Goal: Task Accomplishment & Management: Manage account settings

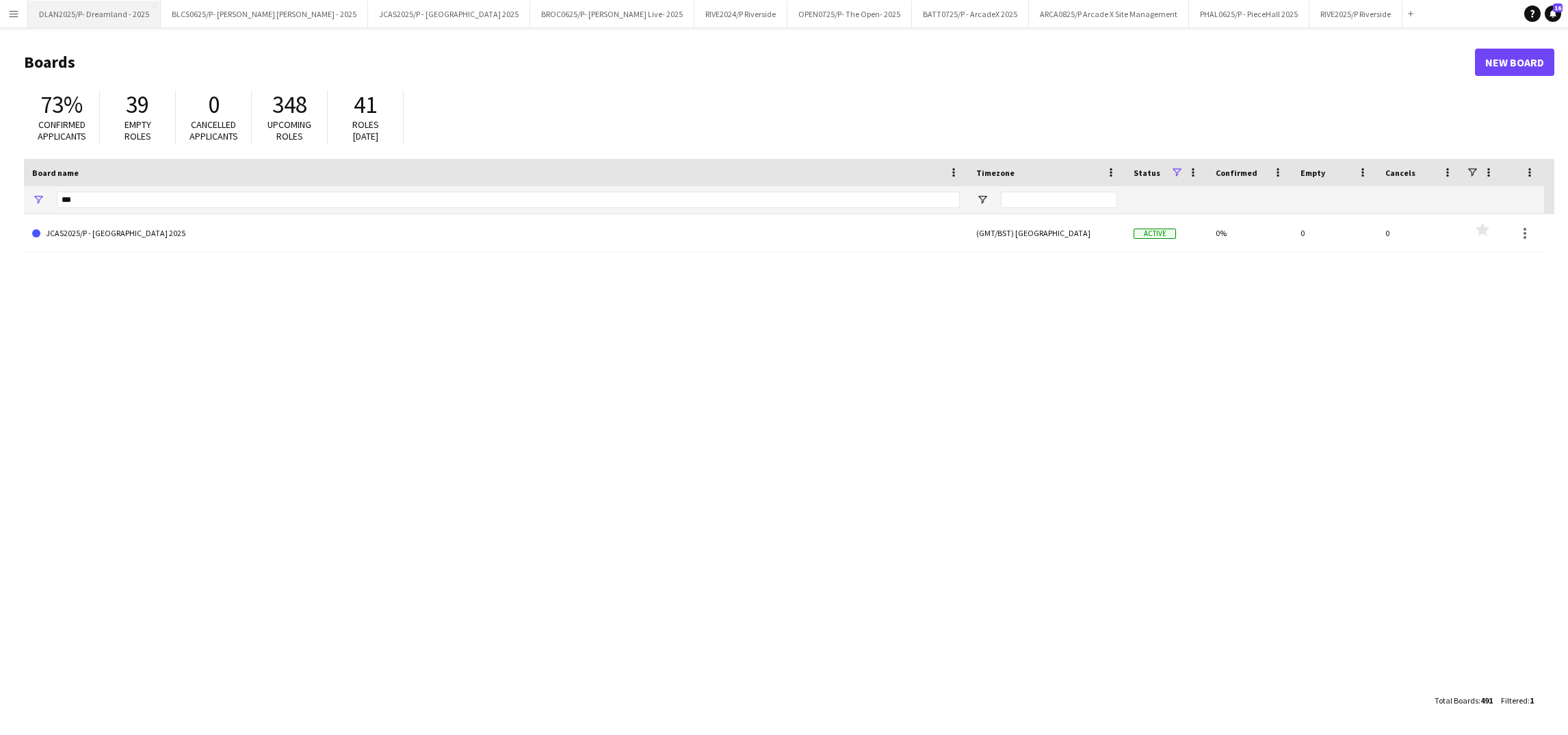
click at [63, 24] on button "DLAN2025/P- Dreamland - 2025 Close" at bounding box center [94, 14] width 132 height 26
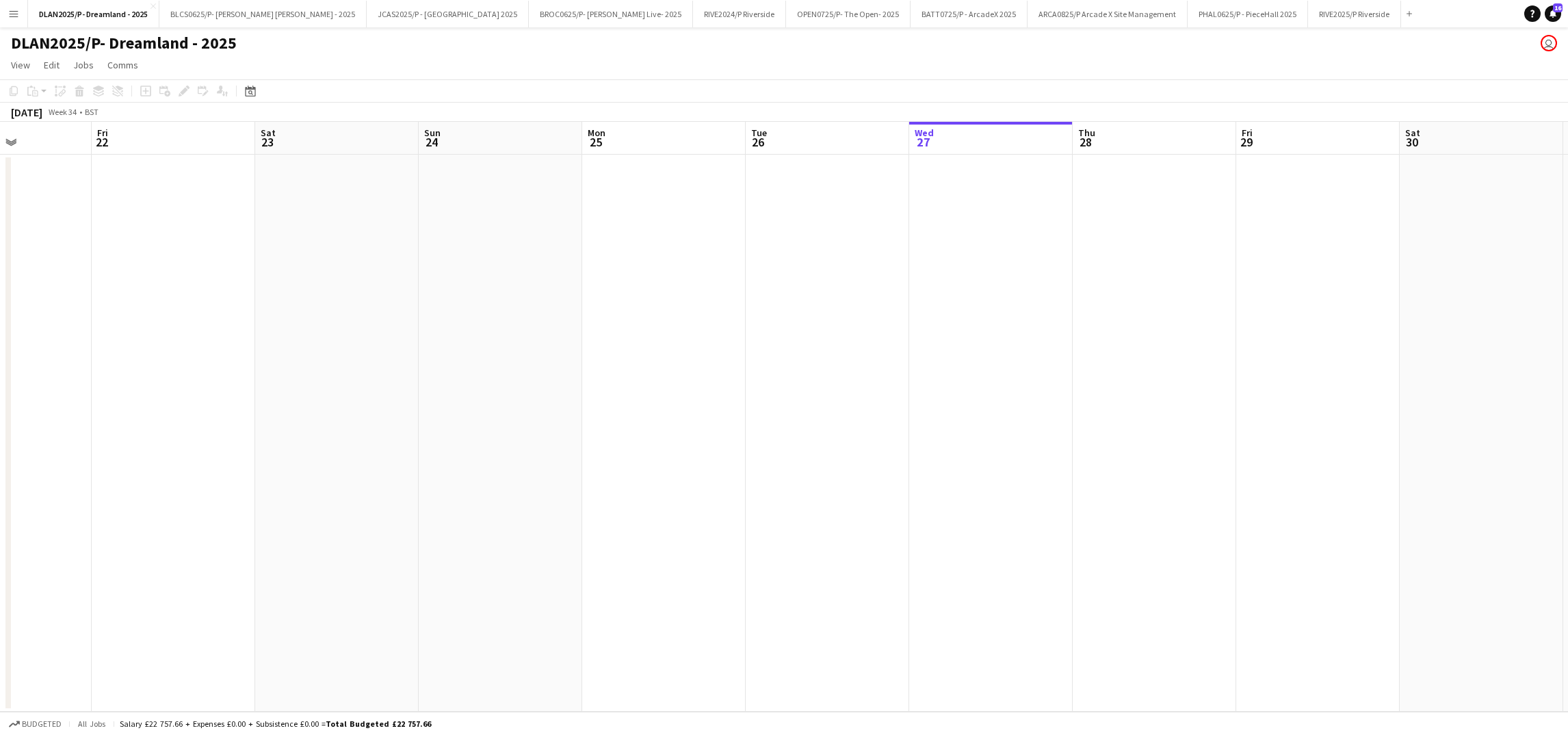
scroll to position [0, 345]
drag, startPoint x: 605, startPoint y: 348, endPoint x: 1546, endPoint y: 418, distance: 943.6
click at [1546, 418] on app-calendar-viewport "Tue 19 Wed 20 Thu 21 Fri 22 Sat 23 Sun 24 Mon 25 Tue 26 Wed 27 Thu 28 Fri 29 Sa…" at bounding box center [784, 417] width 1568 height 589
click at [902, 223] on app-date-cell at bounding box center [881, 433] width 164 height 557
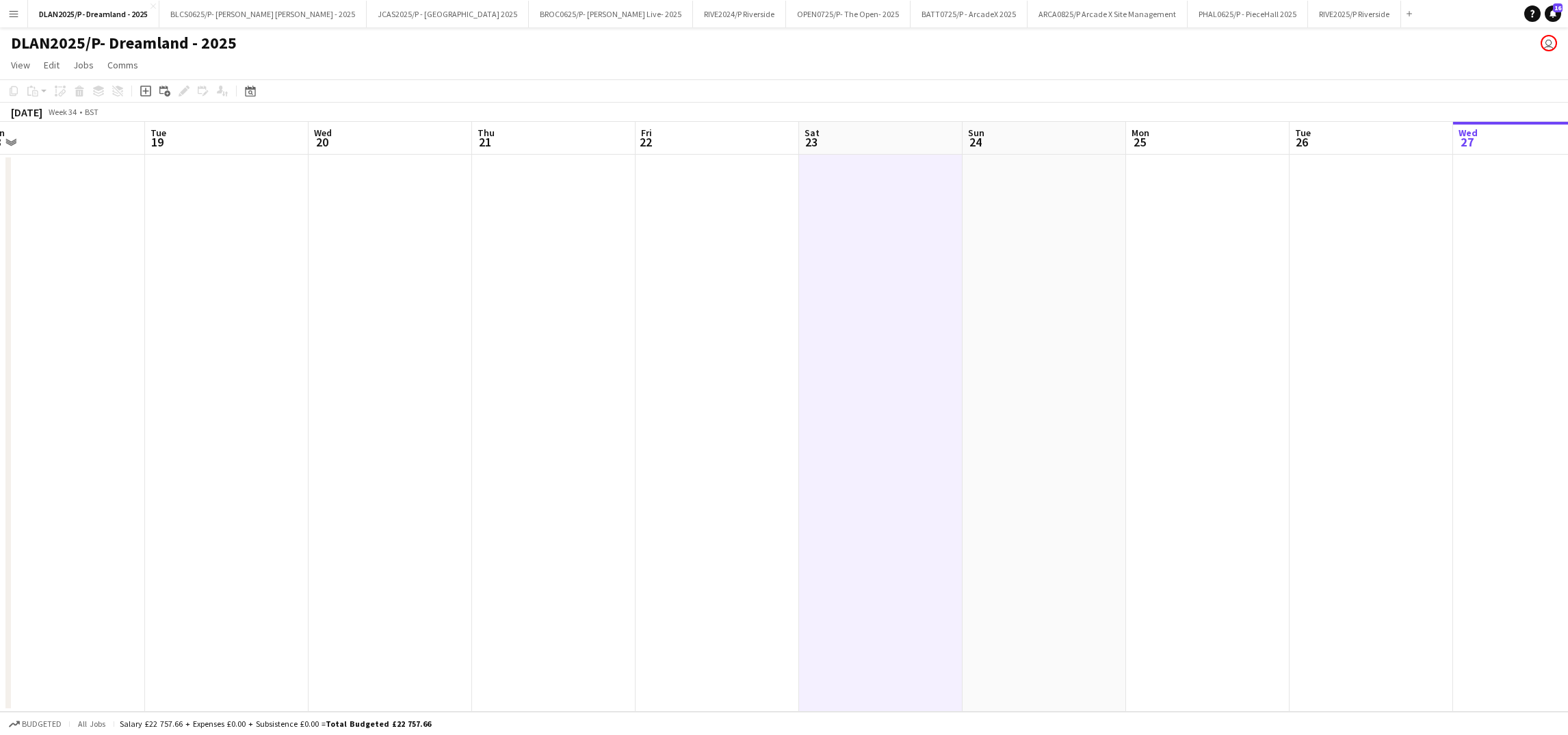
scroll to position [0, 342]
drag, startPoint x: 863, startPoint y: 235, endPoint x: 539, endPoint y: 218, distance: 324.4
click at [539, 218] on app-calendar-viewport "Sat 16 Sun 17 Mon 18 Tue 19 Wed 20 Thu 21 Fri 22 Sat 23 Sun 24 Mon 25 Tue 26 We…" at bounding box center [784, 417] width 1568 height 589
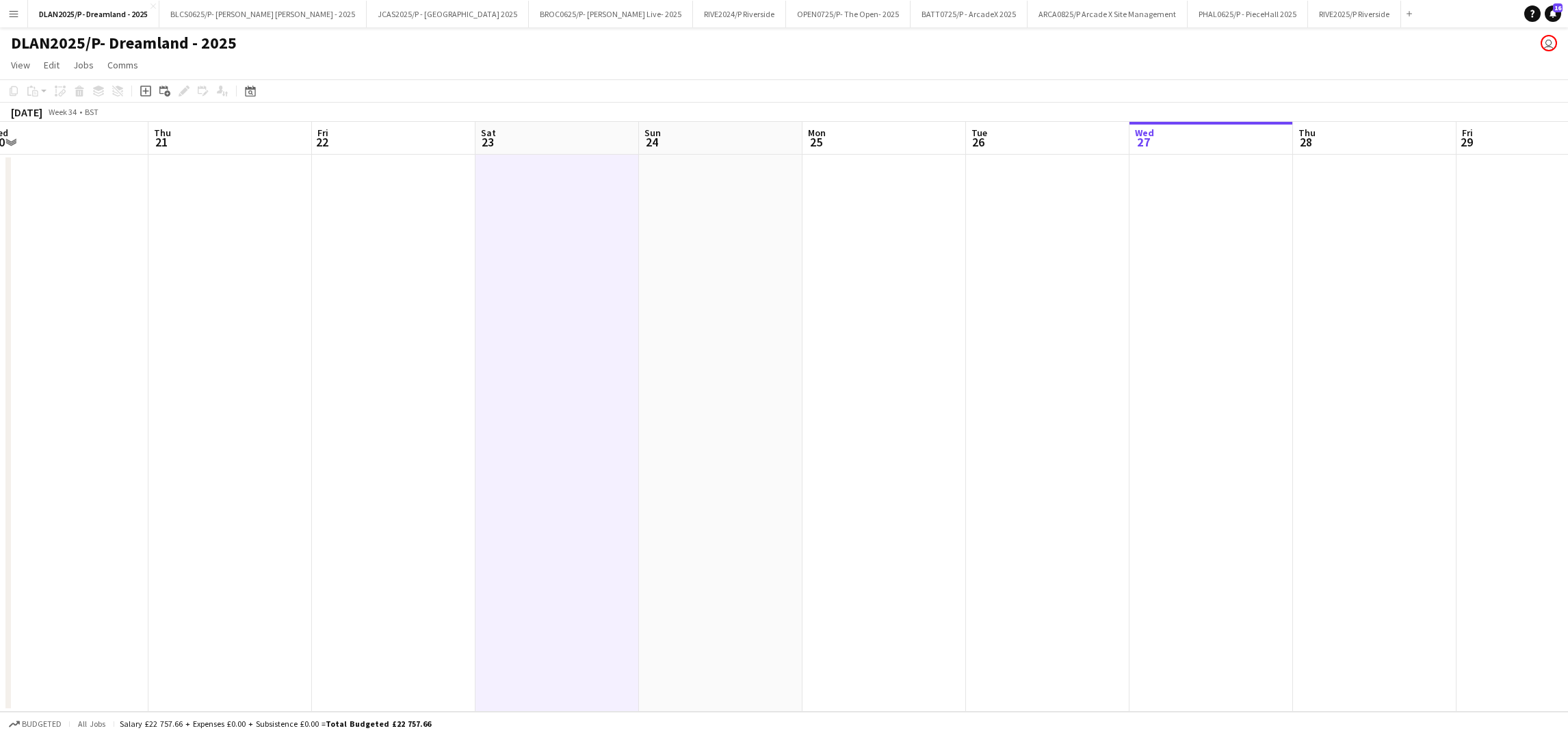
click at [583, 202] on app-date-cell at bounding box center [558, 433] width 164 height 557
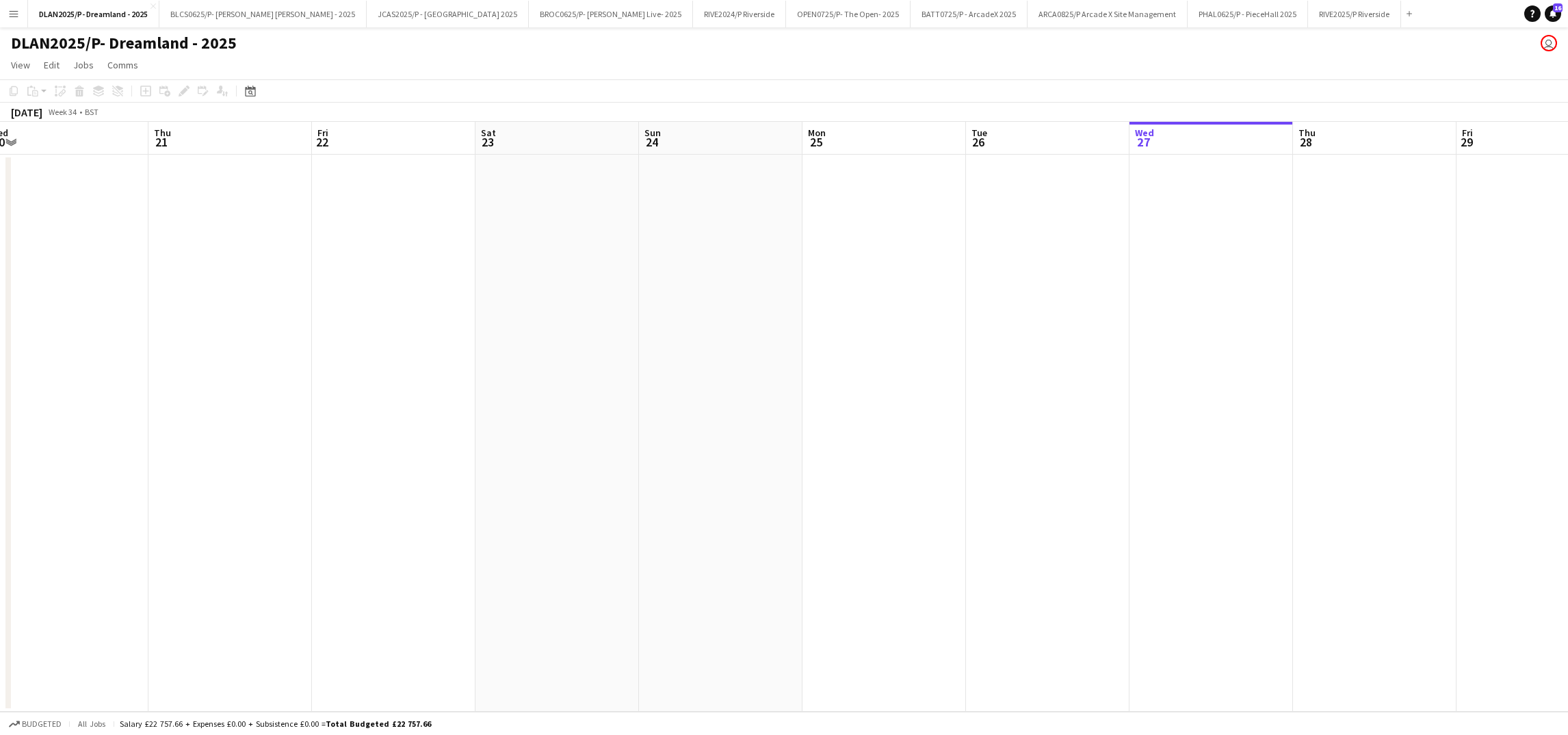
click at [578, 202] on app-date-cell at bounding box center [558, 433] width 164 height 557
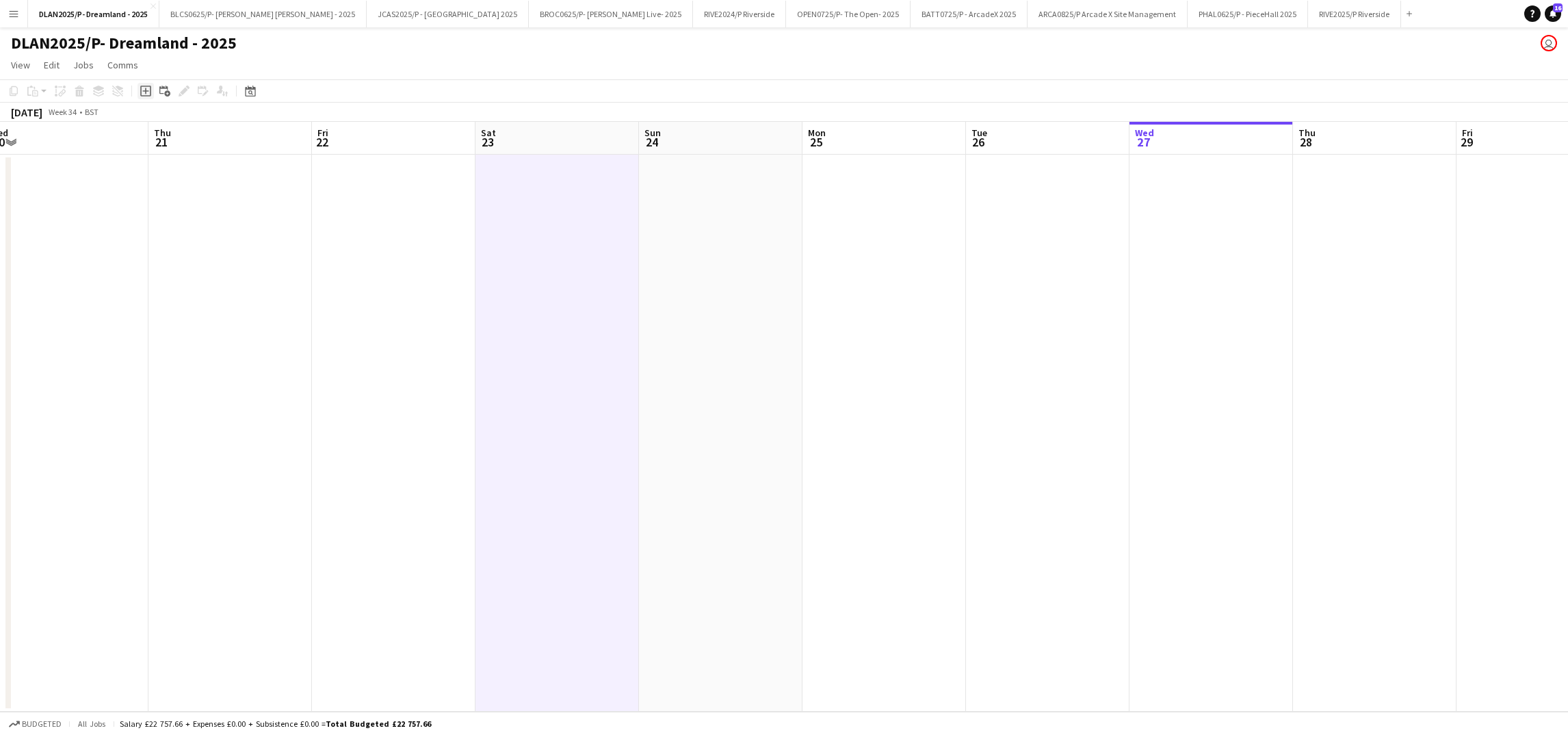
click at [140, 94] on icon at bounding box center [146, 91] width 11 height 11
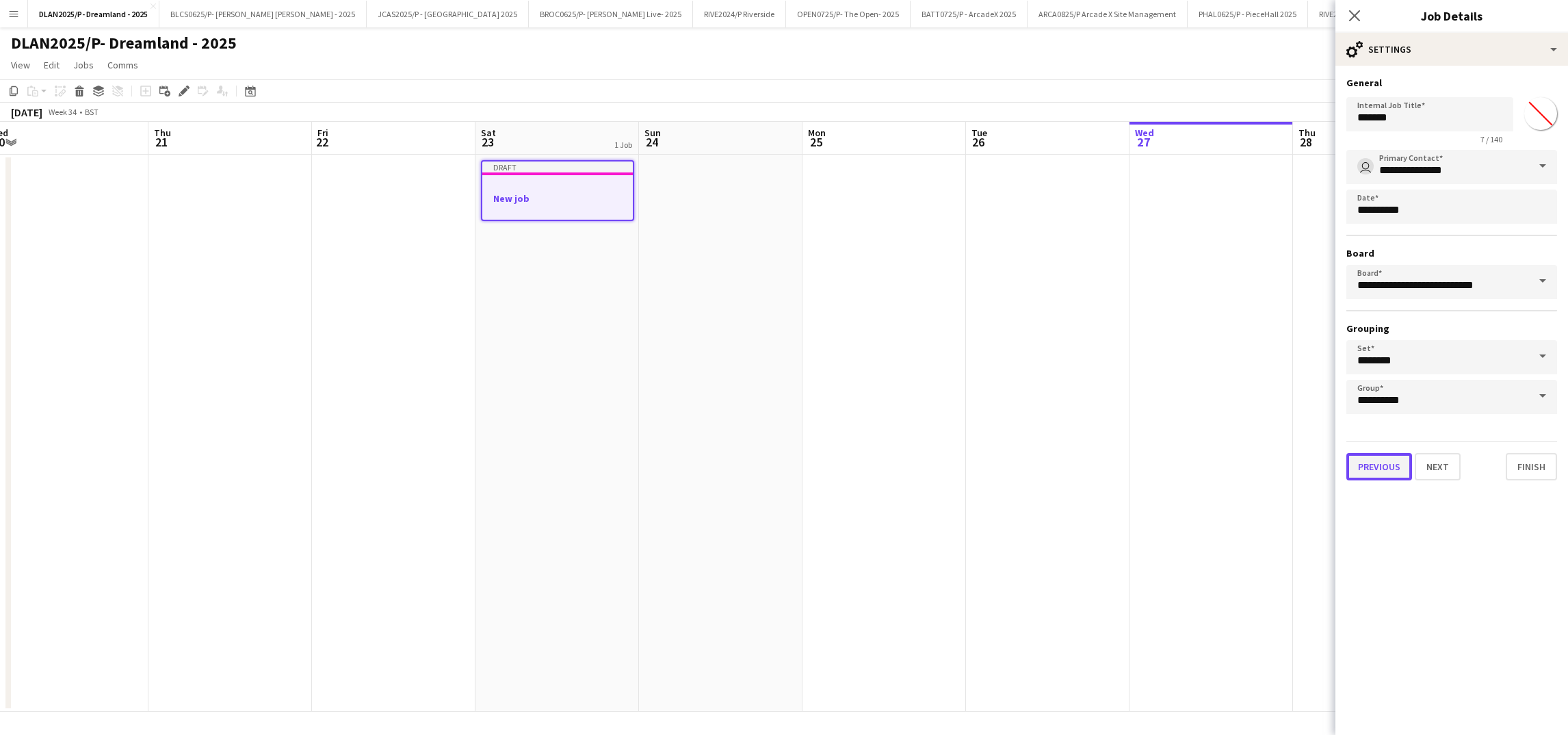
click at [1376, 457] on button "Previous" at bounding box center [1379, 466] width 66 height 27
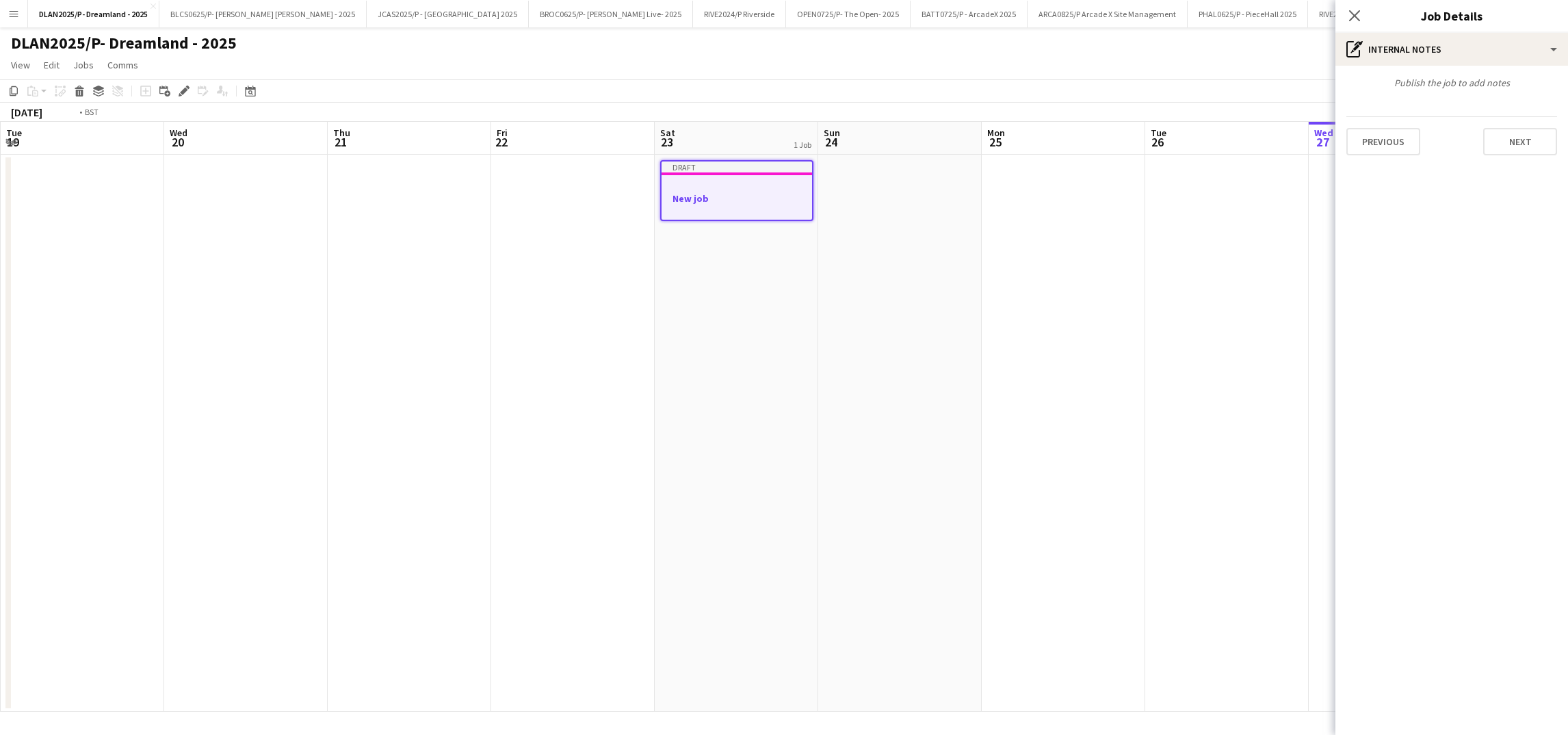
drag, startPoint x: 987, startPoint y: 260, endPoint x: 1246, endPoint y: 329, distance: 268.0
click at [1364, 309] on body "Menu Boards Boards Boards All jobs Status Workforce Workforce My Workforce Recr…" at bounding box center [784, 368] width 1568 height 735
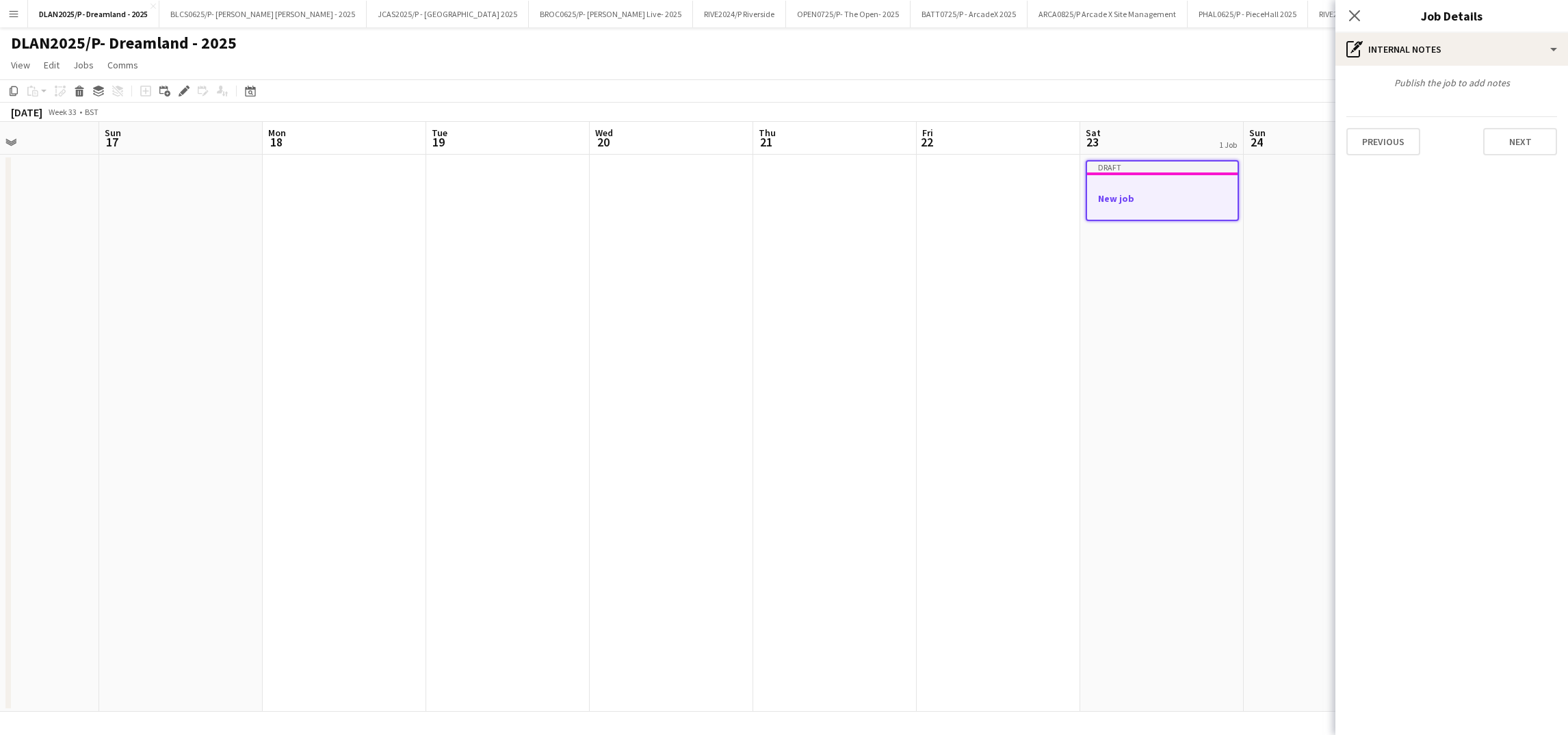
drag, startPoint x: 653, startPoint y: 379, endPoint x: 1436, endPoint y: 397, distance: 783.2
click at [1434, 397] on body "Menu Boards Boards Boards All jobs Status Workforce Workforce My Workforce Recr…" at bounding box center [784, 368] width 1568 height 735
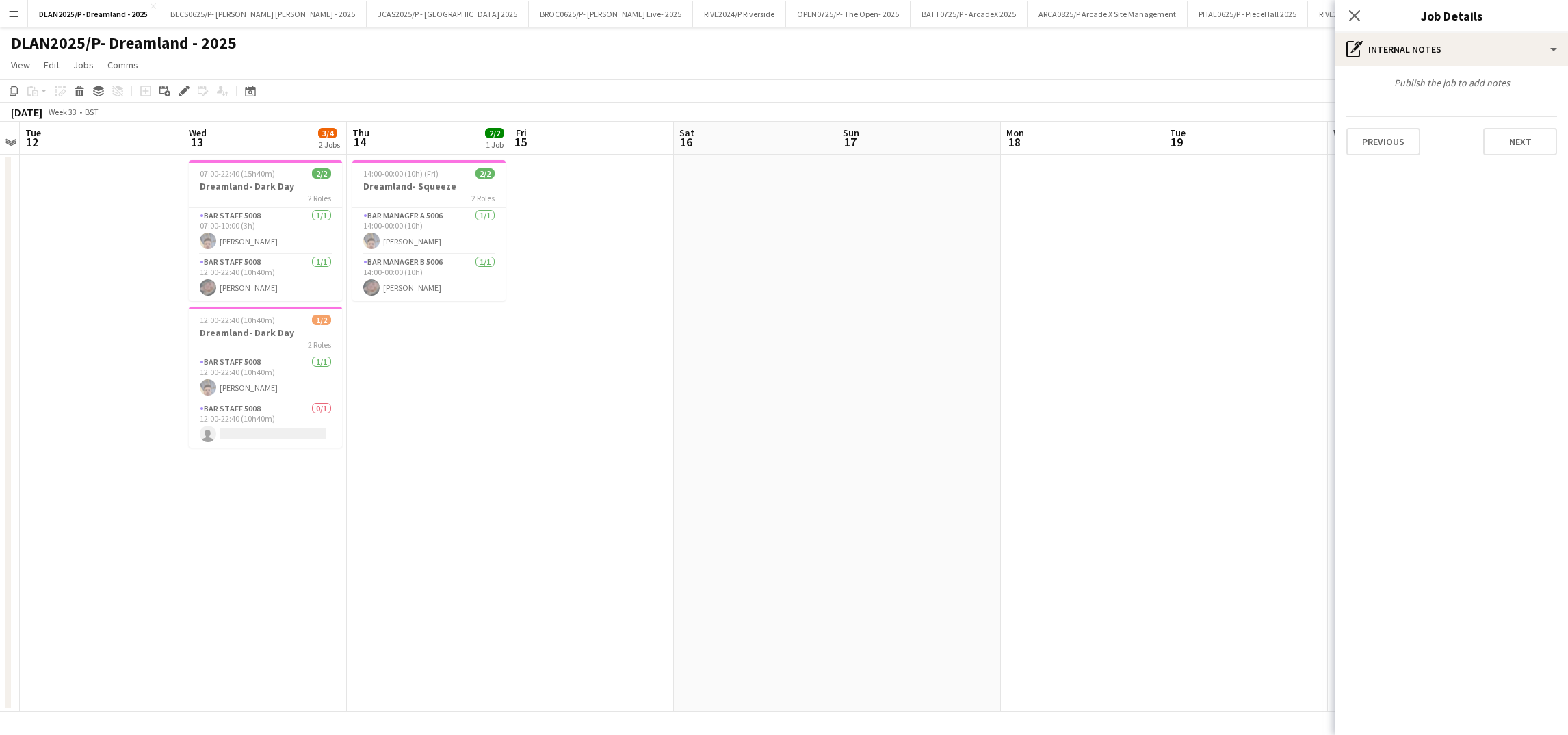
scroll to position [0, 359]
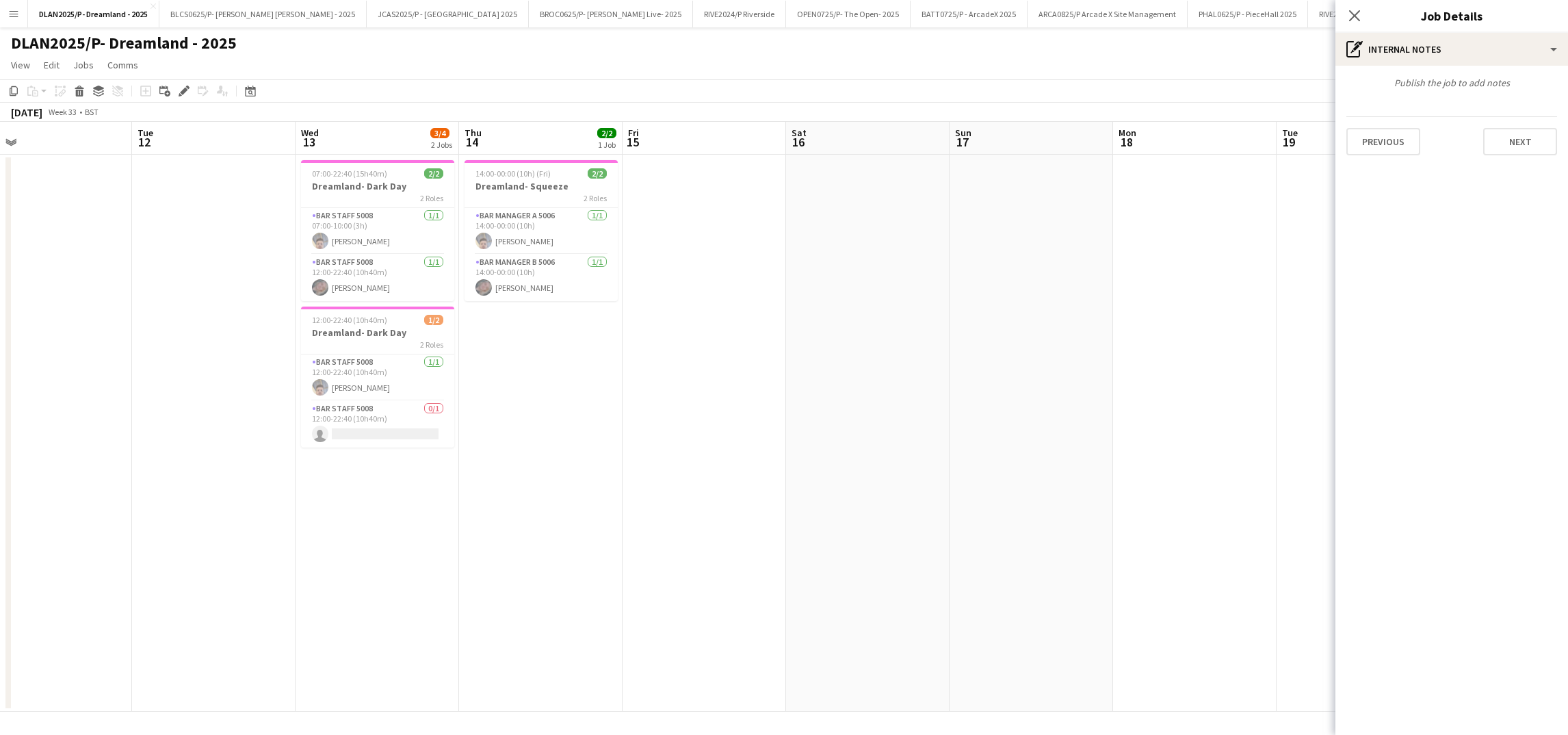
drag, startPoint x: 583, startPoint y: 420, endPoint x: 1013, endPoint y: 426, distance: 430.0
click at [1013, 426] on app-calendar-viewport "Sat 9 3/3 2 Jobs Sun 10 Mon 11 Tue 12 Wed 13 3/4 2 Jobs Thu 14 2/2 1 Job Fri 15…" at bounding box center [784, 417] width 1568 height 589
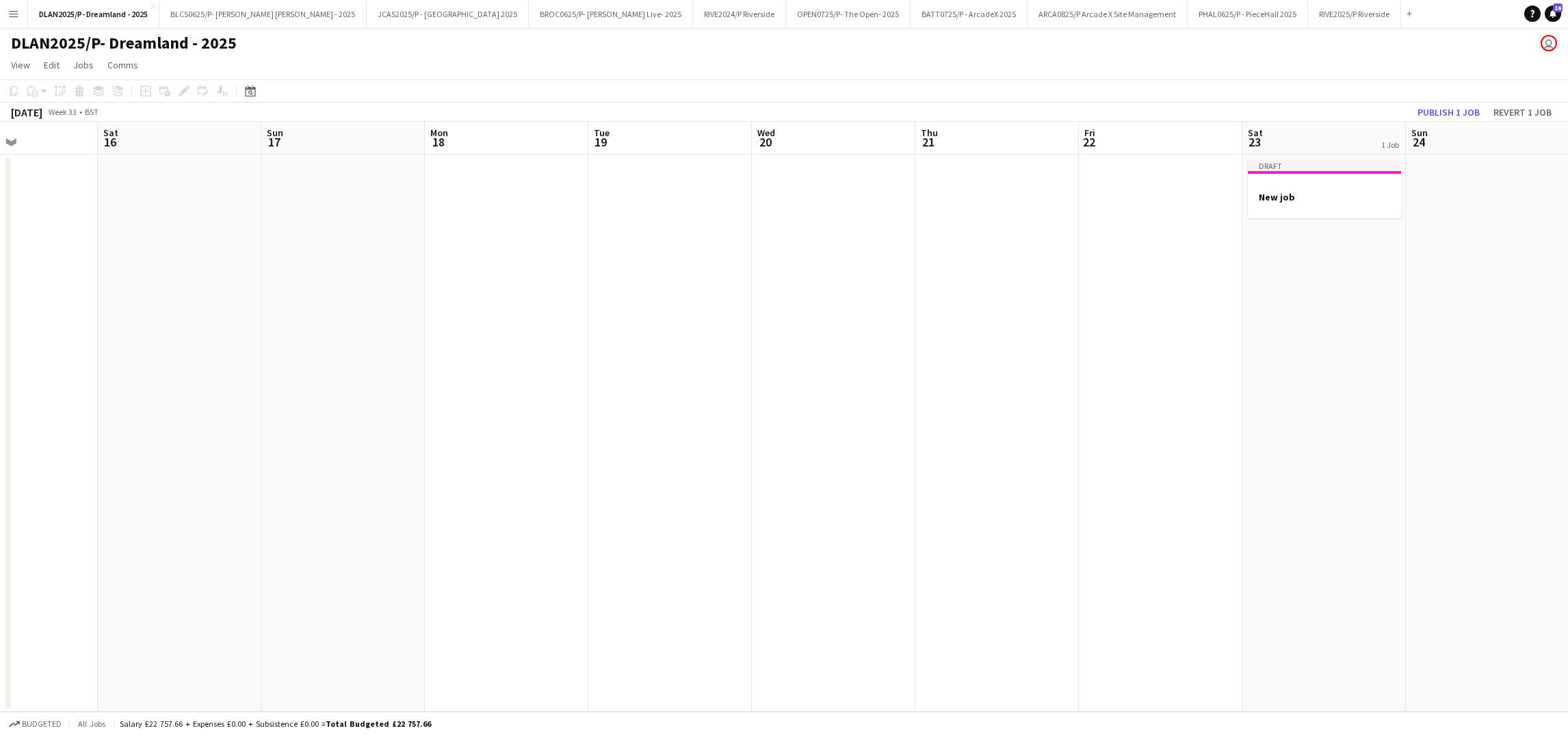
drag, startPoint x: 1341, startPoint y: 404, endPoint x: 614, endPoint y: 404, distance: 727.0
click at [614, 404] on app-calendar-viewport "Tue 12 Wed 13 3/4 2 Jobs Thu 14 2/2 1 Job Fri 15 Sat 16 Sun 17 Mon 18 Tue 19 We…" at bounding box center [784, 417] width 1568 height 589
click at [1298, 191] on h3 "New job" at bounding box center [1286, 197] width 153 height 12
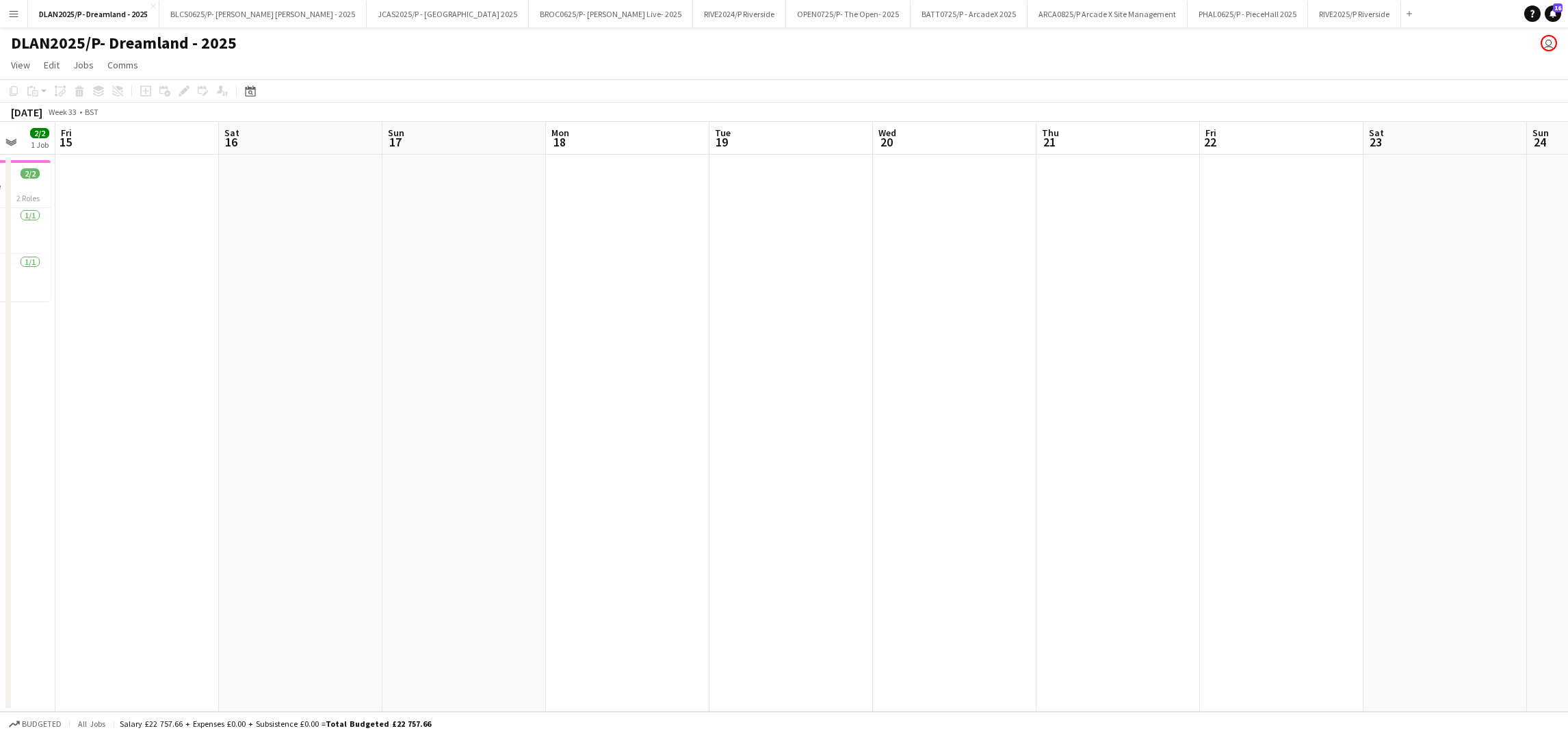
scroll to position [0, 433]
drag, startPoint x: 568, startPoint y: 412, endPoint x: 1209, endPoint y: 444, distance: 641.8
click at [1209, 444] on app-calendar-viewport "Tue 12 Wed 13 3/4 2 Jobs Thu 14 2/2 1 Job Fri 15 Sat 16 Sun 17 Mon 18 Tue 19 We…" at bounding box center [784, 417] width 1568 height 589
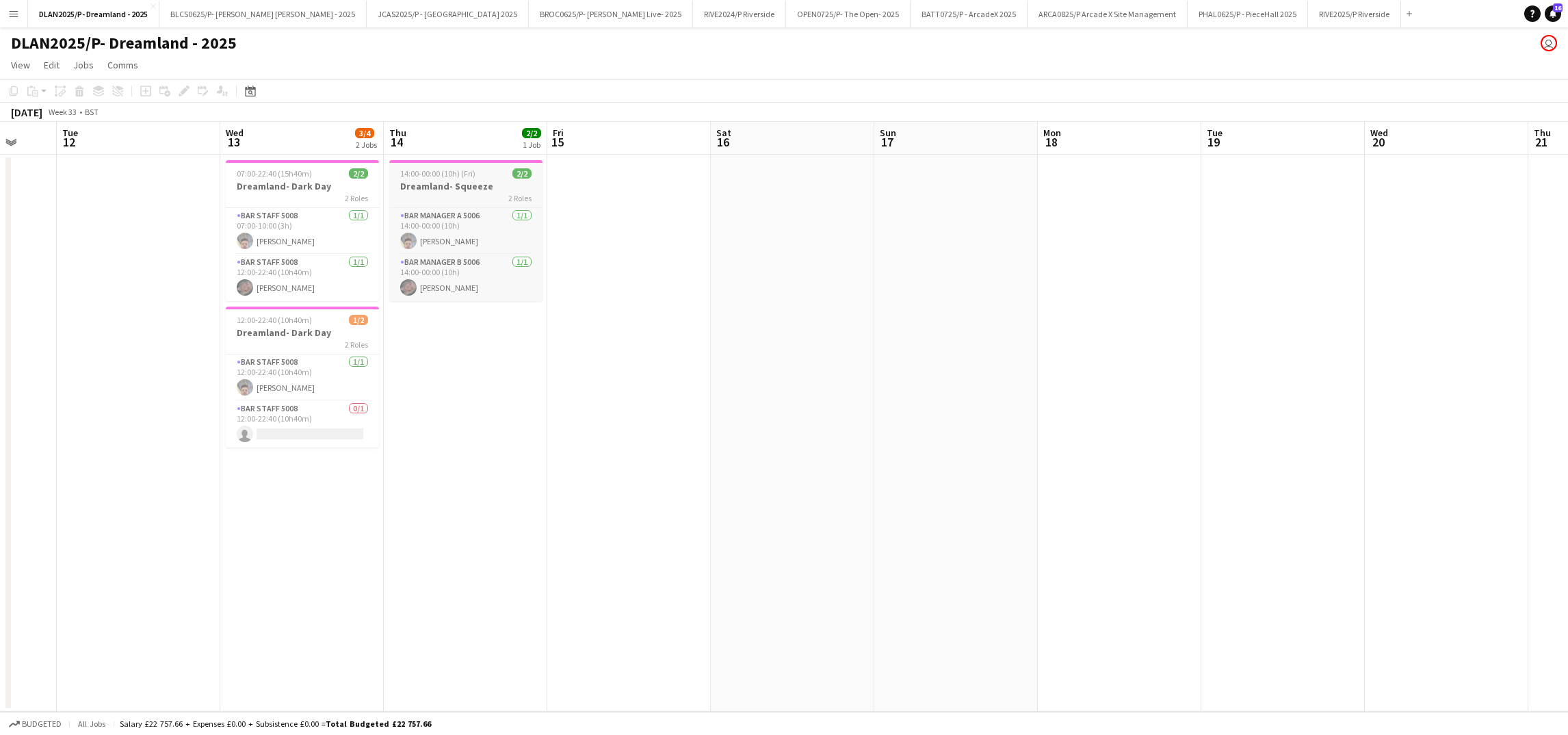
click at [449, 196] on div "2 Roles" at bounding box center [465, 198] width 153 height 11
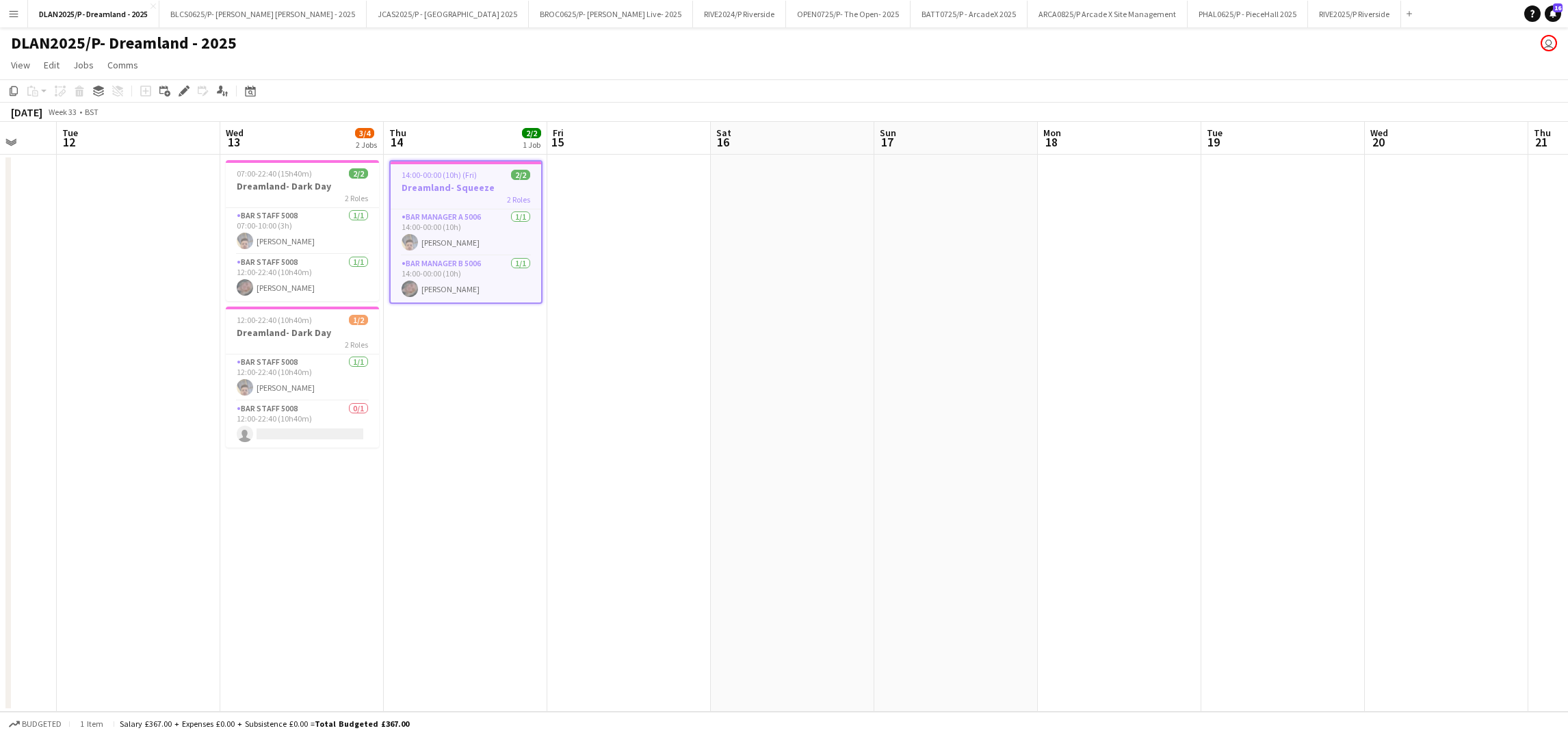
scroll to position [0, 436]
click at [627, 269] on app-date-cell at bounding box center [626, 433] width 164 height 557
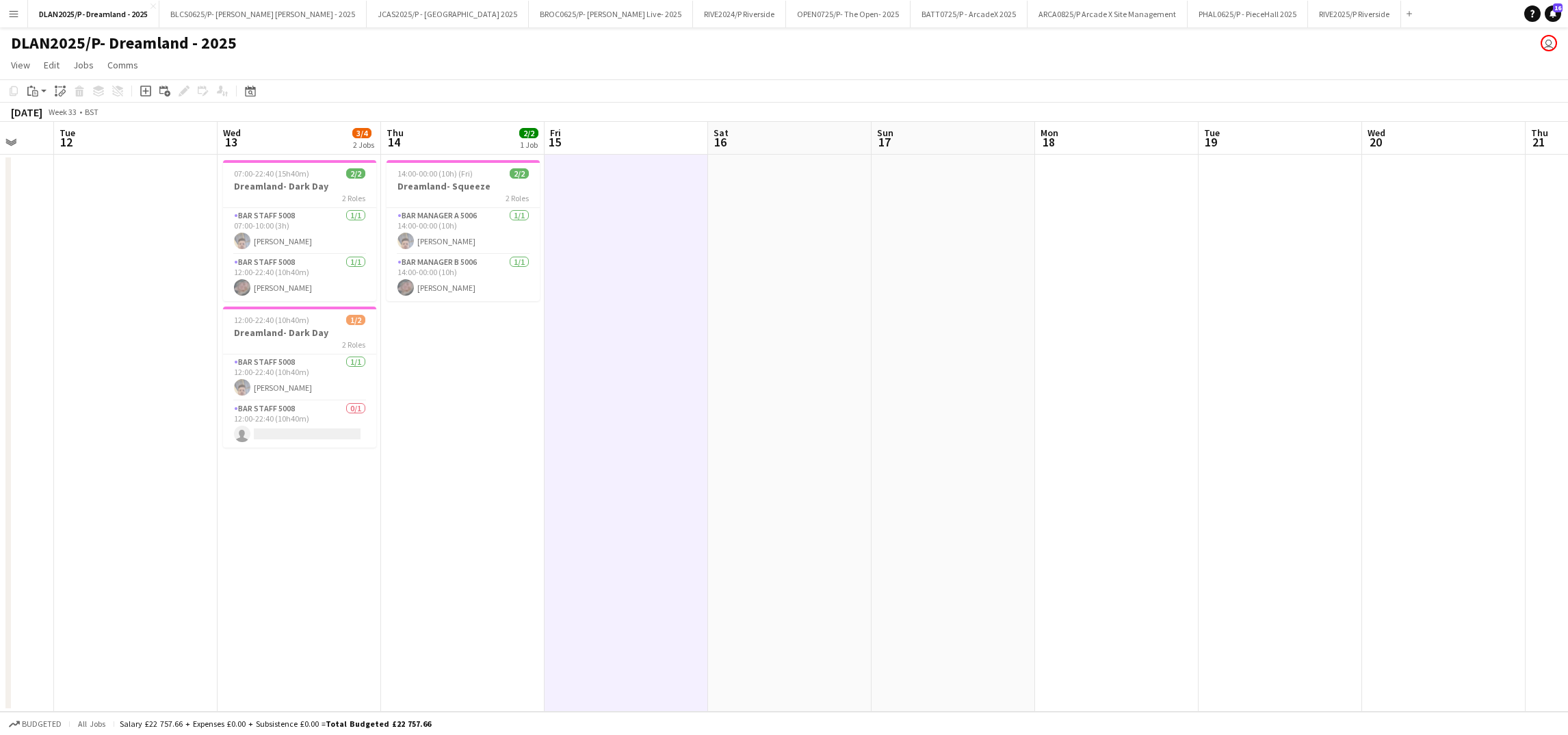
click at [445, 377] on app-date-cell "14:00-00:00 (10h) (Fri) 2/2 Dreamland- Squeeze 2 Roles Bar Manager A 5006 [DATE…" at bounding box center [463, 433] width 164 height 557
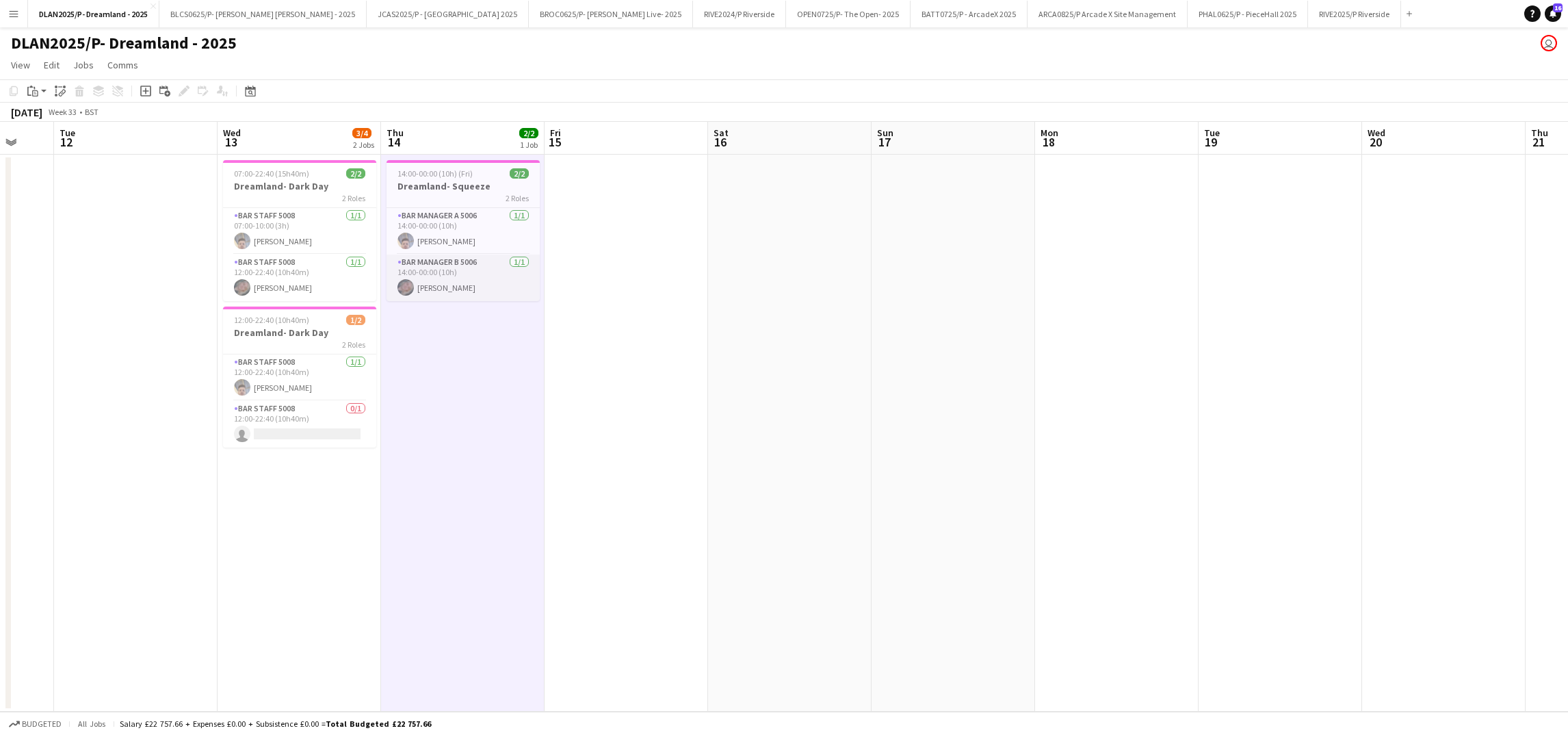
click at [452, 293] on app-card-role "Bar Manager B 5006 [DATE] 14:00-00:00 (10h) [PERSON_NAME]" at bounding box center [463, 277] width 153 height 46
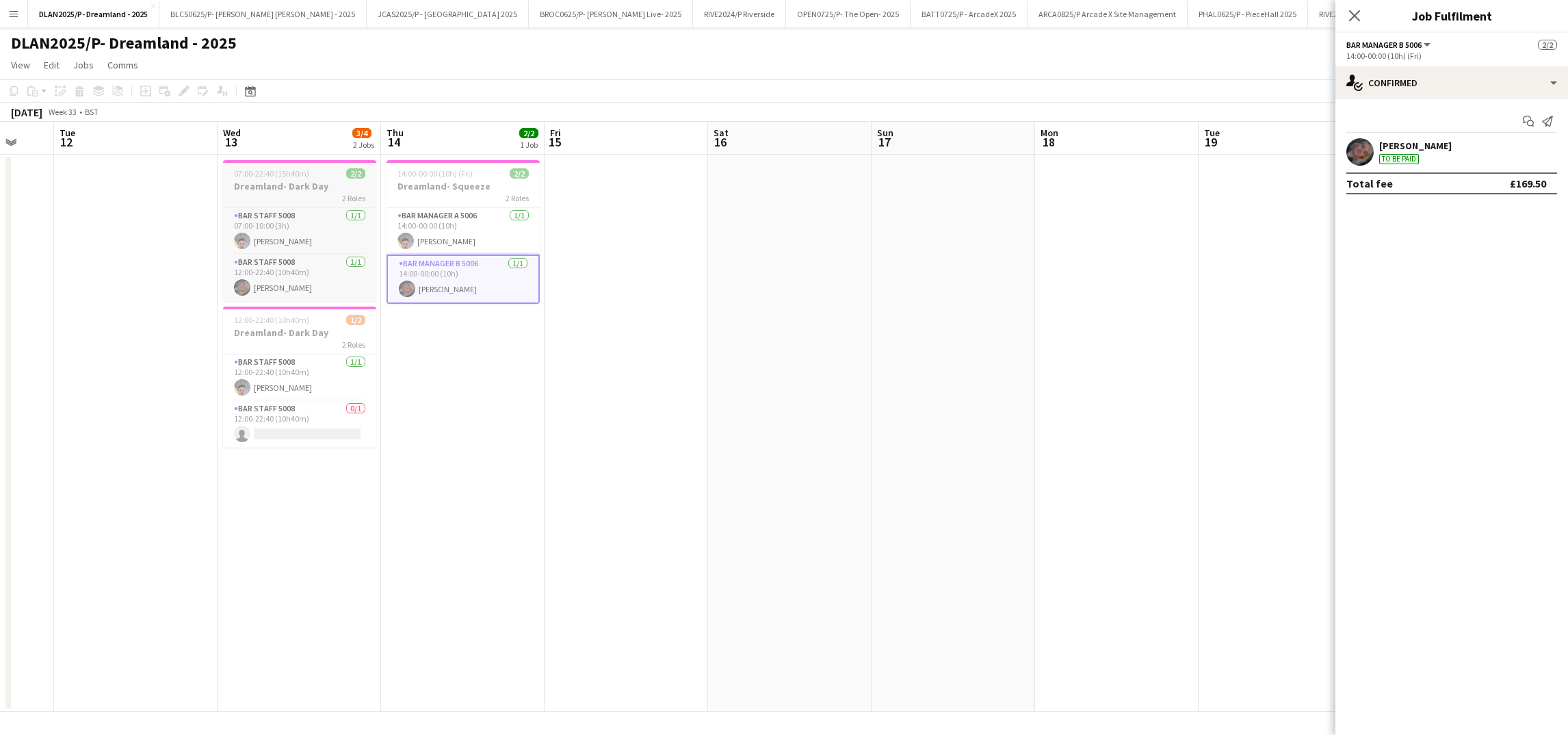
click at [322, 195] on div "2 Roles" at bounding box center [300, 198] width 153 height 11
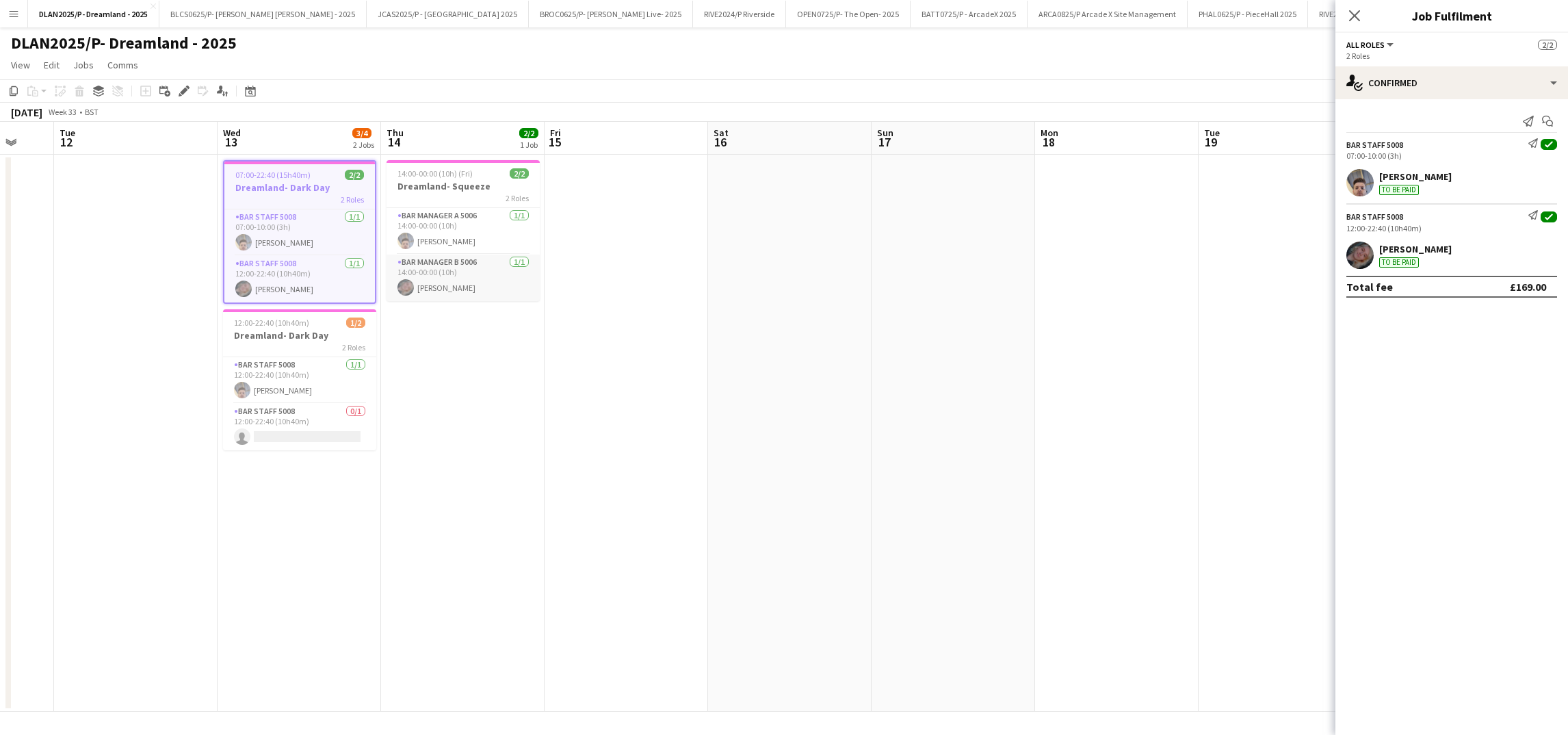
click at [402, 279] on app-user-avatar at bounding box center [406, 287] width 17 height 17
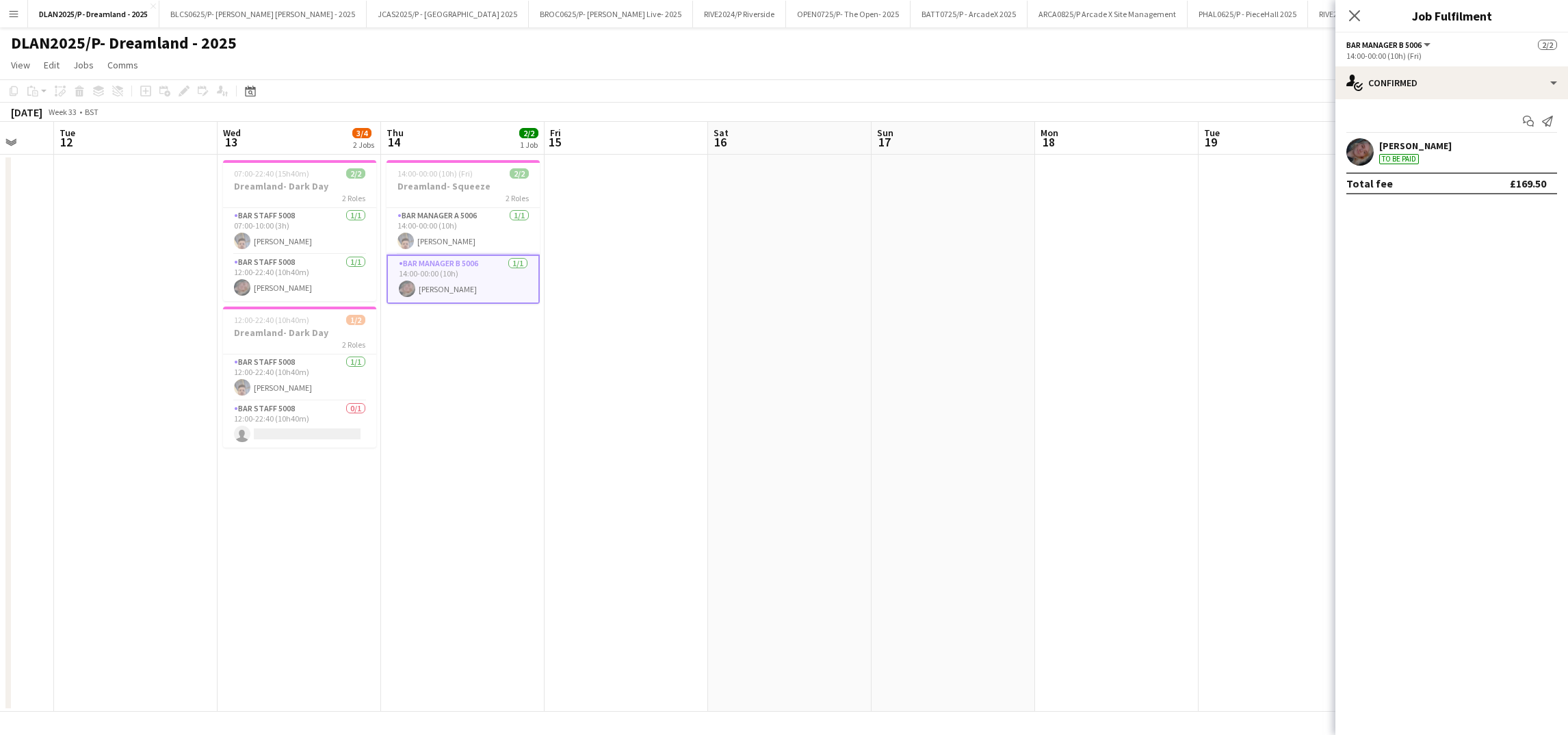
click at [540, 309] on app-date-cell "14:00-00:00 (10h) (Fri) 2/2 Dreamland- Squeeze 2 Roles Bar Manager A 5006 [DATE…" at bounding box center [463, 433] width 164 height 557
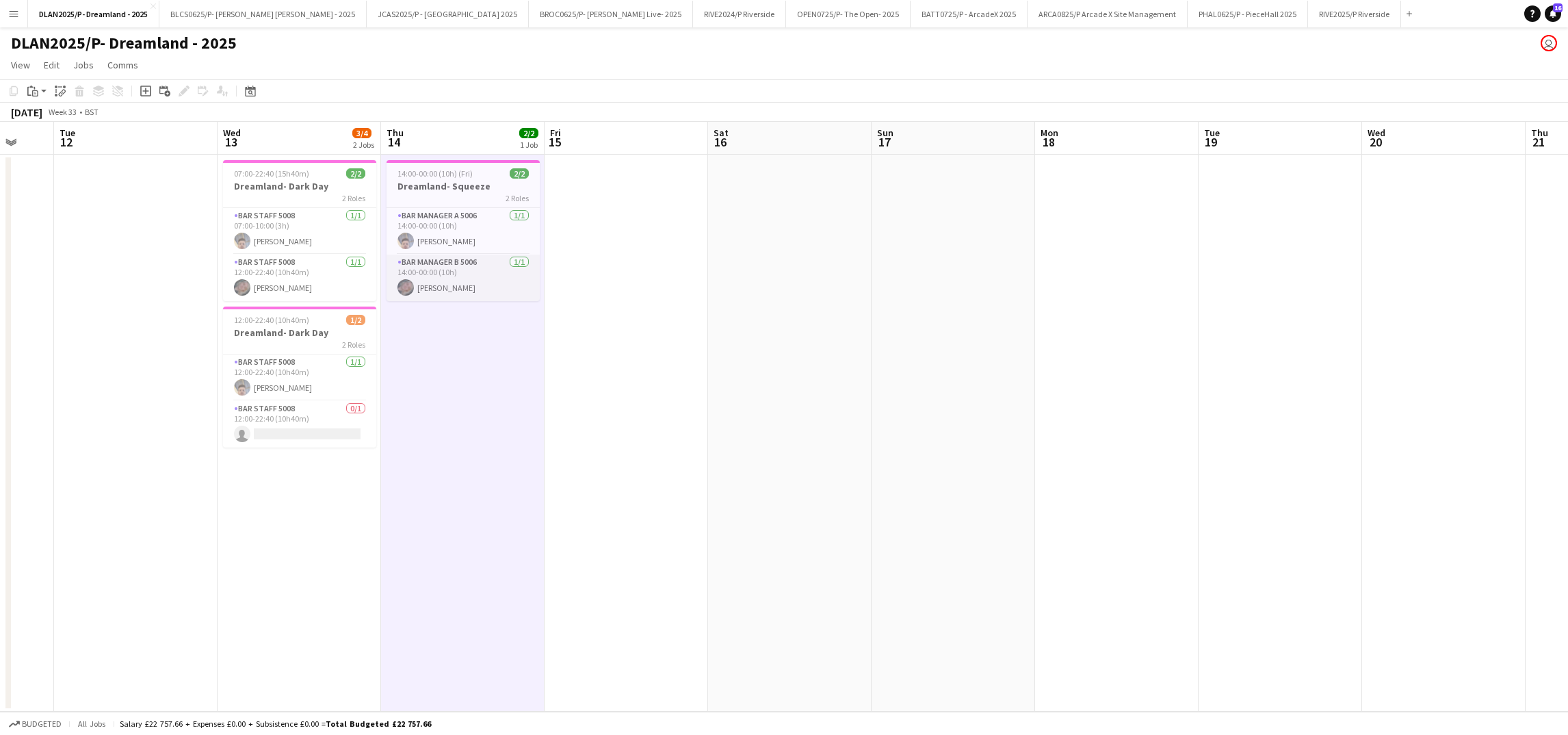
click at [438, 288] on app-card-role "Bar Manager B 5006 [DATE] 14:00-00:00 (10h) [PERSON_NAME]" at bounding box center [463, 277] width 153 height 46
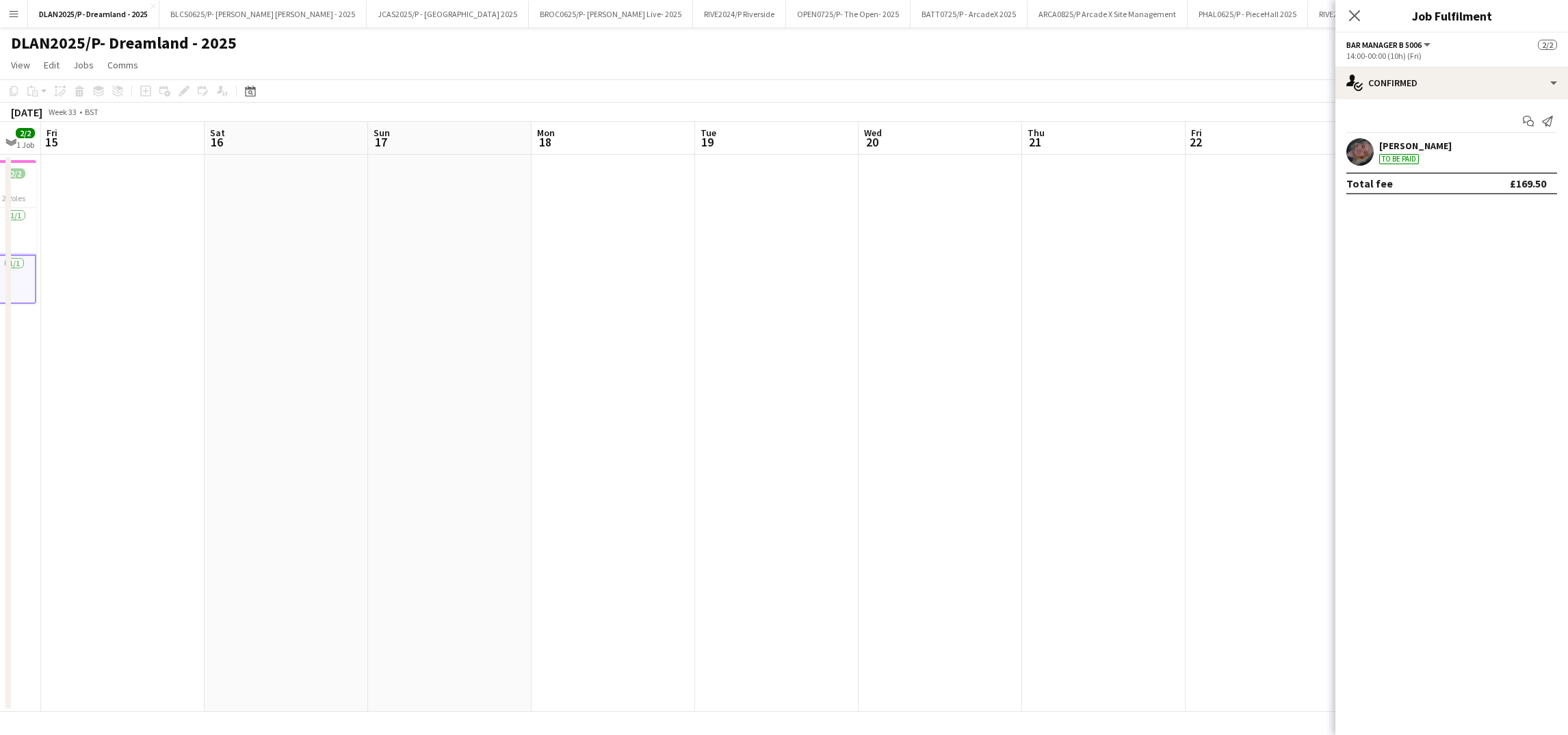
drag, startPoint x: 828, startPoint y: 299, endPoint x: 445, endPoint y: 277, distance: 383.6
click at [445, 277] on app-calendar-viewport "Mon 11 Tue 12 Wed 13 3/4 2 Jobs Thu 14 2/2 1 Job Fri 15 Sat 16 Sun 17 Mon 18 Tu…" at bounding box center [784, 417] width 1568 height 589
drag, startPoint x: 994, startPoint y: 253, endPoint x: 546, endPoint y: 239, distance: 448.2
click at [546, 239] on app-calendar-viewport "Wed 13 3/4 2 Jobs Thu 14 2/2 1 Job Fri 15 Sat 16 Sun 17 Mon 18 Tue 19 Wed 20 Th…" at bounding box center [784, 417] width 1568 height 589
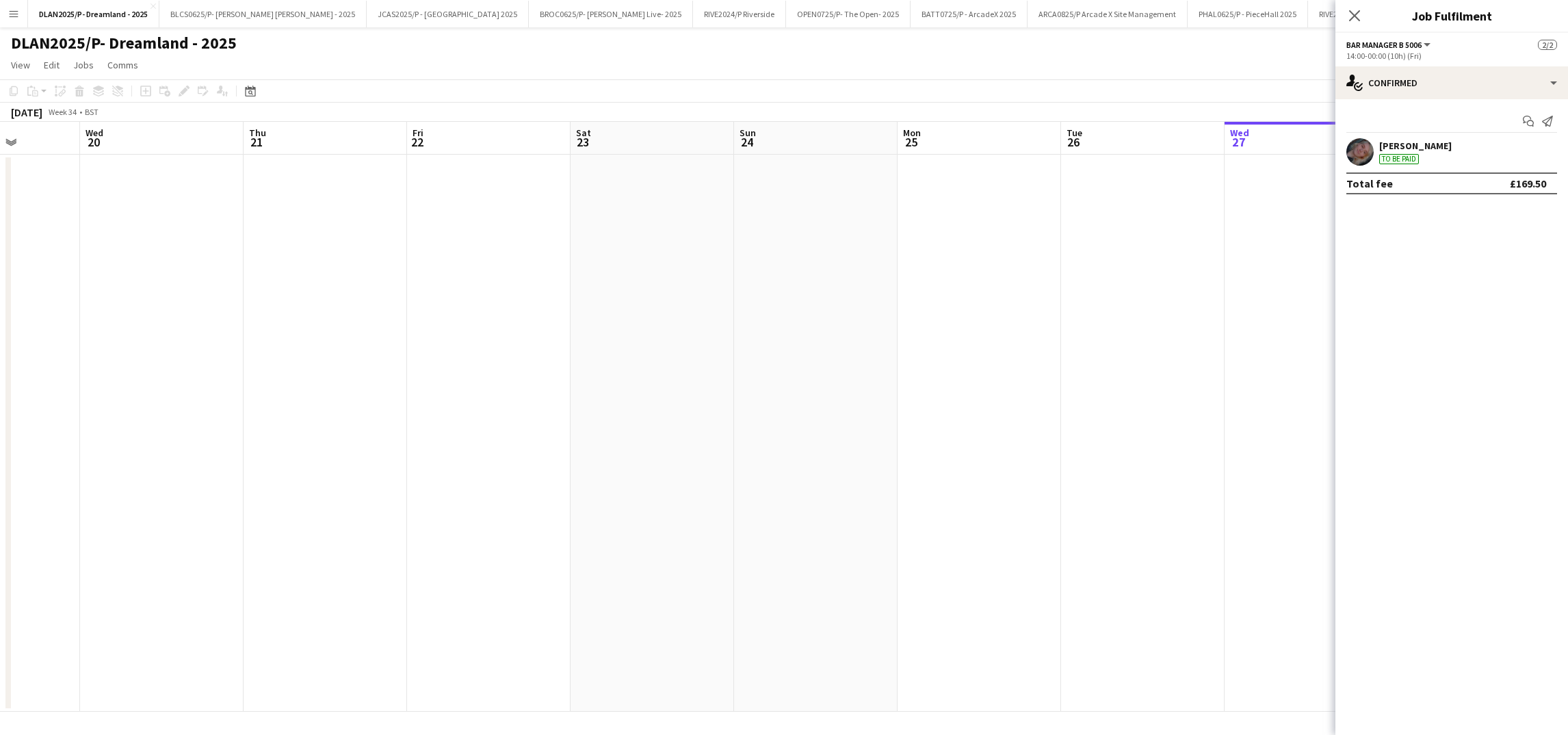
drag, startPoint x: 1049, startPoint y: 235, endPoint x: 597, endPoint y: 248, distance: 452.2
click at [597, 248] on app-calendar-viewport "Sun 17 Mon 18 Tue 19 Wed 20 Thu 21 Fri 22 Sat 23 Sun 24 Mon 25 Tue 26 Wed 27 Th…" at bounding box center [784, 417] width 1568 height 589
click at [683, 169] on app-date-cell at bounding box center [653, 433] width 164 height 557
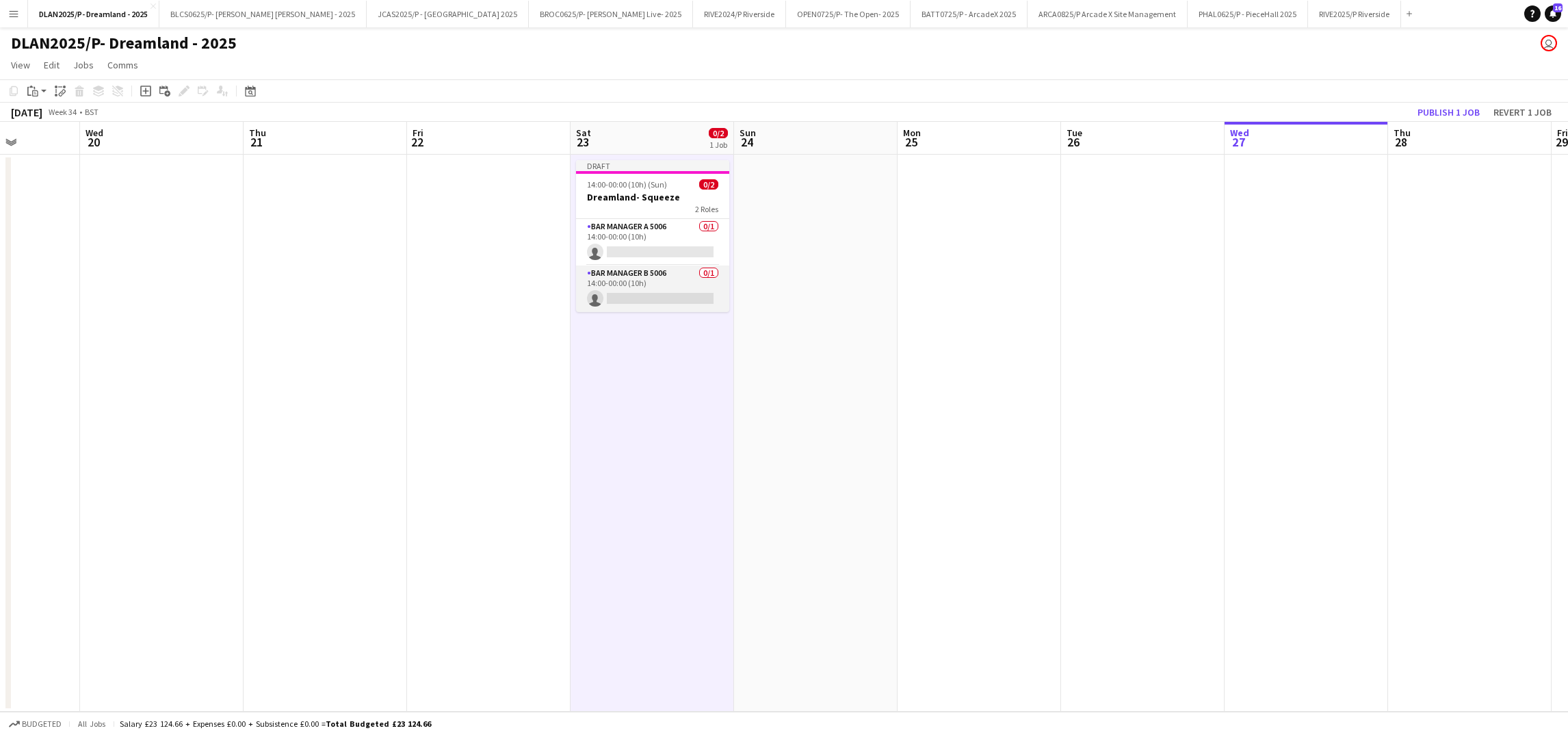
click at [621, 281] on app-card-role "Bar Manager B 5006 0/1 14:00-00:00 (10h) single-neutral-actions" at bounding box center [653, 288] width 153 height 46
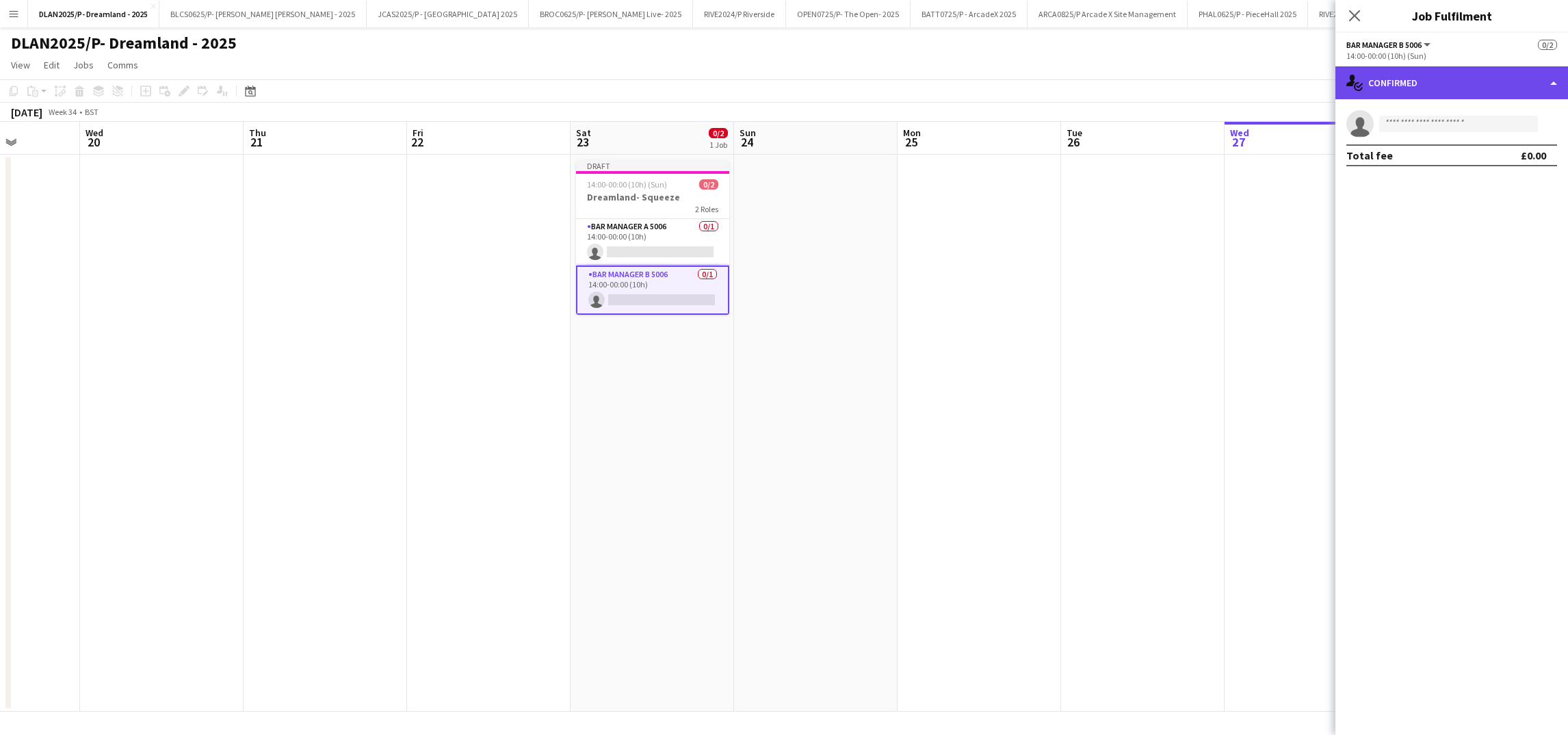
drag, startPoint x: 621, startPoint y: 281, endPoint x: 1376, endPoint y: 93, distance: 778.1
click at [1376, 93] on div "single-neutral-actions-check-2 Confirmed" at bounding box center [1451, 83] width 232 height 33
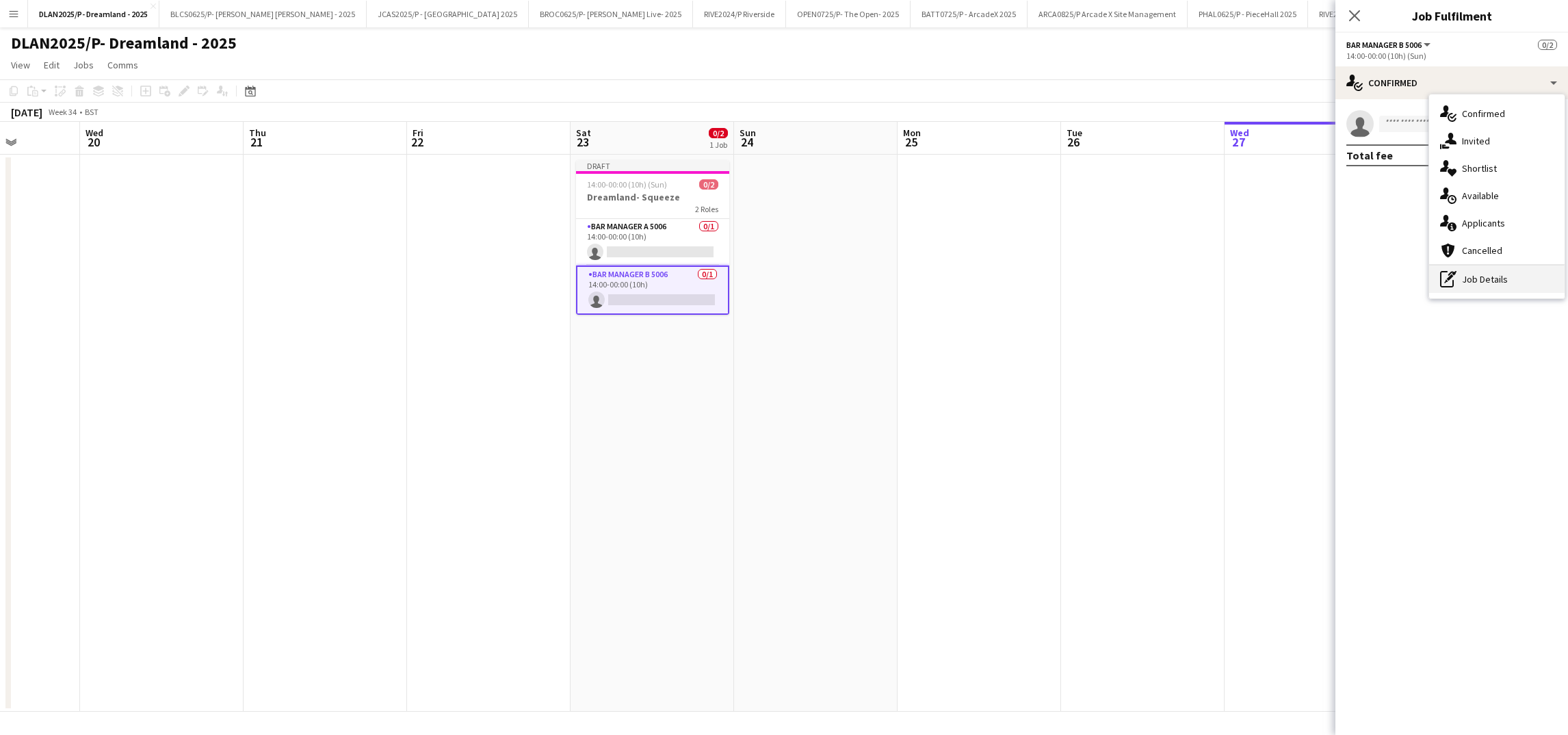
click at [1521, 285] on div "pen-write Job Details" at bounding box center [1497, 279] width 135 height 27
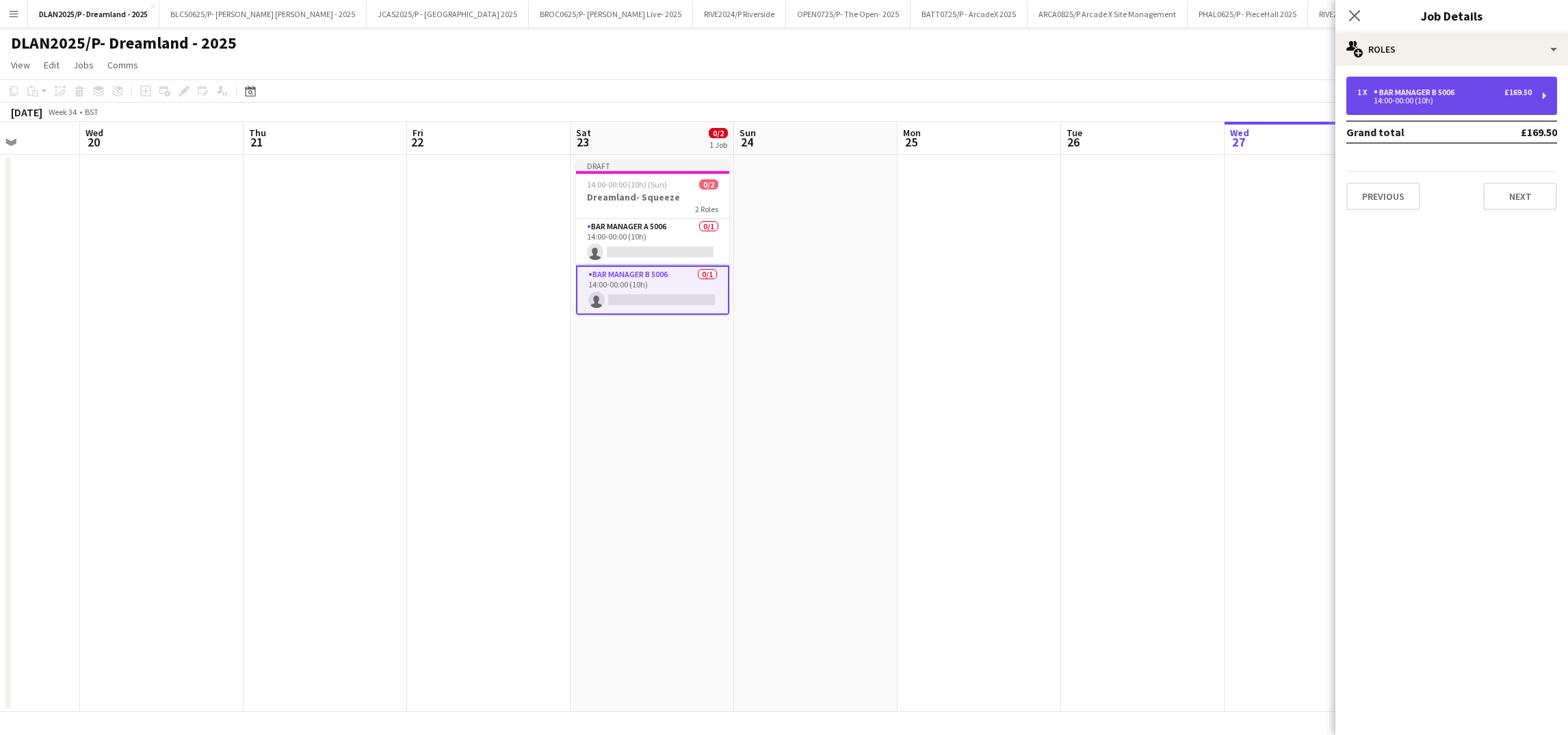
click at [1488, 88] on div "1 x Bar Manager B 5006 £169.50" at bounding box center [1445, 92] width 175 height 10
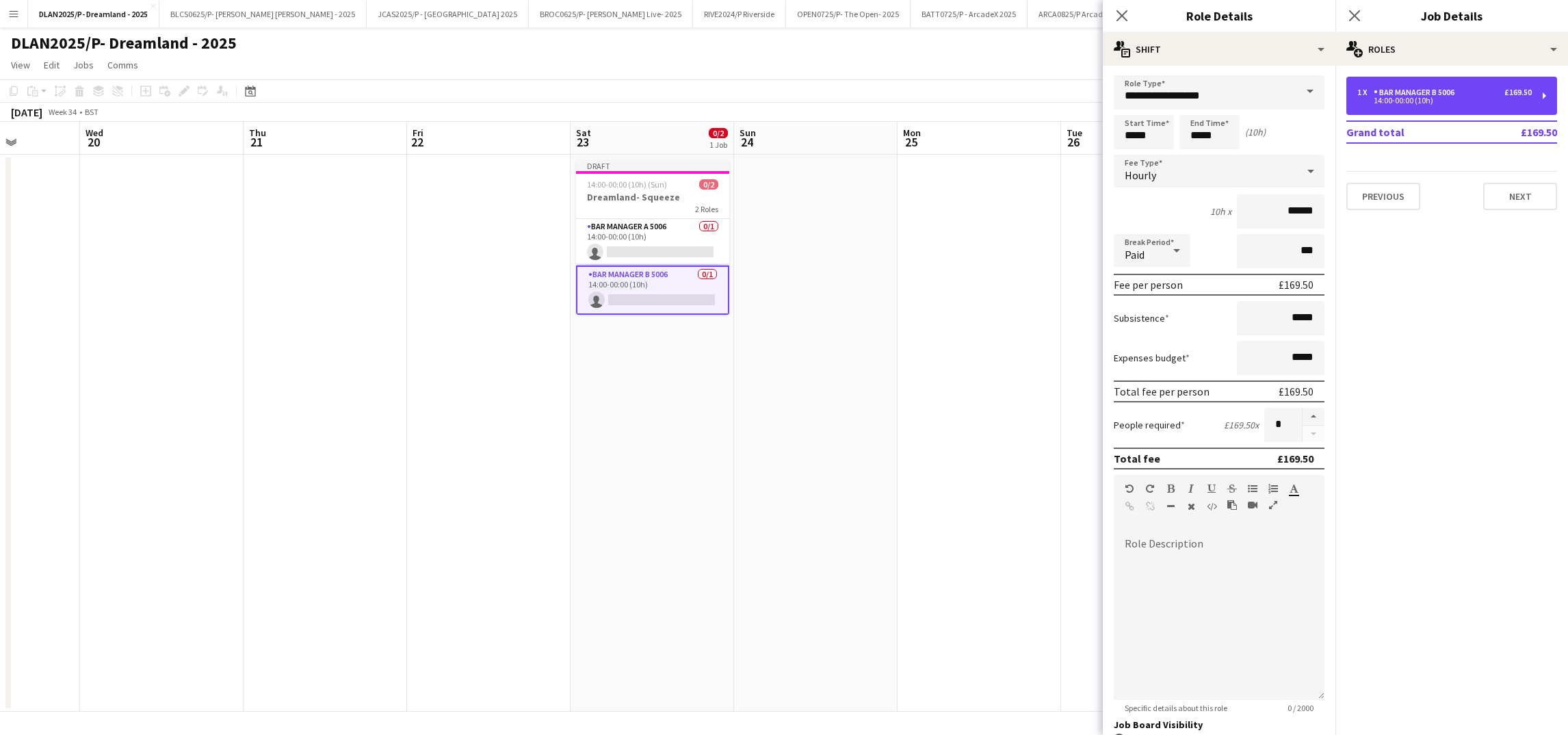
scroll to position [0, 0]
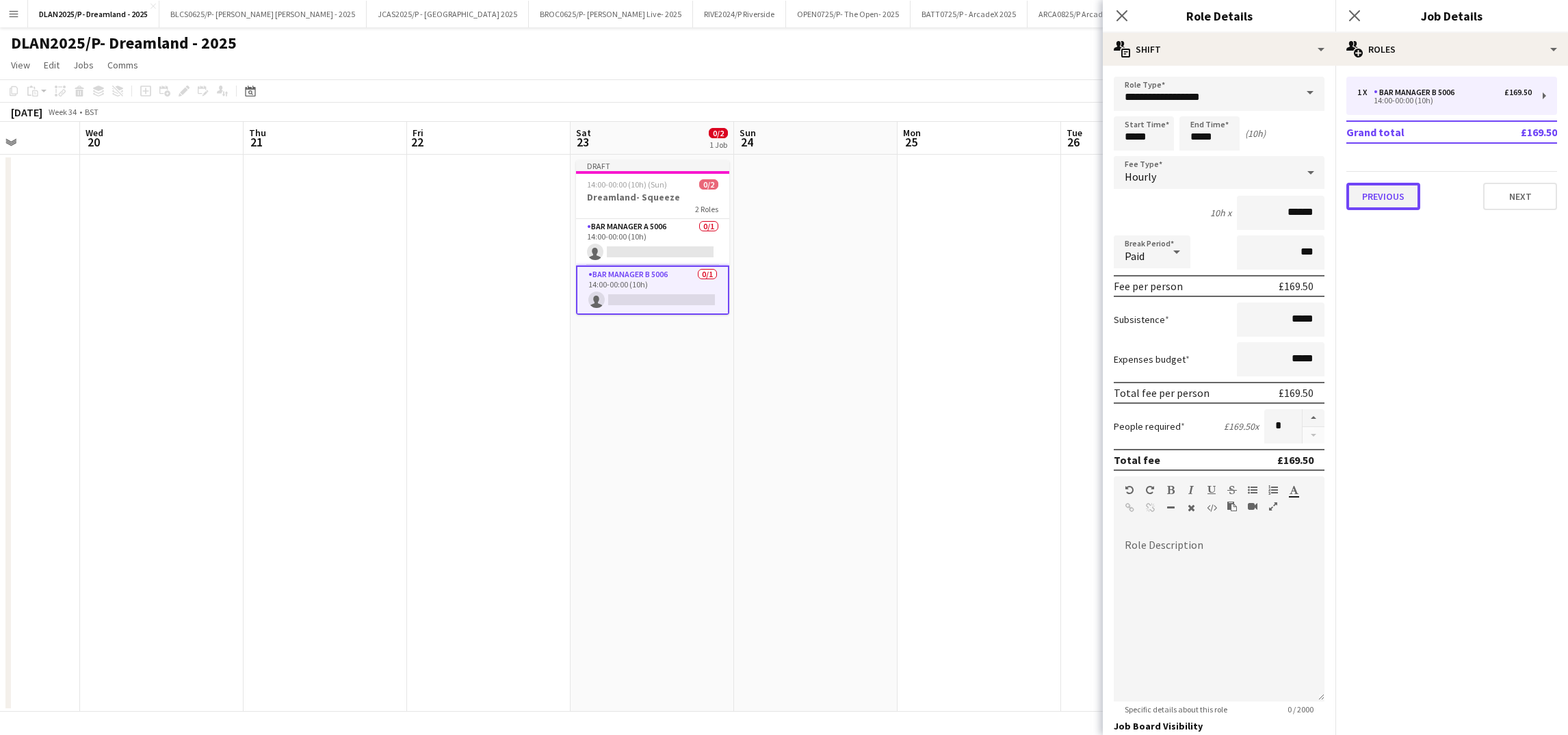
click at [1370, 192] on button "Previous" at bounding box center [1383, 196] width 74 height 27
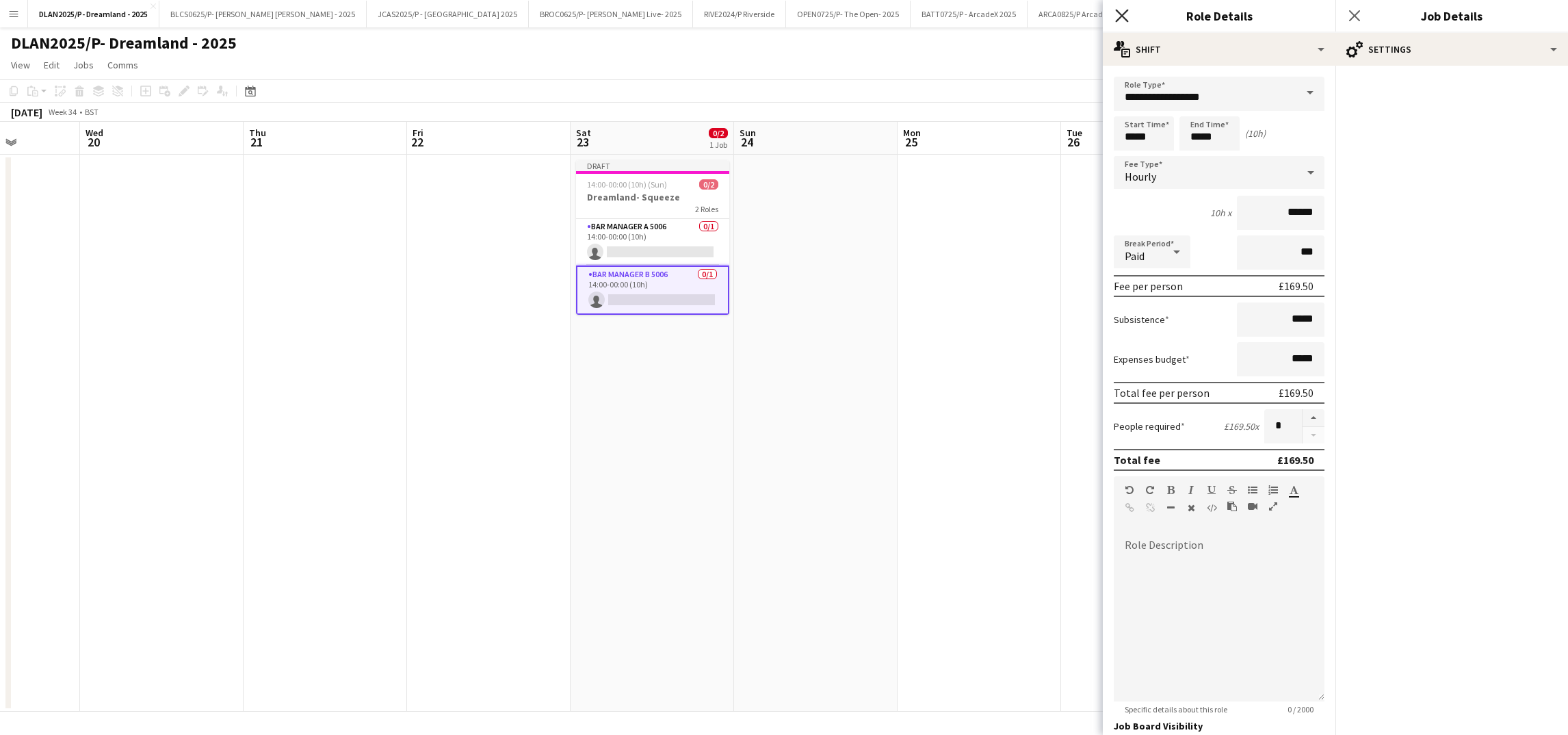
click at [1115, 12] on icon "Close pop-in" at bounding box center [1121, 15] width 13 height 13
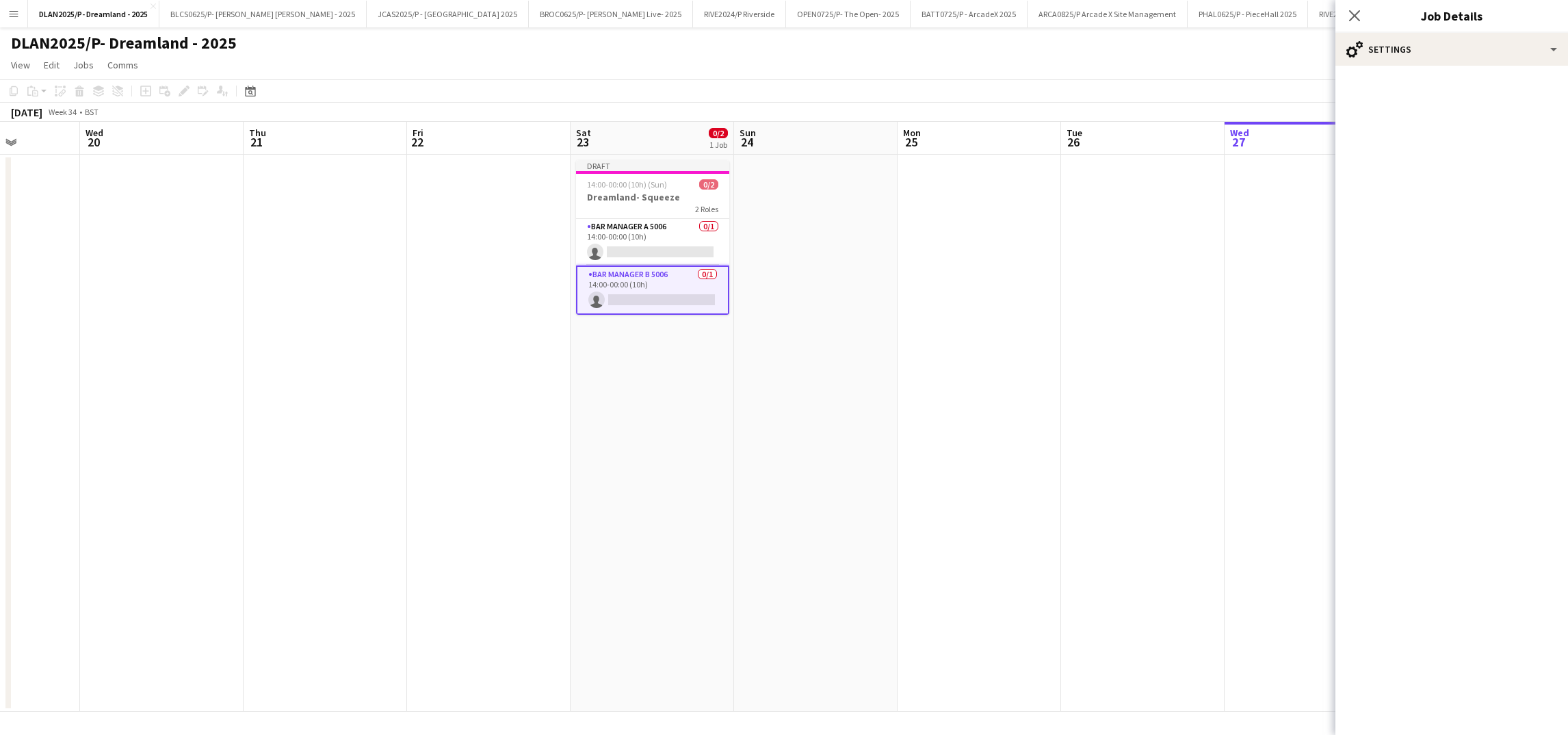
click at [637, 286] on app-card-role "Bar Manager B 5006 0/1 14:00-00:00 (10h) single-neutral-actions" at bounding box center [653, 290] width 153 height 49
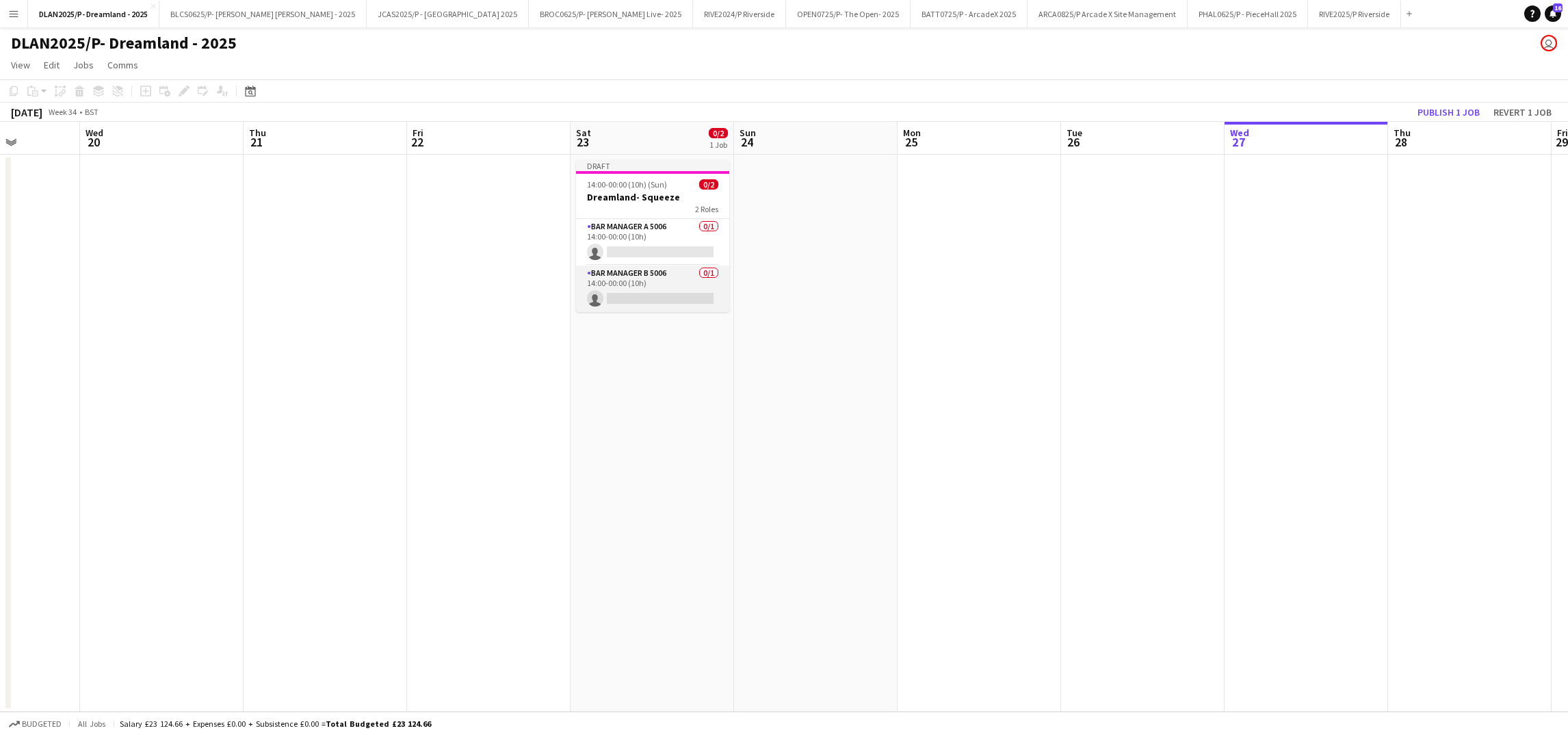
click at [637, 286] on app-card-role "Bar Manager B 5006 0/1 14:00-00:00 (10h) single-neutral-actions" at bounding box center [653, 288] width 153 height 46
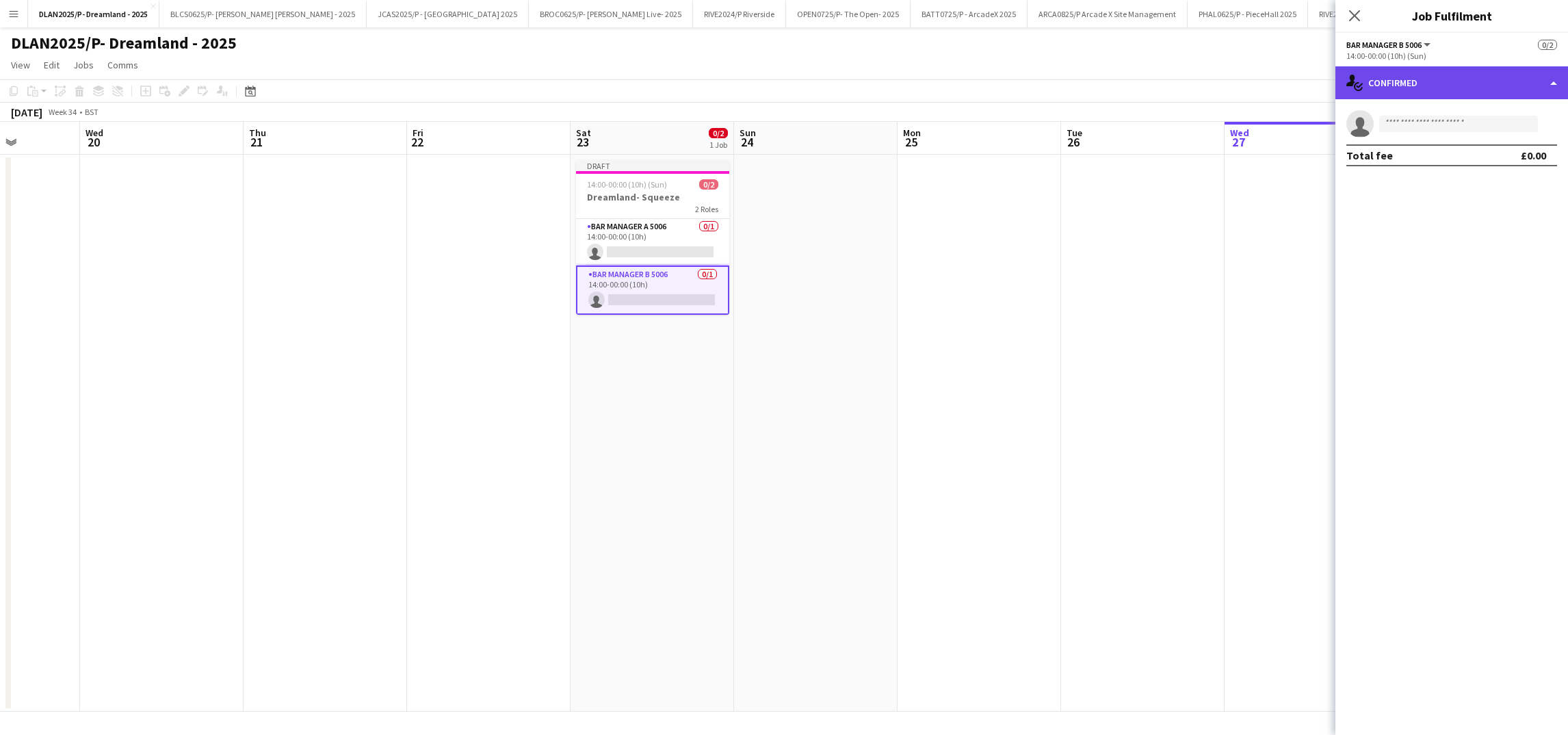
click at [1399, 96] on div "single-neutral-actions-check-2 Confirmed" at bounding box center [1451, 83] width 232 height 33
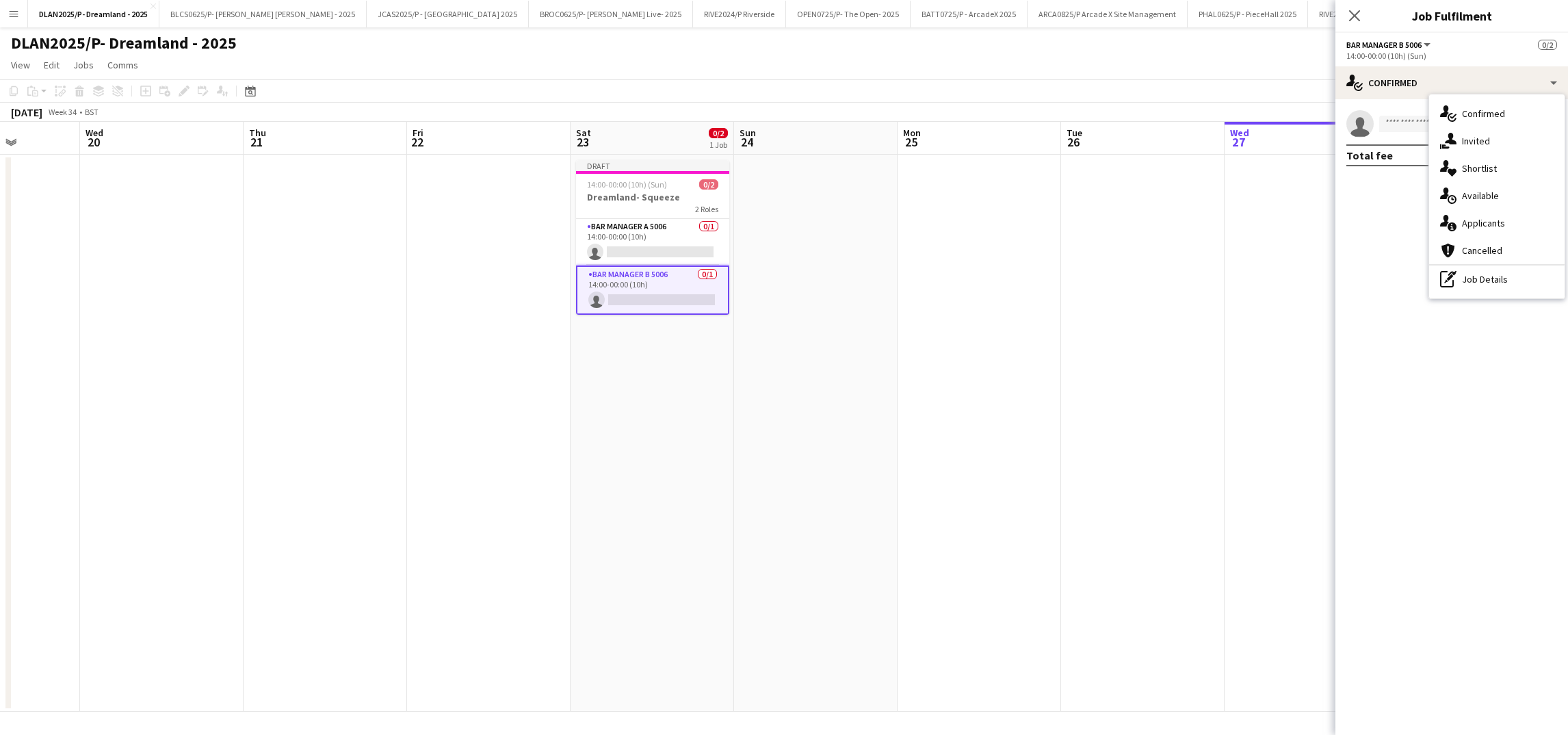
click at [1323, 323] on app-date-cell at bounding box center [1307, 433] width 164 height 557
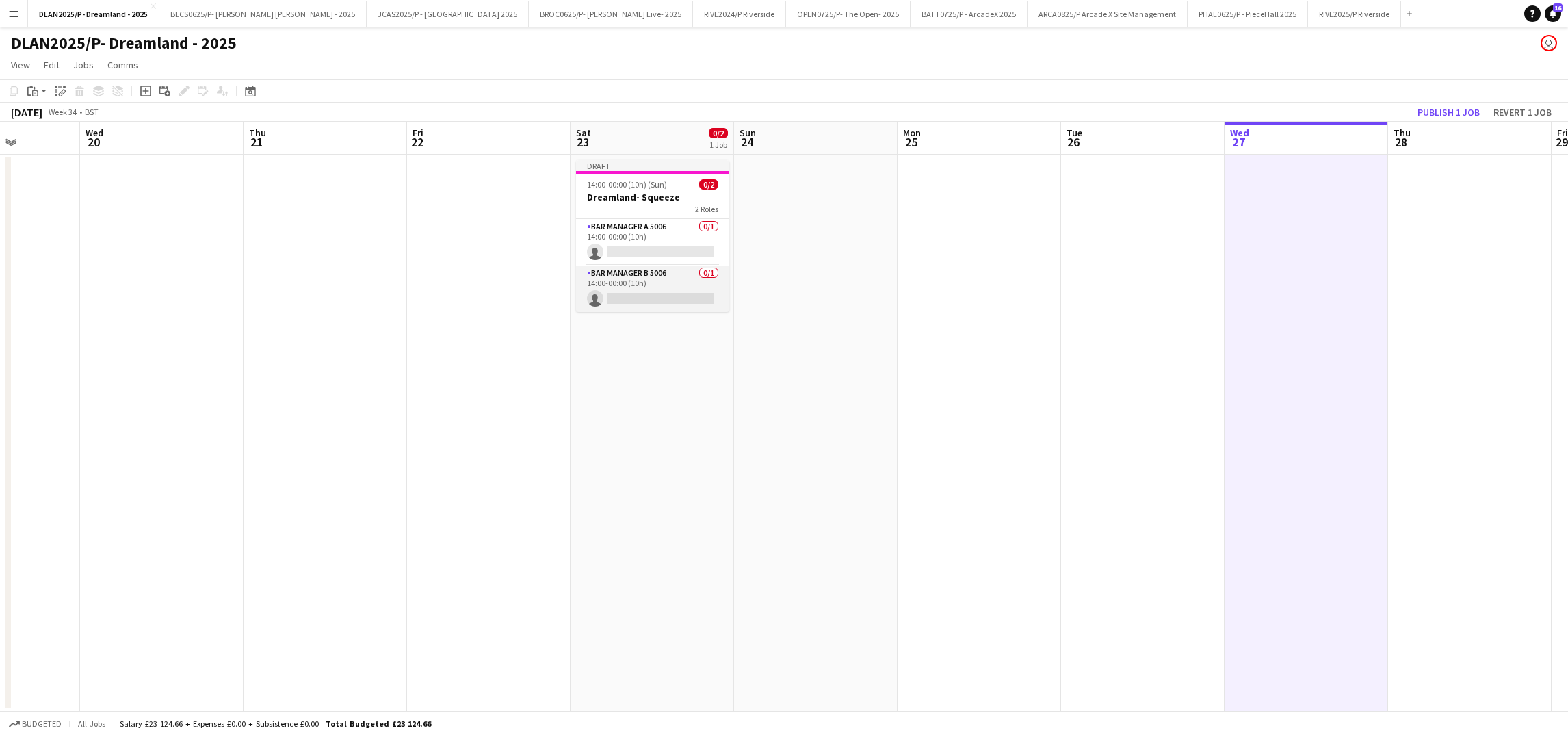
click at [684, 288] on app-card-role "Bar Manager B 5006 0/1 14:00-00:00 (10h) single-neutral-actions" at bounding box center [653, 288] width 153 height 46
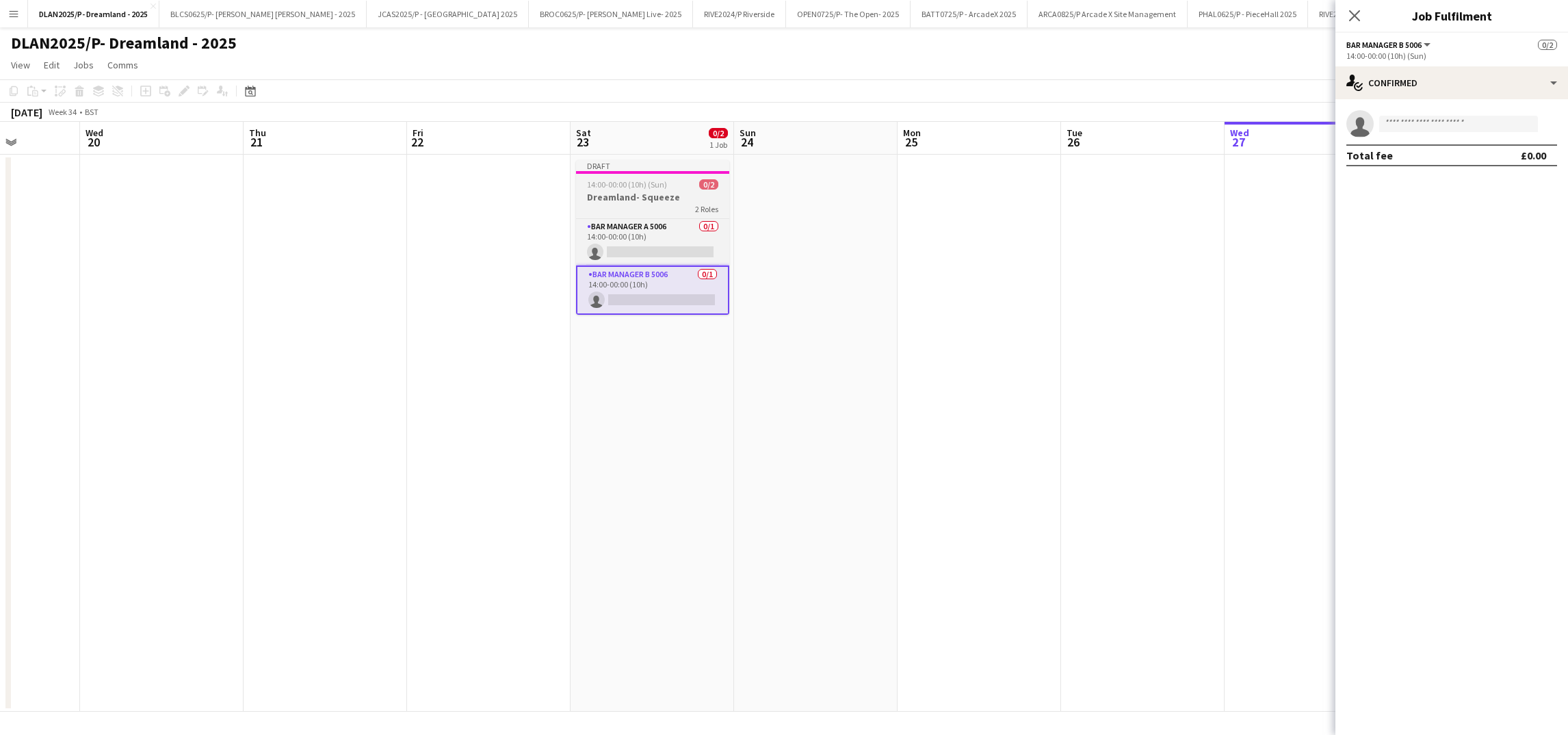
click at [662, 193] on h3 "Dreamland- Squeeze" at bounding box center [653, 197] width 153 height 12
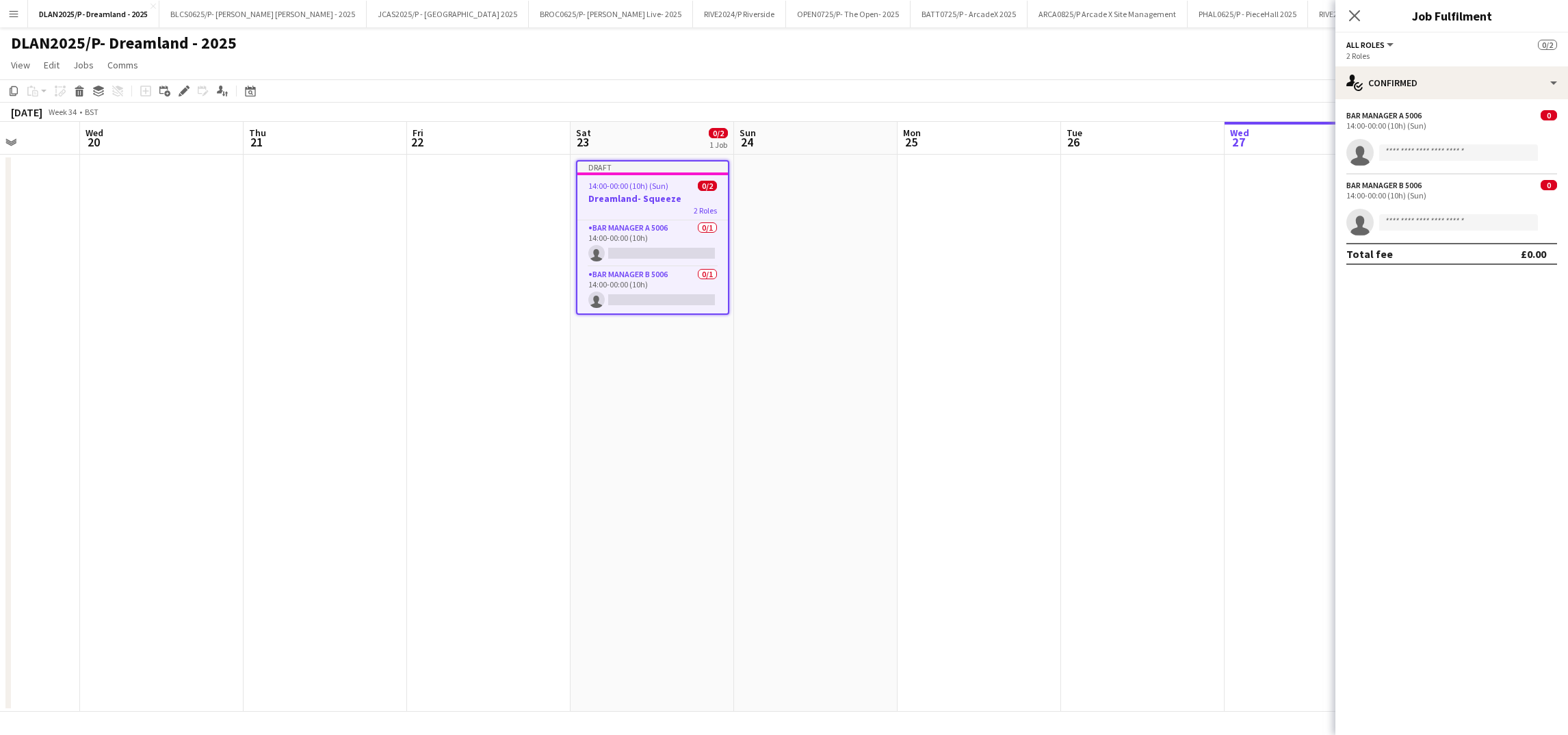
click at [180, 103] on div "[DATE] Week 34 • BST Publish 1 job Revert 1 job" at bounding box center [784, 112] width 1568 height 19
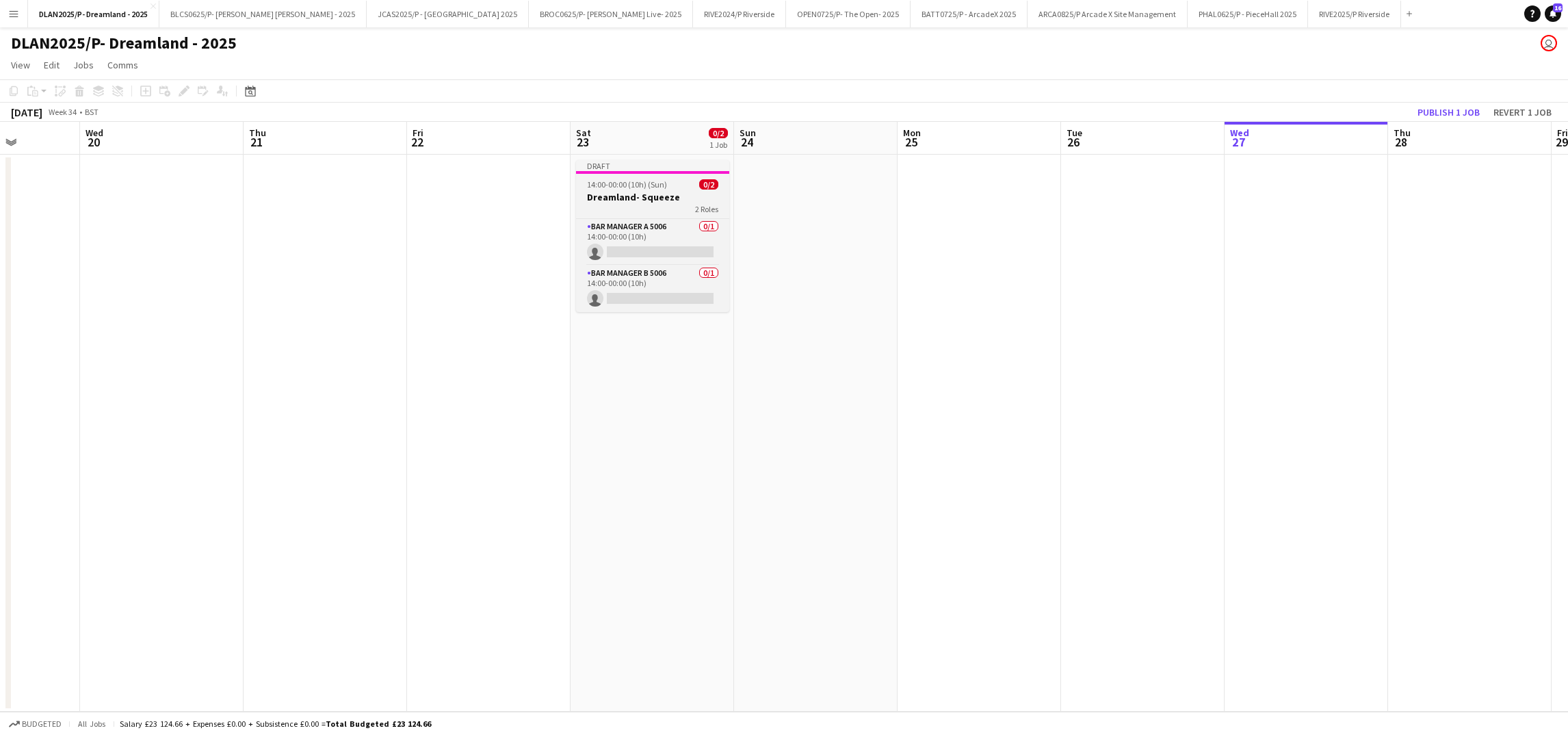
click at [725, 182] on div "14:00-00:00 (10h) (Sun) 0/2" at bounding box center [653, 184] width 153 height 10
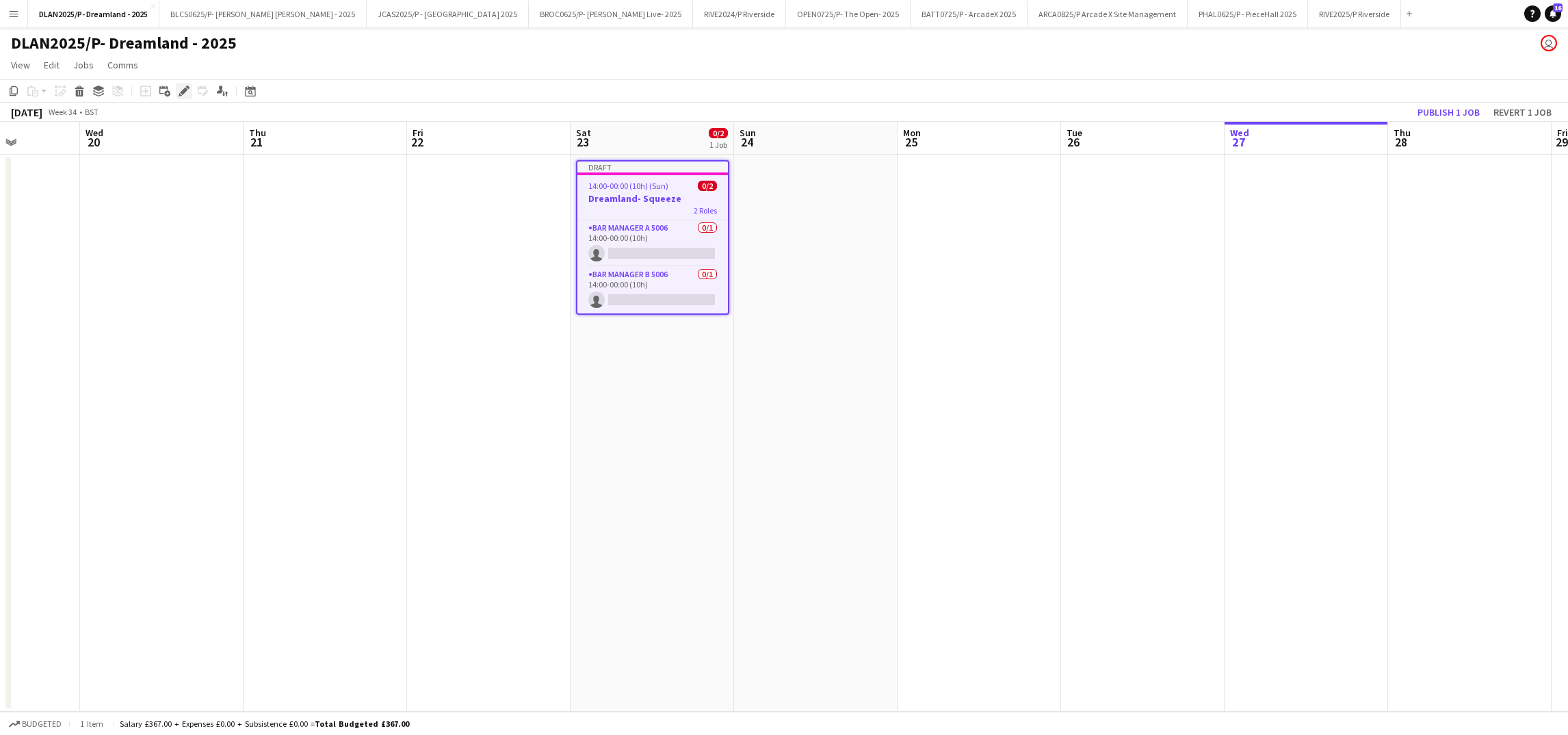
click at [188, 87] on icon at bounding box center [187, 87] width 3 height 3
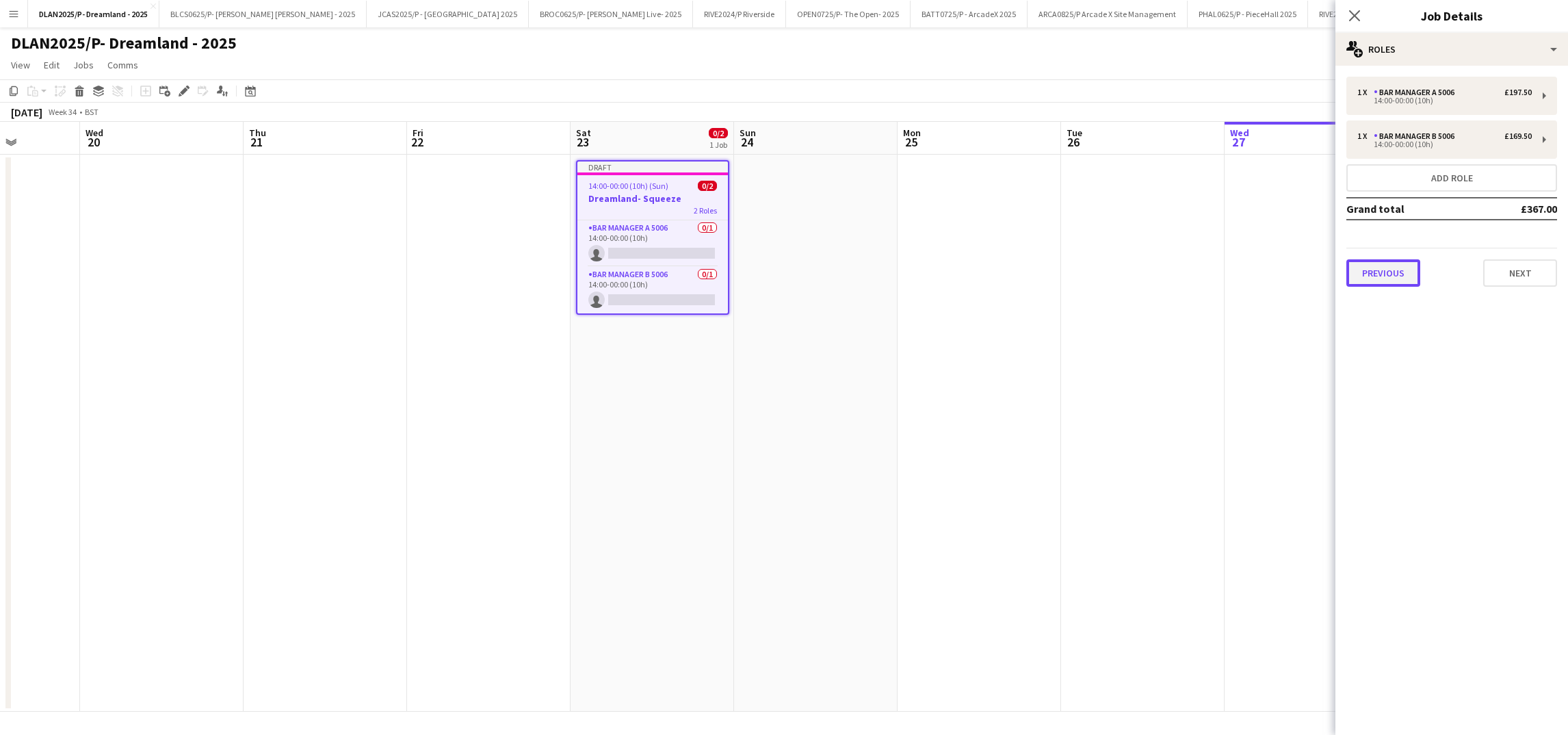
click at [1397, 269] on button "Previous" at bounding box center [1383, 273] width 74 height 27
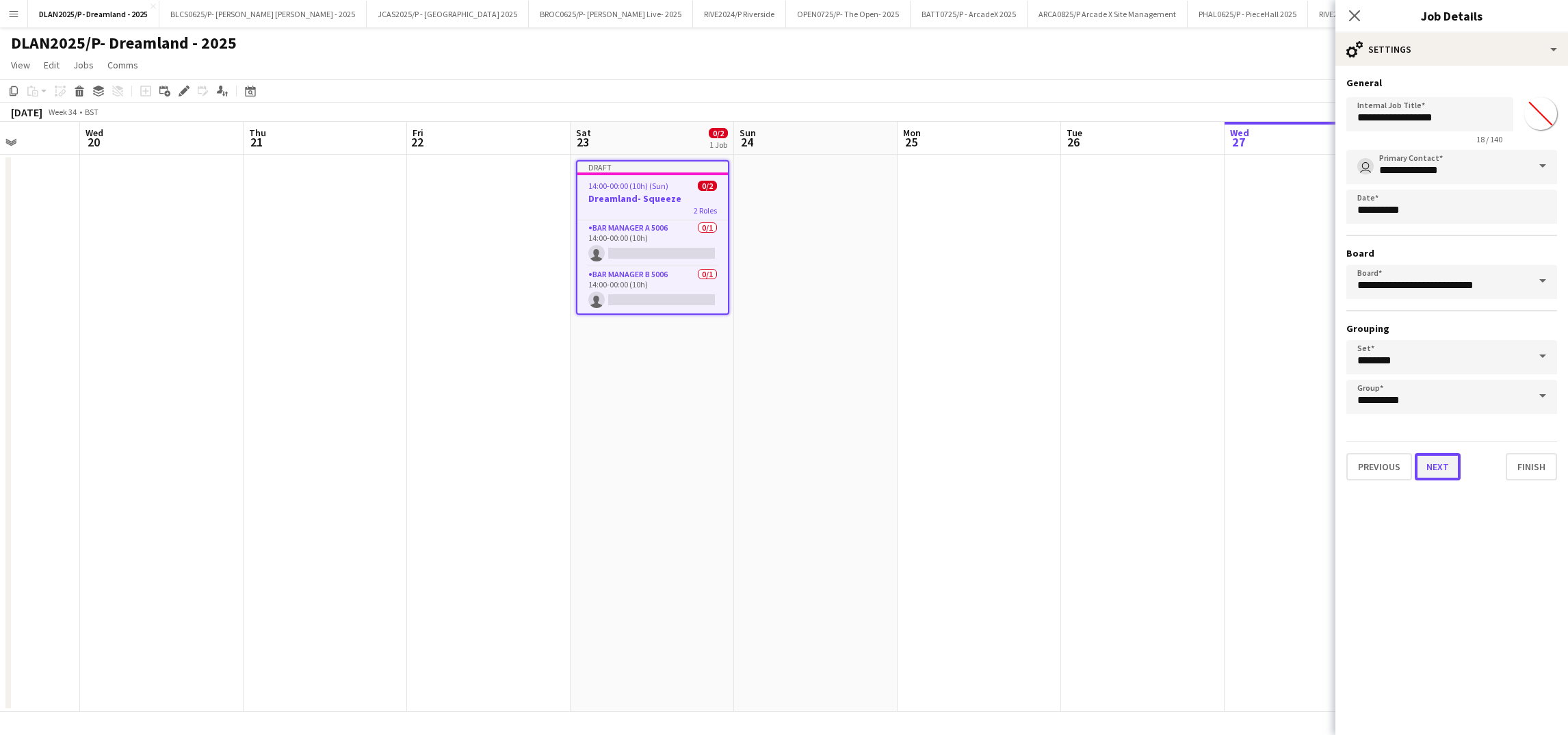
click at [1448, 454] on button "Next" at bounding box center [1438, 466] width 46 height 27
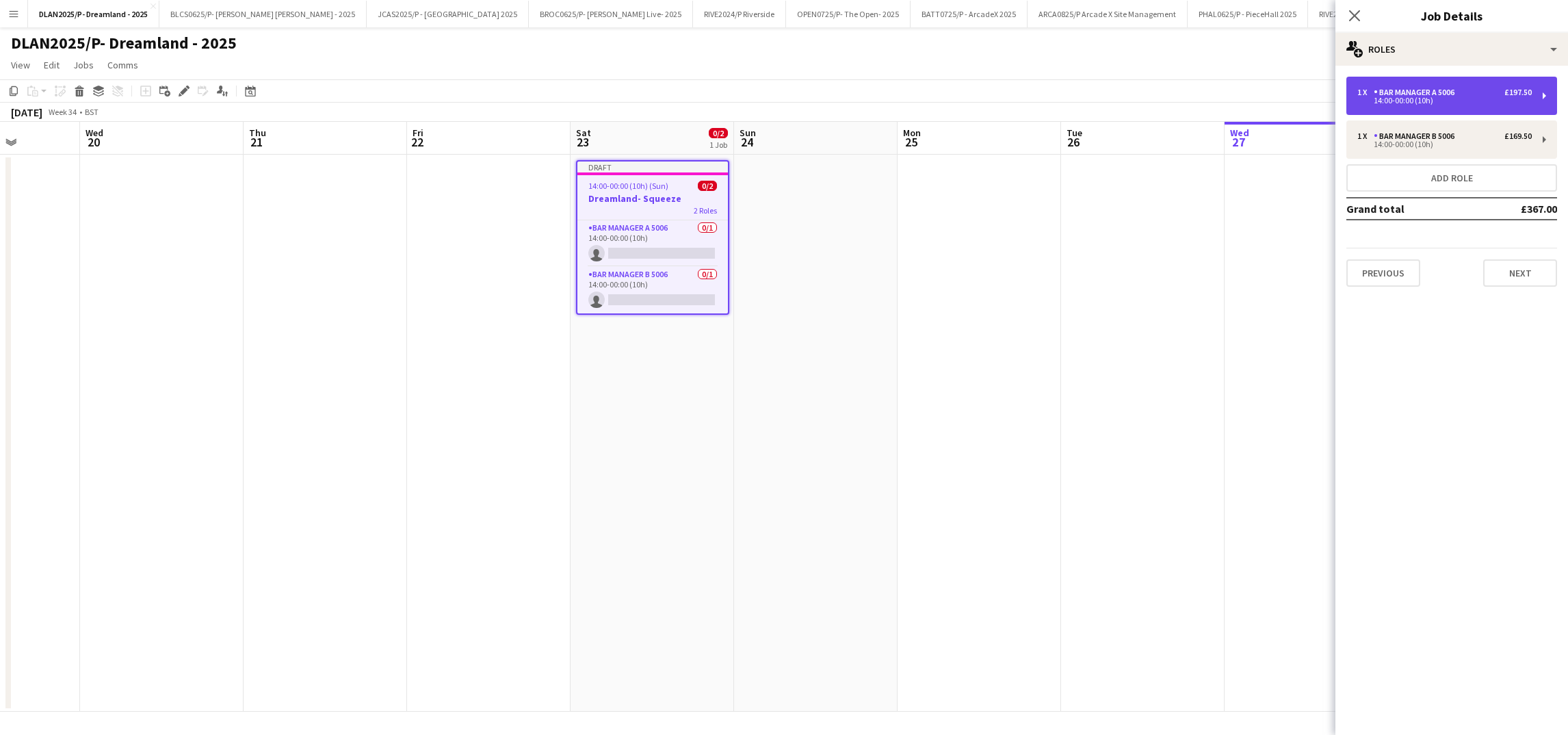
click at [1469, 103] on div "14:00-00:00 (10h)" at bounding box center [1445, 101] width 175 height 7
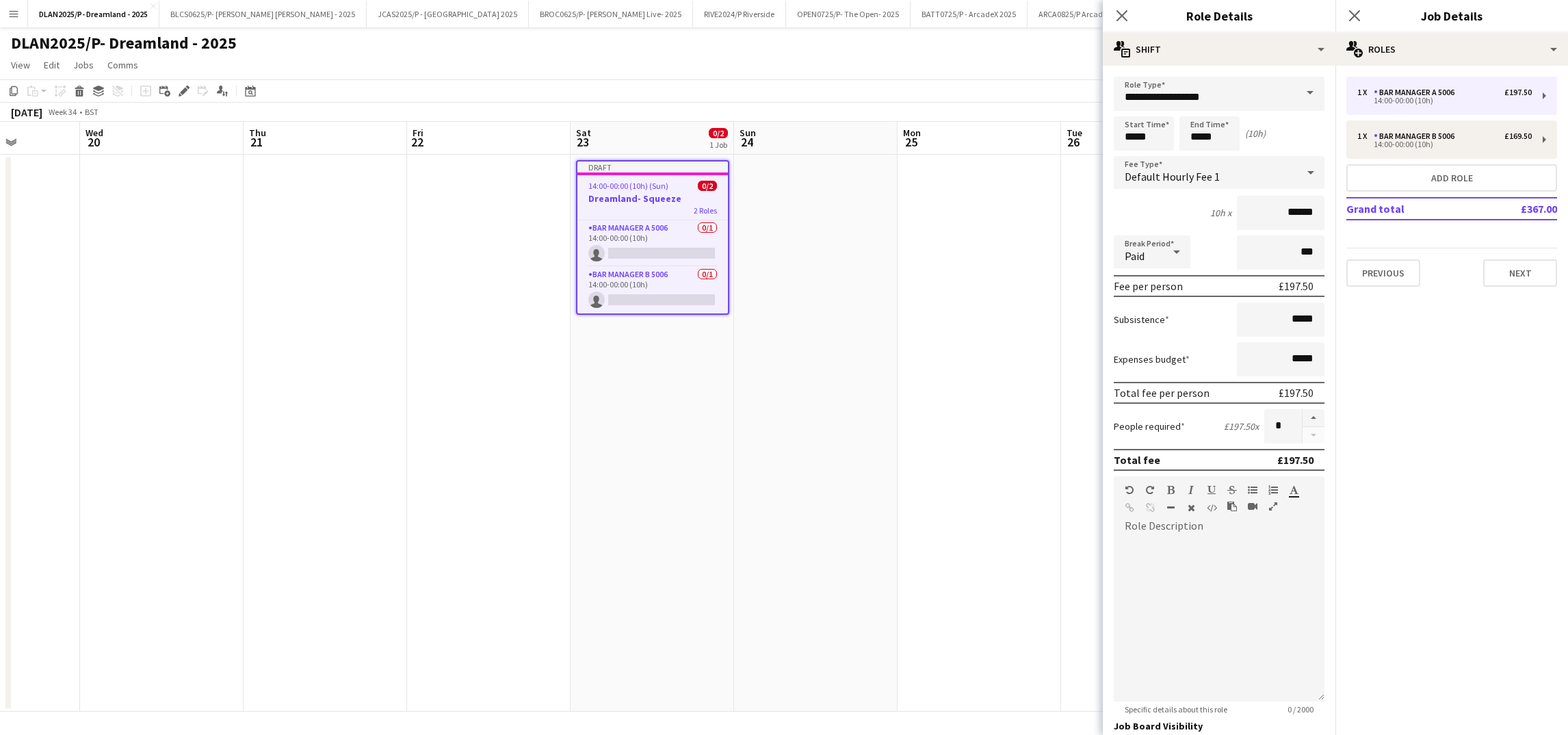
click at [1300, 438] on form "**********" at bounding box center [1218, 501] width 232 height 850
drag, startPoint x: 1390, startPoint y: 110, endPoint x: 1408, endPoint y: 89, distance: 27.7
click at [1408, 89] on div "Bar Manager A 5006" at bounding box center [1417, 92] width 86 height 10
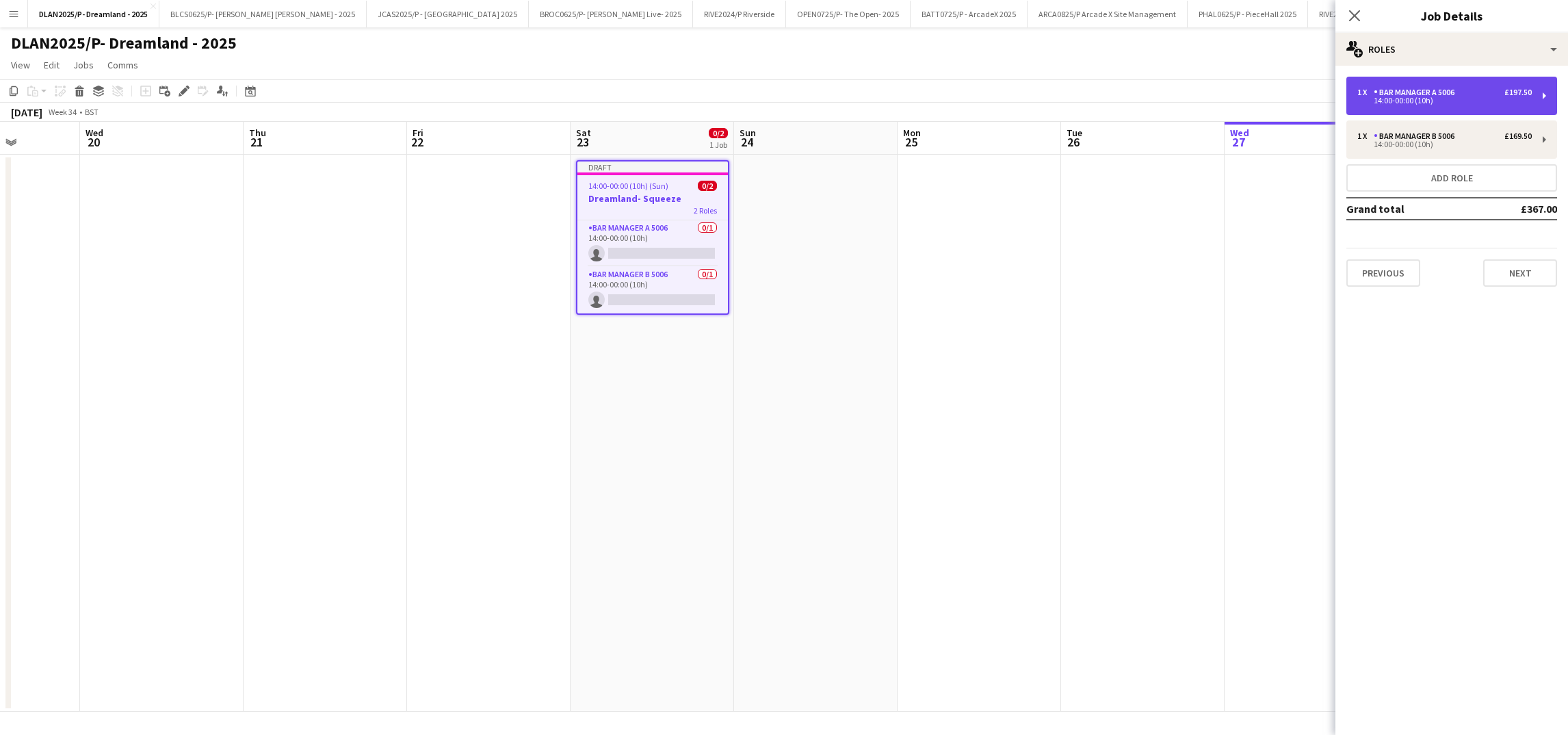
click at [1520, 89] on div "£197.50" at bounding box center [1517, 92] width 27 height 10
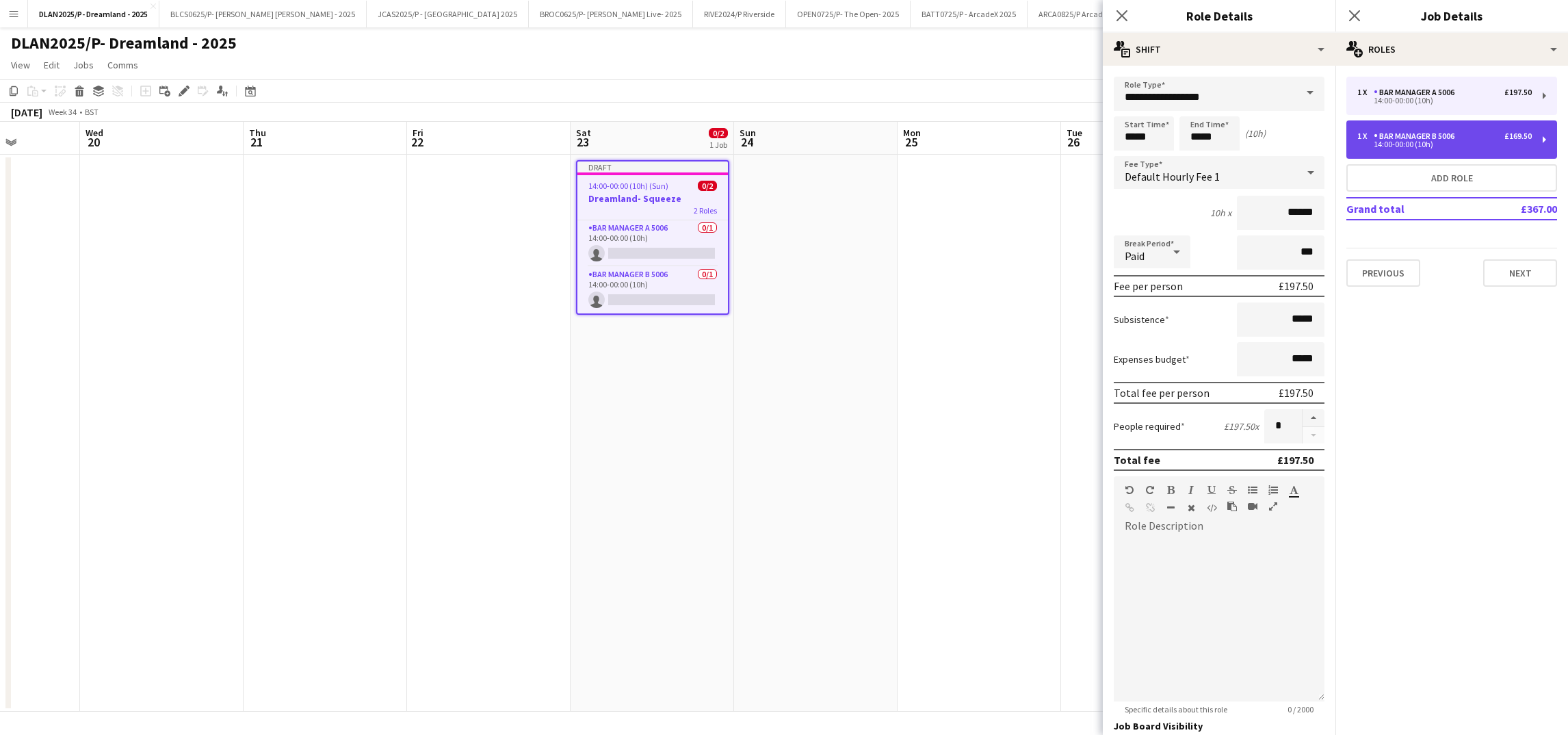
click at [1533, 139] on div "1 x Bar Manager B 5006 £169.50 14:00-00:00 (10h)" at bounding box center [1451, 139] width 211 height 38
type input "**********"
type input "******"
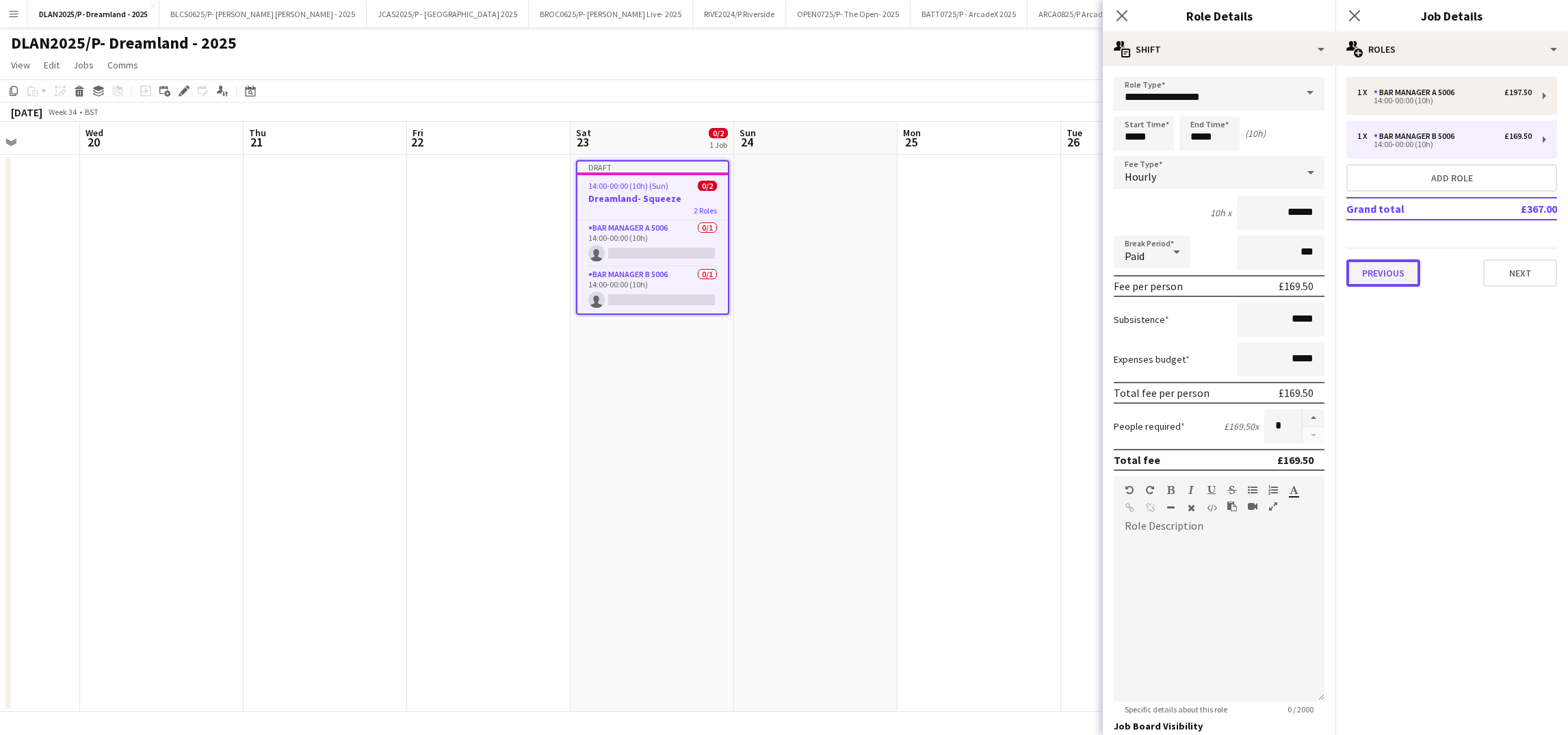
click at [1401, 275] on button "Previous" at bounding box center [1383, 273] width 74 height 27
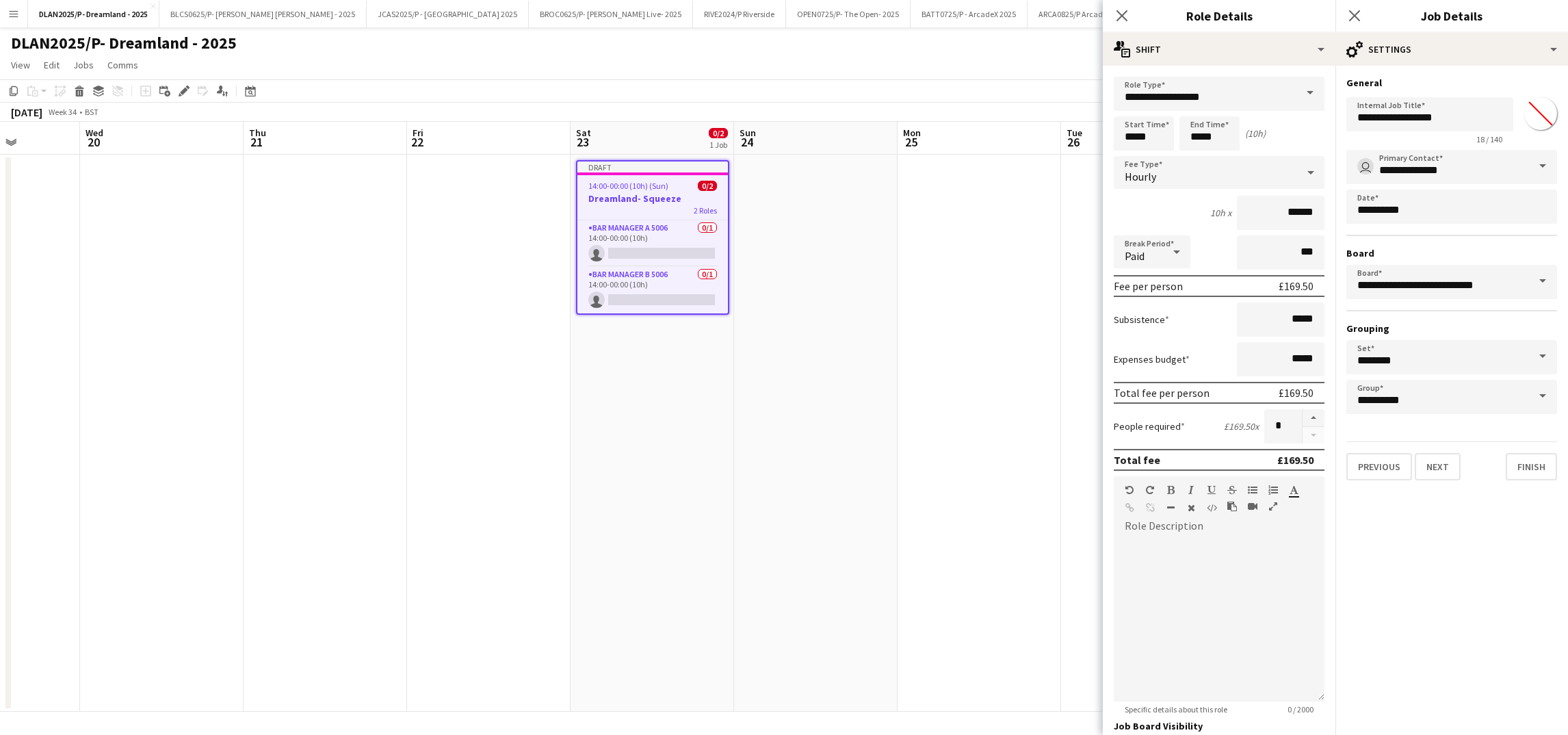
click at [954, 261] on app-date-cell at bounding box center [979, 433] width 164 height 557
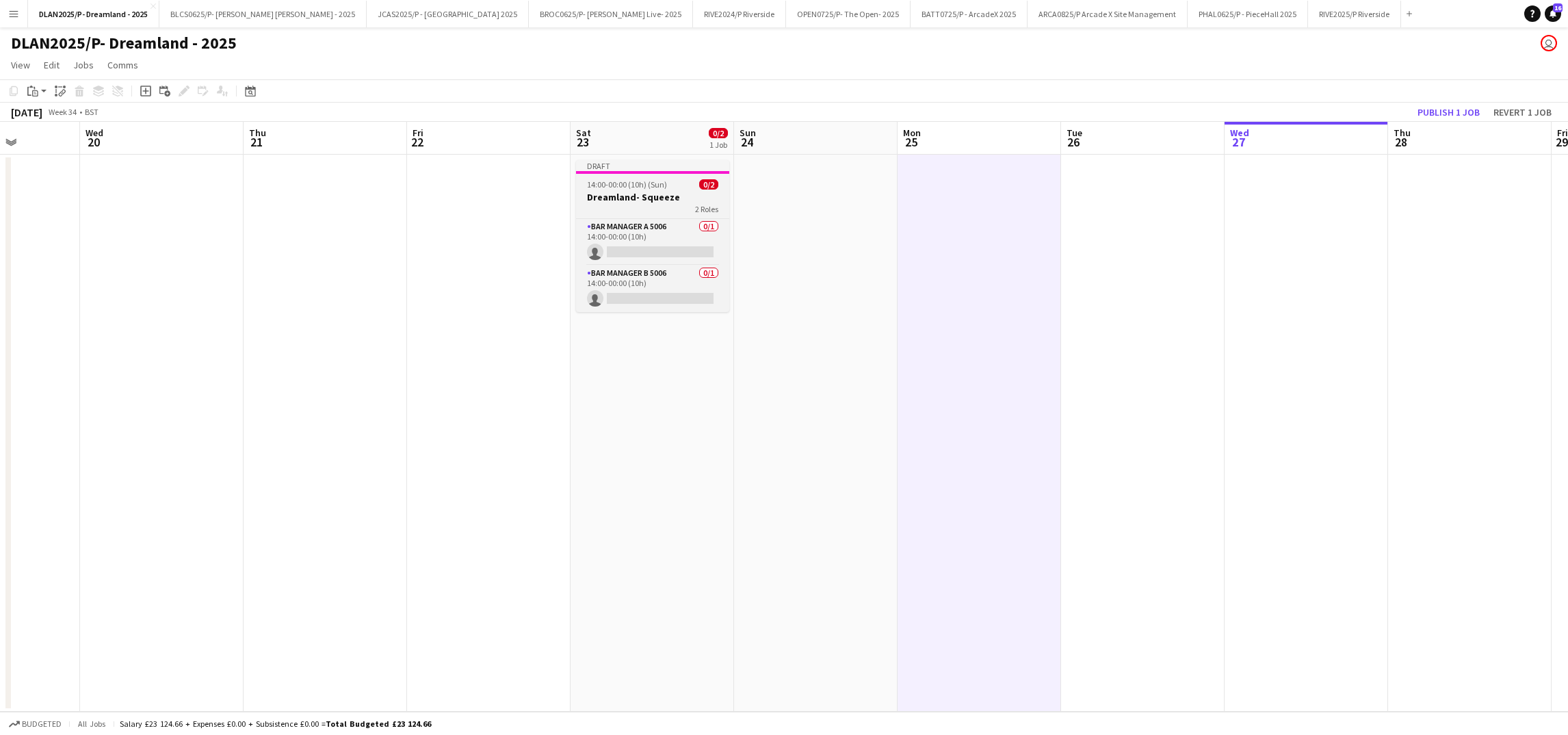
click at [721, 191] on h3 "Dreamland- Squeeze" at bounding box center [653, 197] width 153 height 12
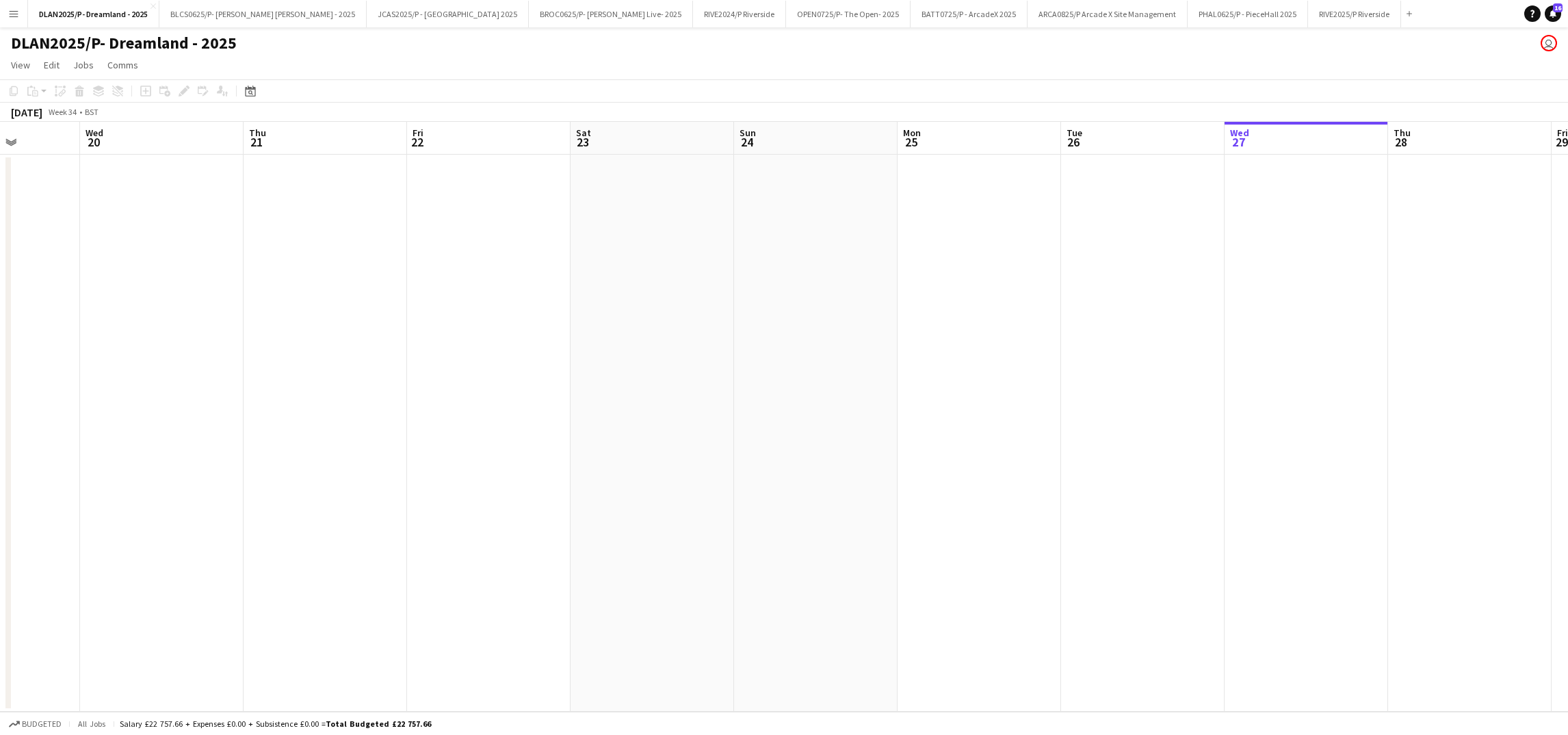
click at [721, 209] on app-date-cell at bounding box center [653, 433] width 164 height 557
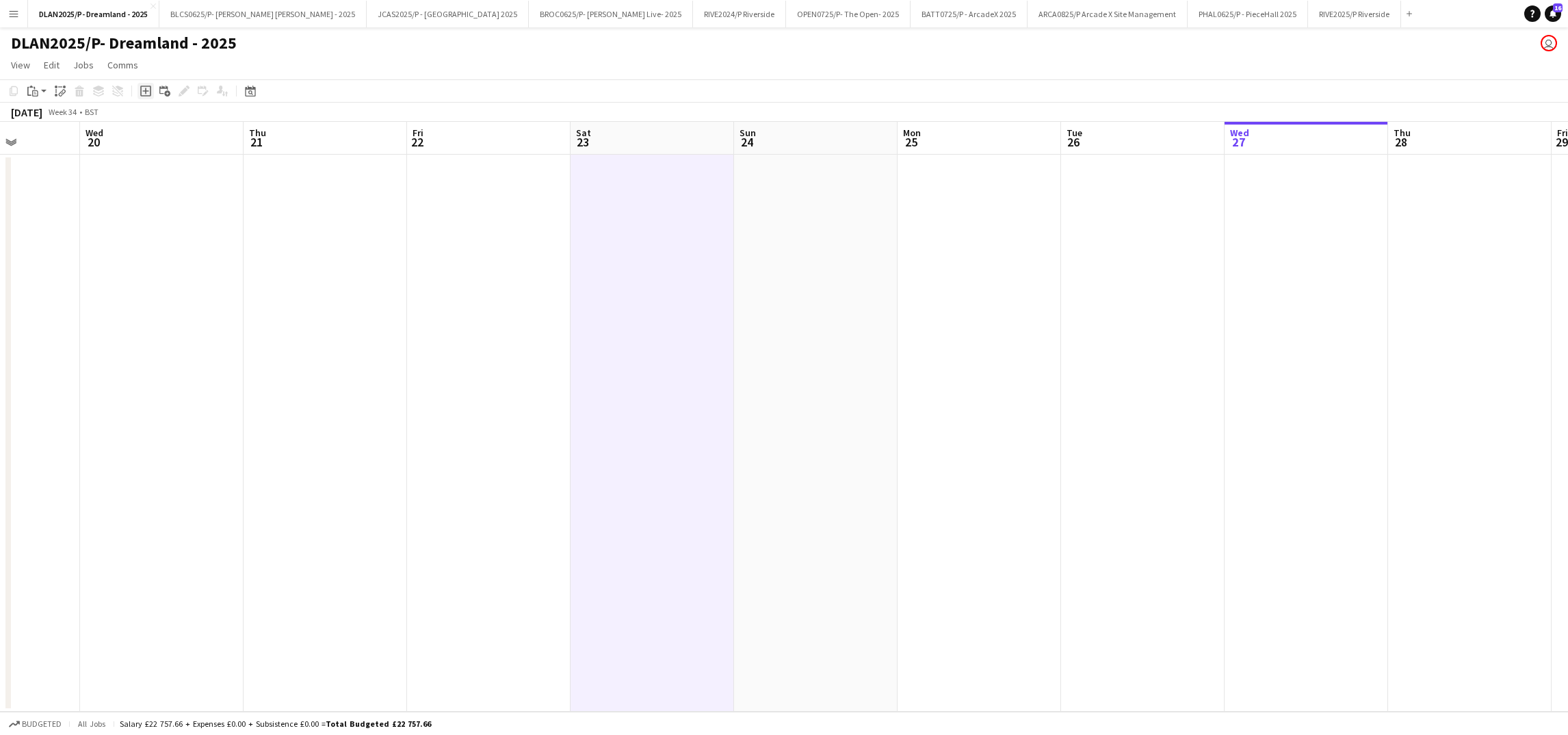
click at [149, 89] on icon at bounding box center [146, 91] width 11 height 11
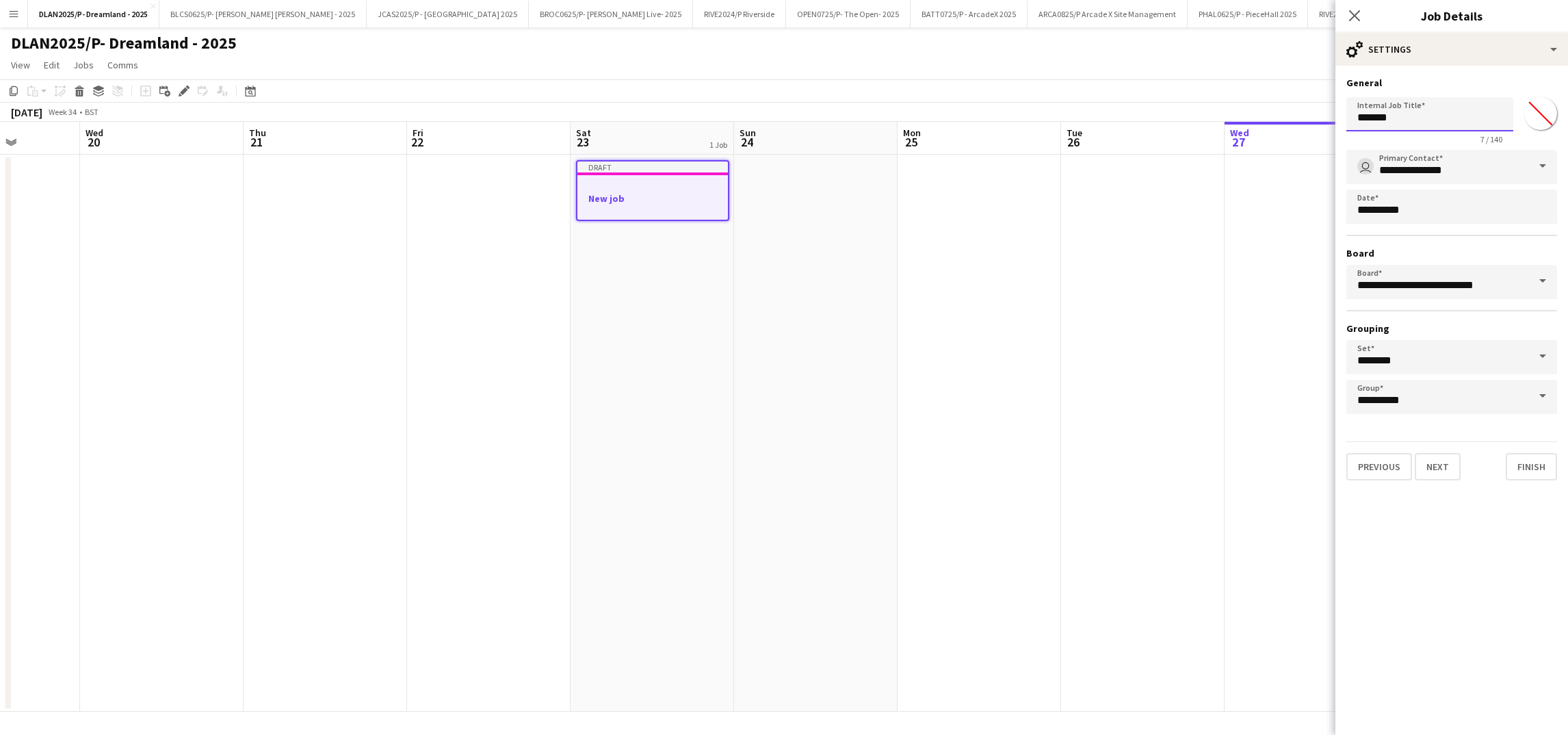
click at [1422, 120] on input "*******" at bounding box center [1429, 114] width 167 height 34
click at [1442, 456] on button "Next" at bounding box center [1438, 466] width 46 height 27
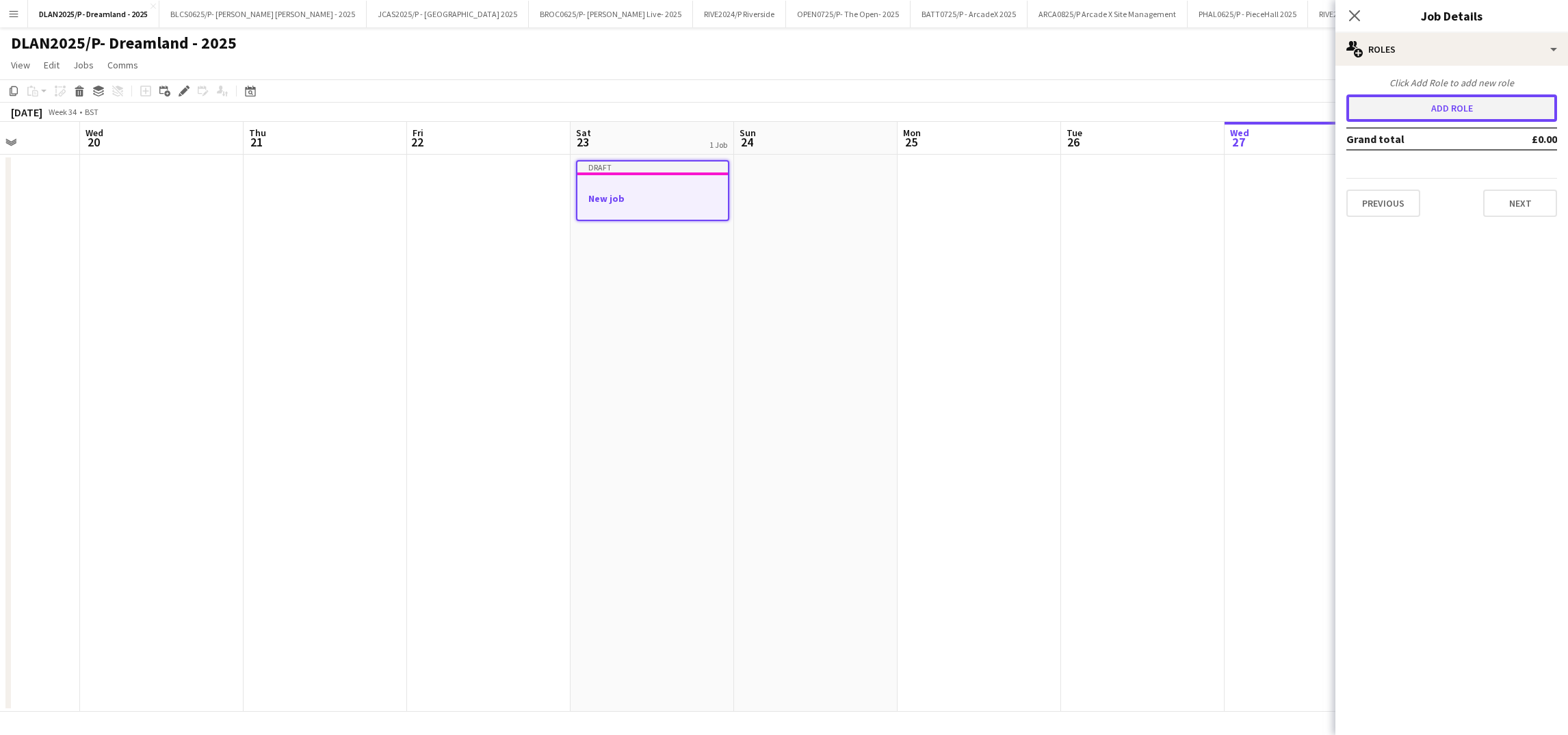
click at [1454, 96] on button "Add role" at bounding box center [1451, 107] width 211 height 27
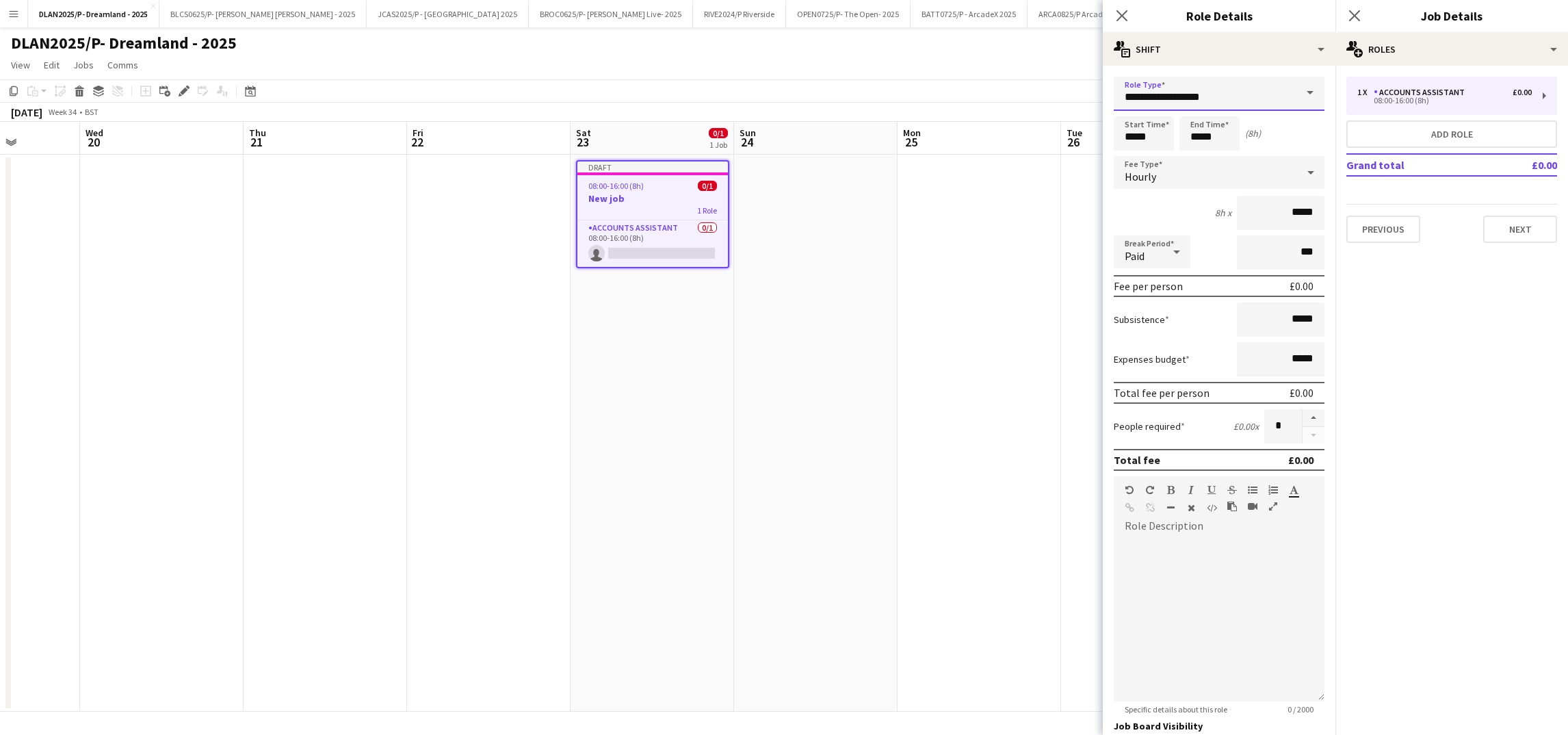
click at [1251, 94] on input "**********" at bounding box center [1219, 93] width 211 height 34
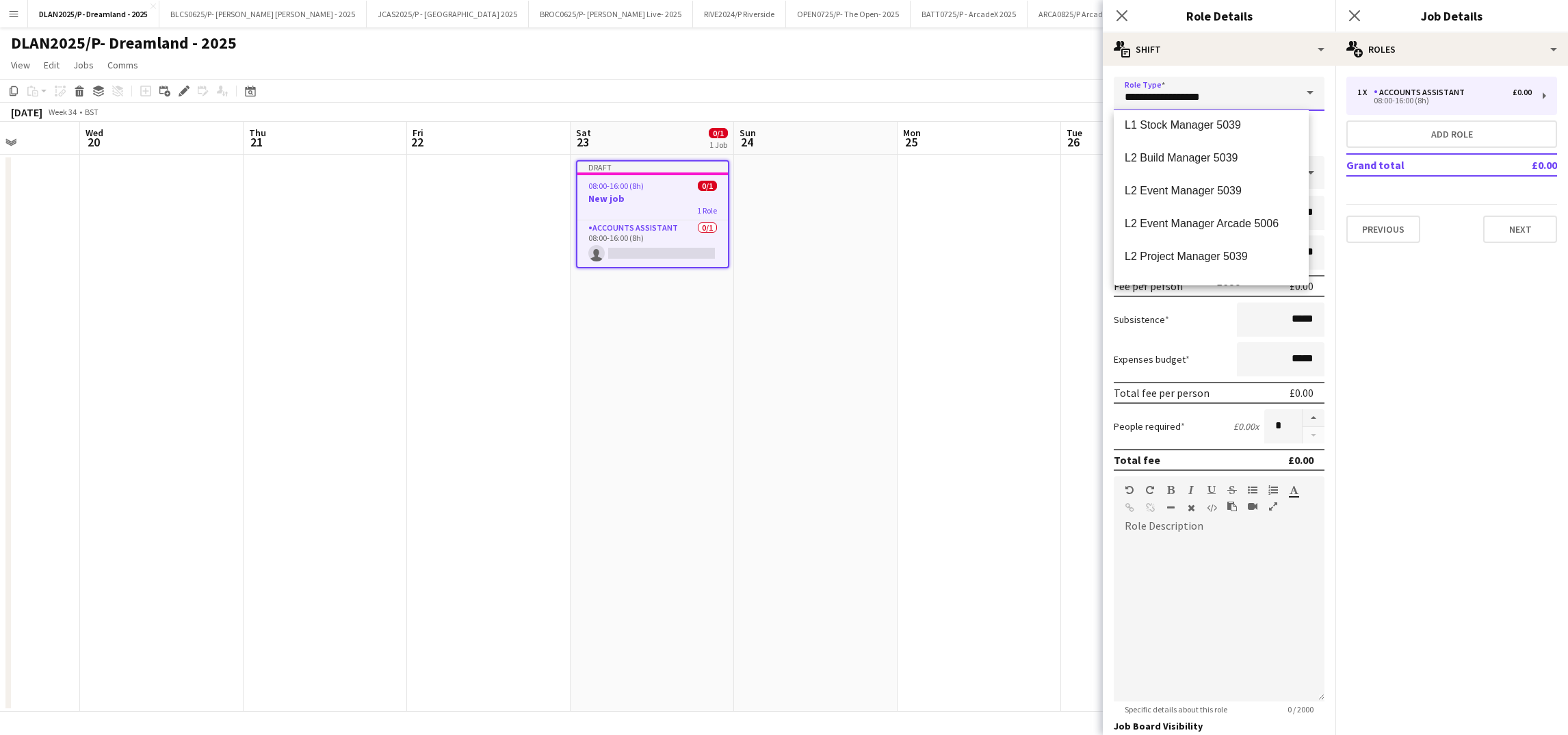
scroll to position [1949, 0]
click at [1206, 126] on mat-option "L2 Event Manager Arcade 5006" at bounding box center [1211, 120] width 195 height 33
type input "**********"
type input "******"
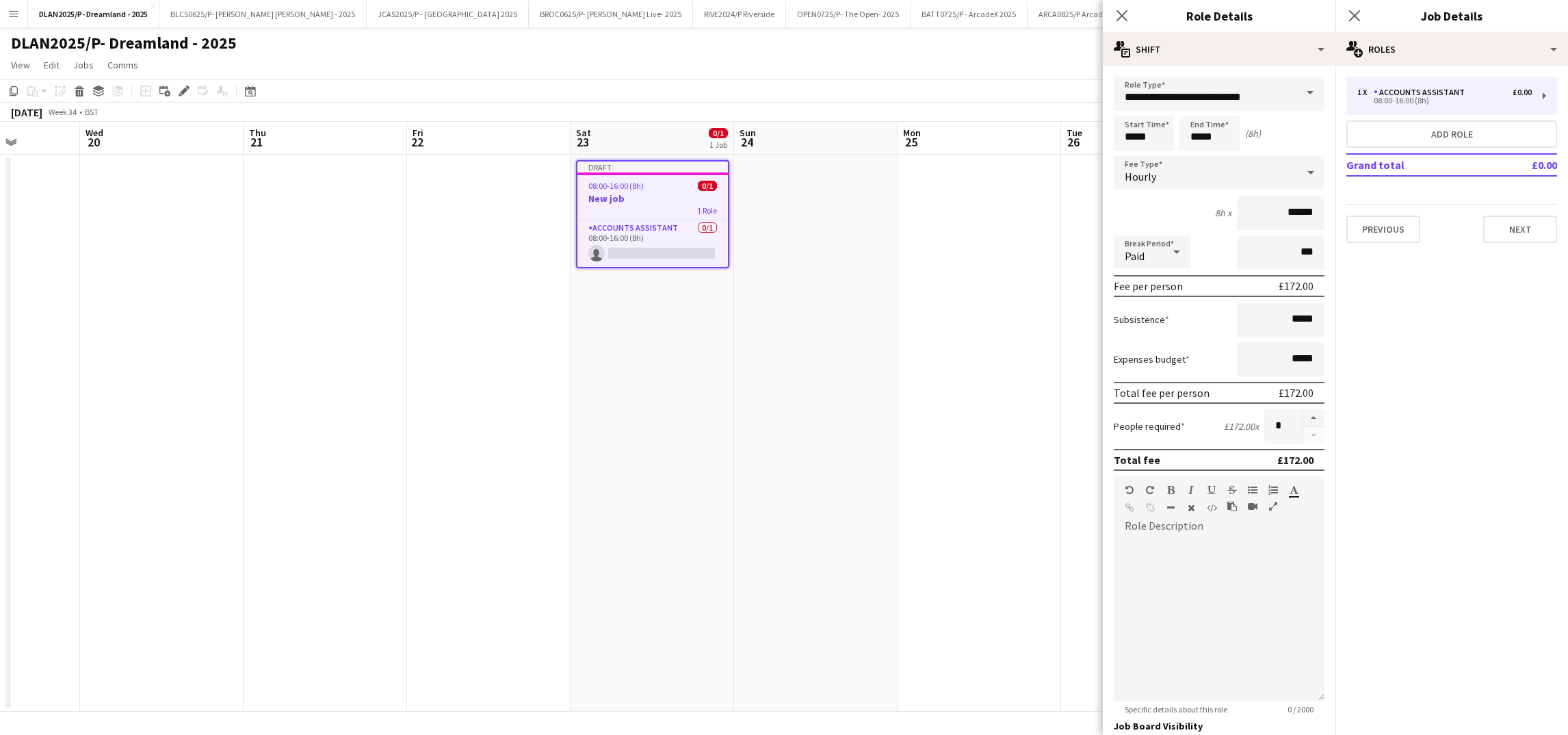
click at [1295, 92] on span at bounding box center [1309, 92] width 28 height 33
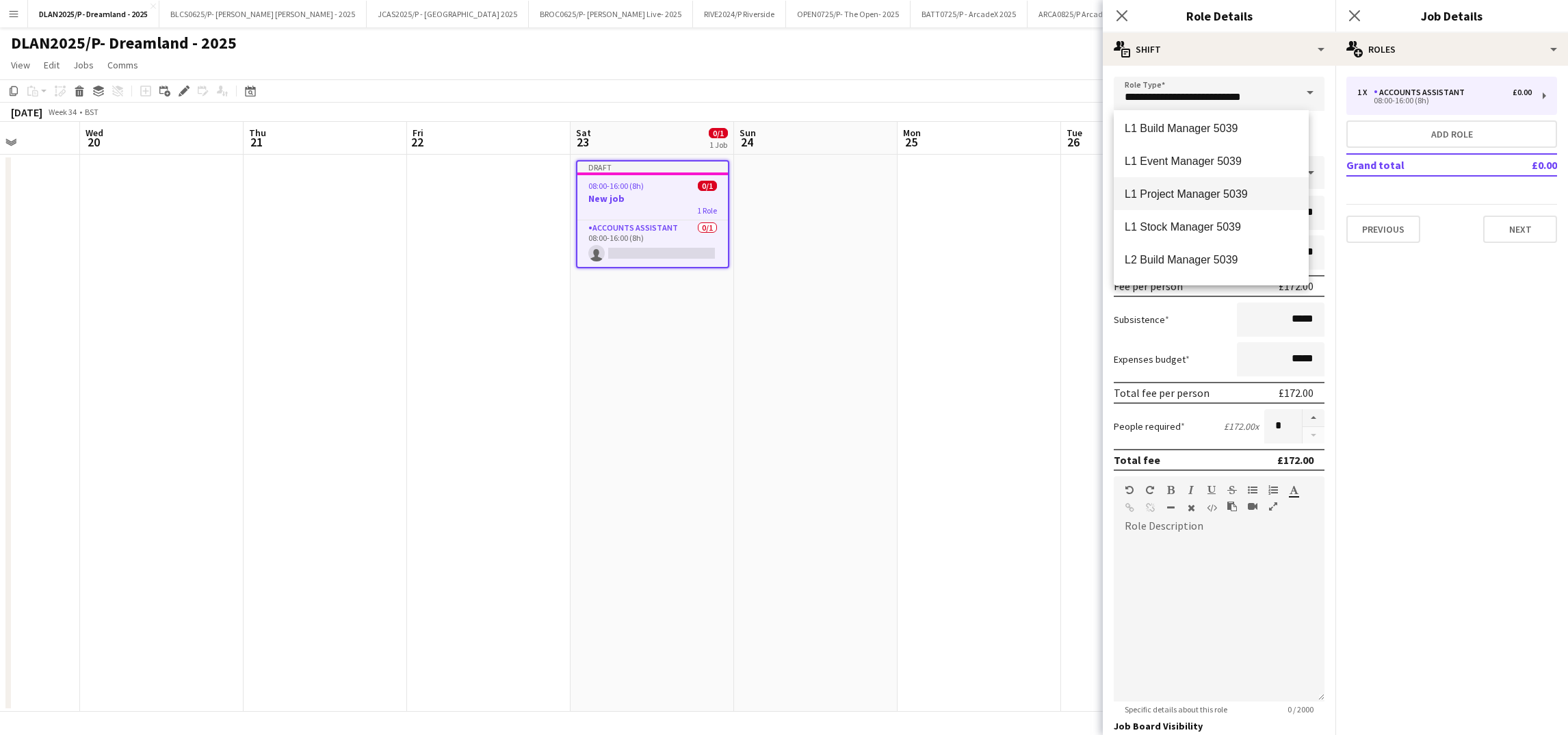
scroll to position [1847, 0]
click at [1218, 193] on span "L2 Event Manager 5039" at bounding box center [1212, 190] width 173 height 13
type input "**********"
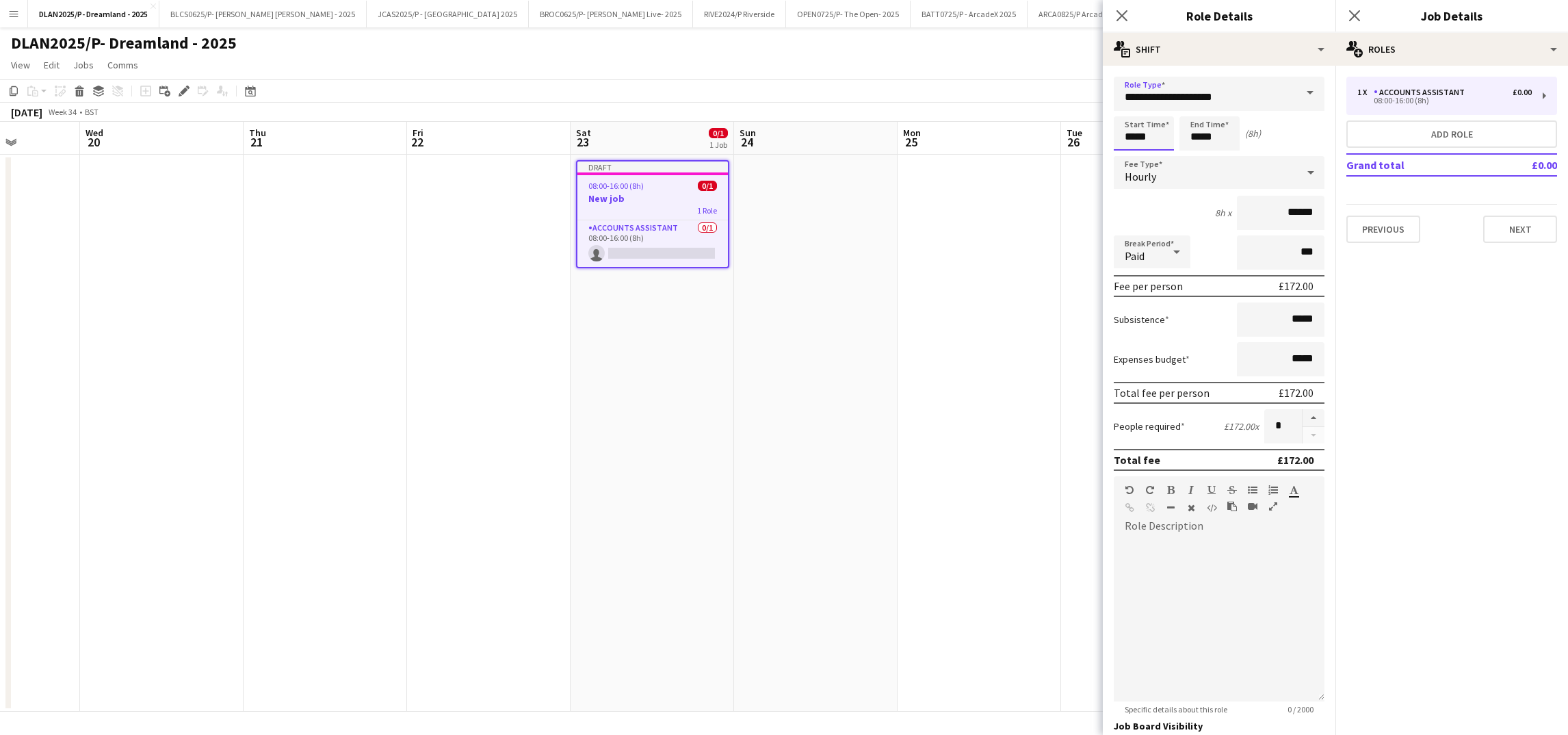
click at [1128, 141] on input "*****" at bounding box center [1144, 133] width 60 height 34
type input "*****"
click at [1438, 315] on mat-expansion-panel "pencil3 General details 1 x Accounts Assistant £0.00 08:00-16:00 (8h) Add role …" at bounding box center [1451, 400] width 232 height 669
click at [1399, 553] on mat-expansion-panel "pencil3 General details 1 x Accounts Assistant £0.00 08:00-16:00 (8h) Add role …" at bounding box center [1451, 400] width 232 height 669
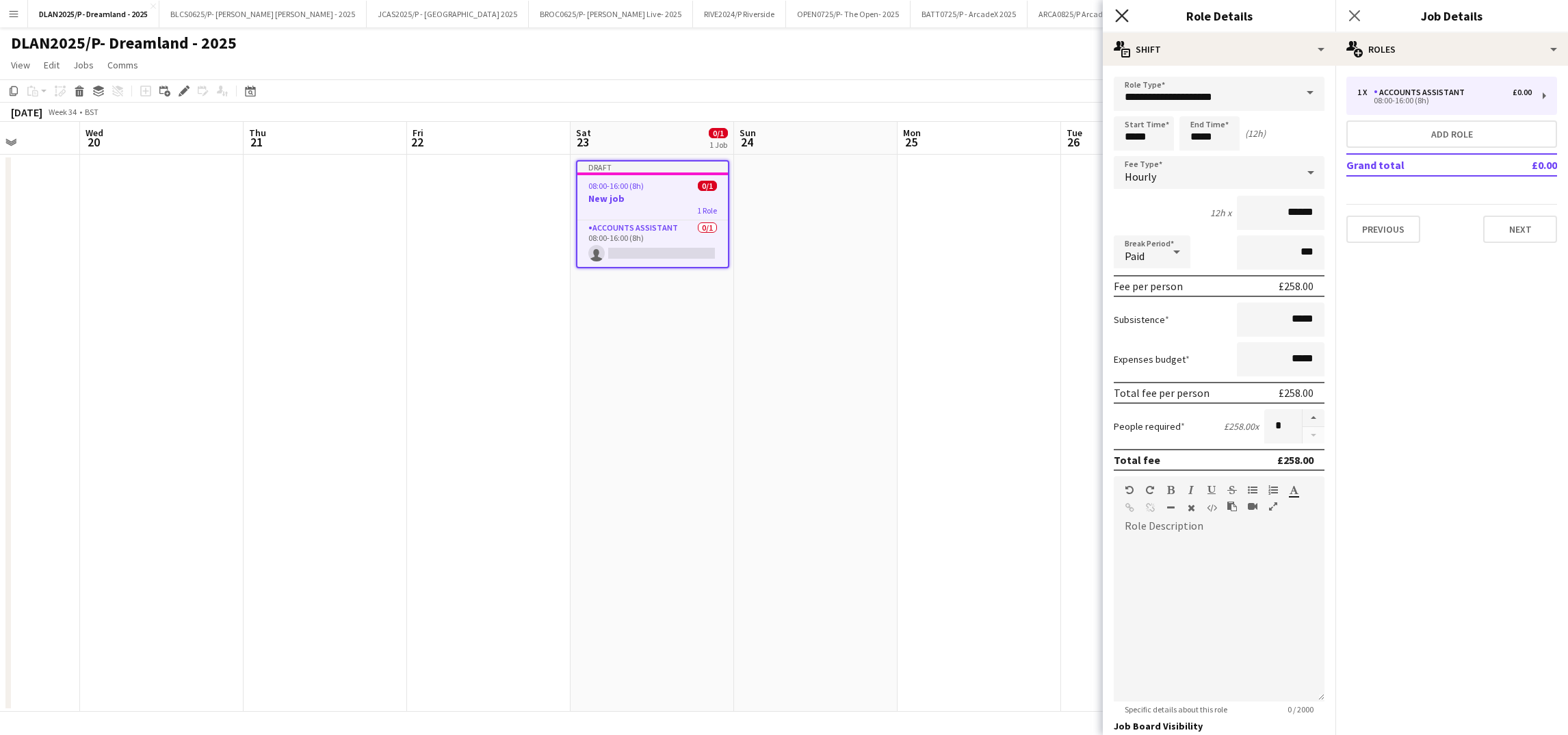
click at [1115, 13] on icon "Close pop-in" at bounding box center [1121, 15] width 13 height 13
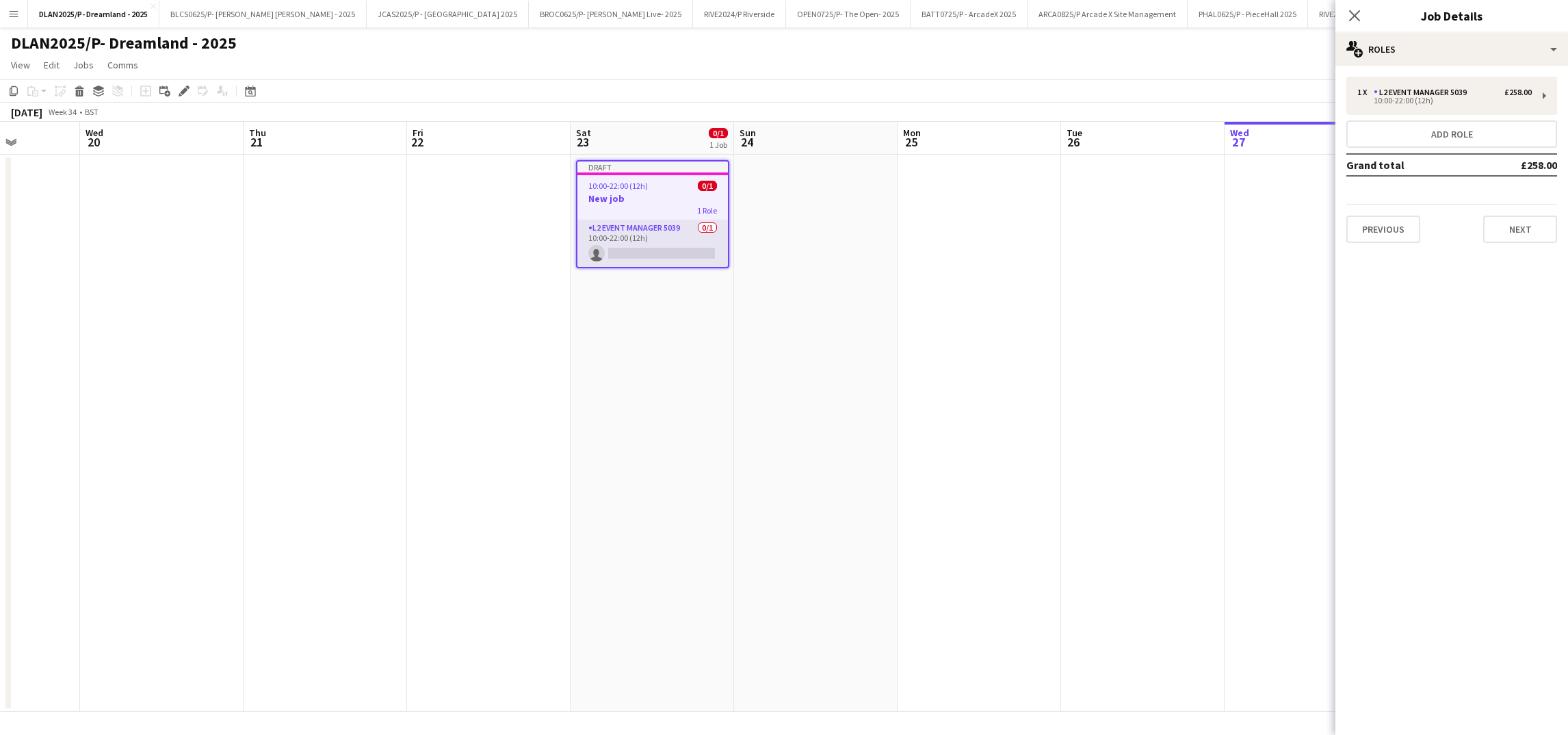
click at [642, 243] on app-card-role "L2 Event Manager 5039 0/1 10:00-22:00 (12h) single-neutral-actions" at bounding box center [653, 243] width 150 height 46
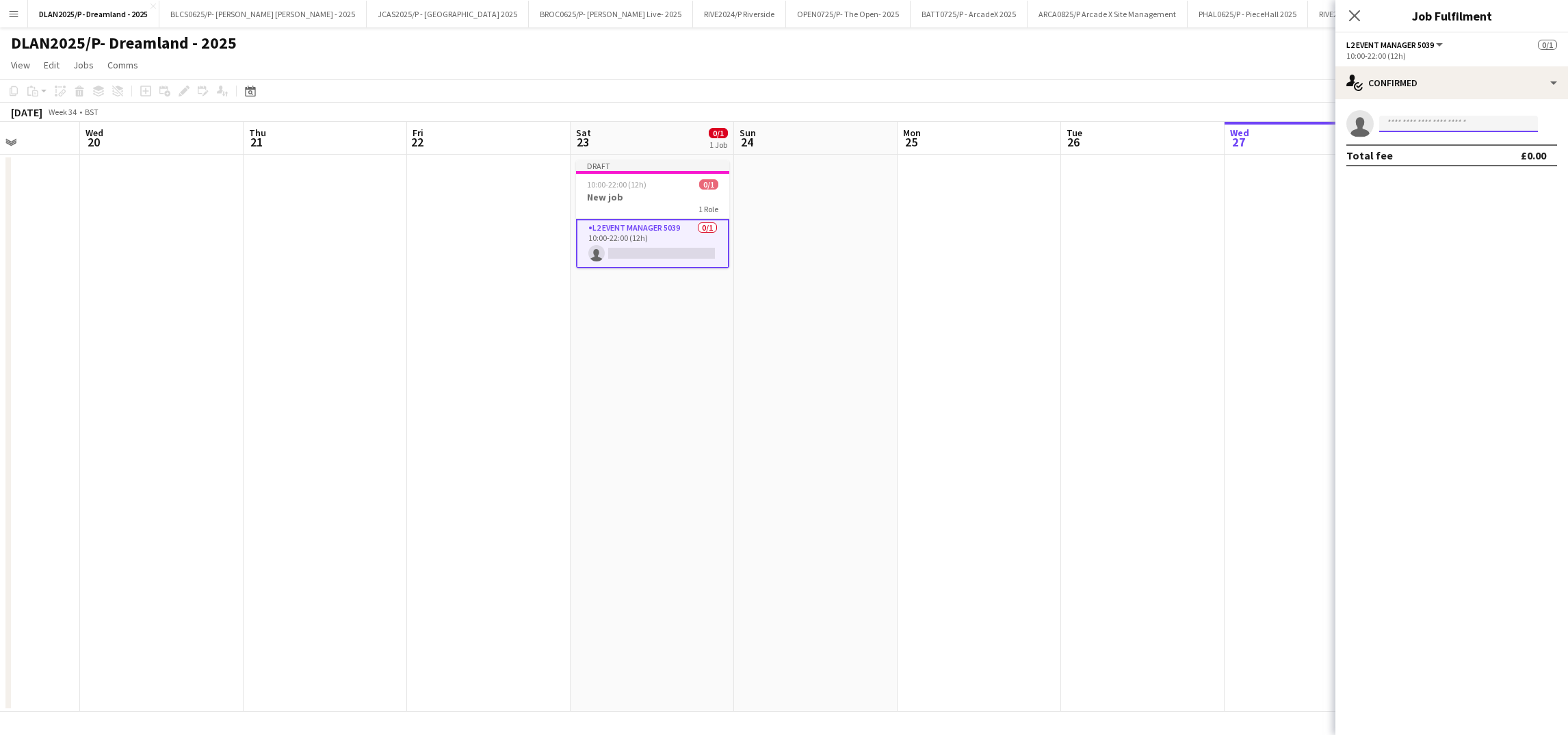
click at [1413, 118] on input at bounding box center [1458, 124] width 159 height 17
type input "*****"
click at [1439, 141] on span "[PERSON_NAME]" at bounding box center [1429, 143] width 78 height 12
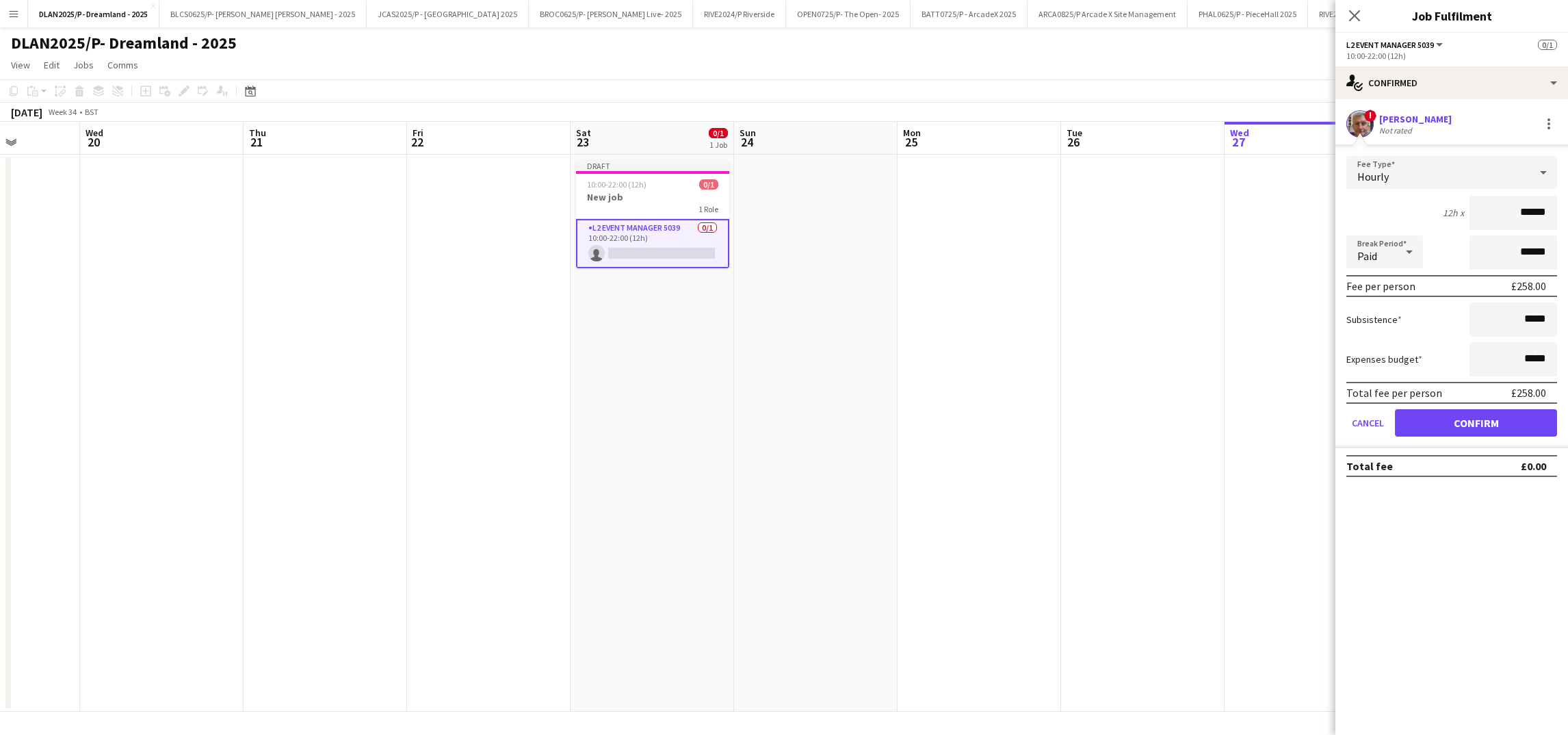
click at [1471, 436] on form "Fee Type Hourly 12h x ****** Break Period Paid ****** Fee per person £258.00 Su…" at bounding box center [1451, 302] width 232 height 292
click at [1464, 425] on button "Confirm" at bounding box center [1476, 422] width 162 height 27
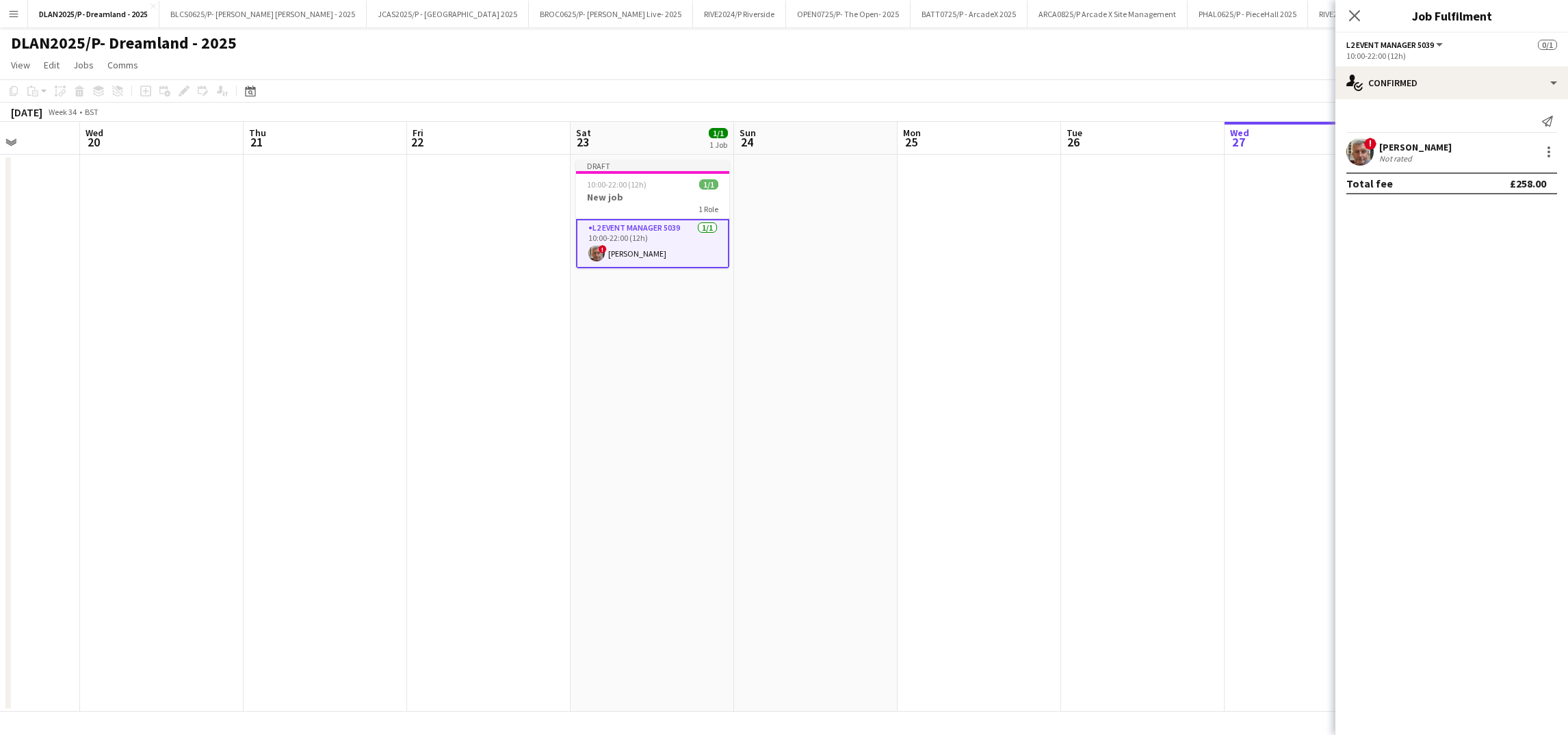
click at [1368, 26] on div "Close pop-in" at bounding box center [1354, 15] width 38 height 31
click at [1364, 21] on div "Close pop-in" at bounding box center [1354, 15] width 38 height 31
click at [1357, 15] on icon "Close pop-in" at bounding box center [1354, 15] width 13 height 13
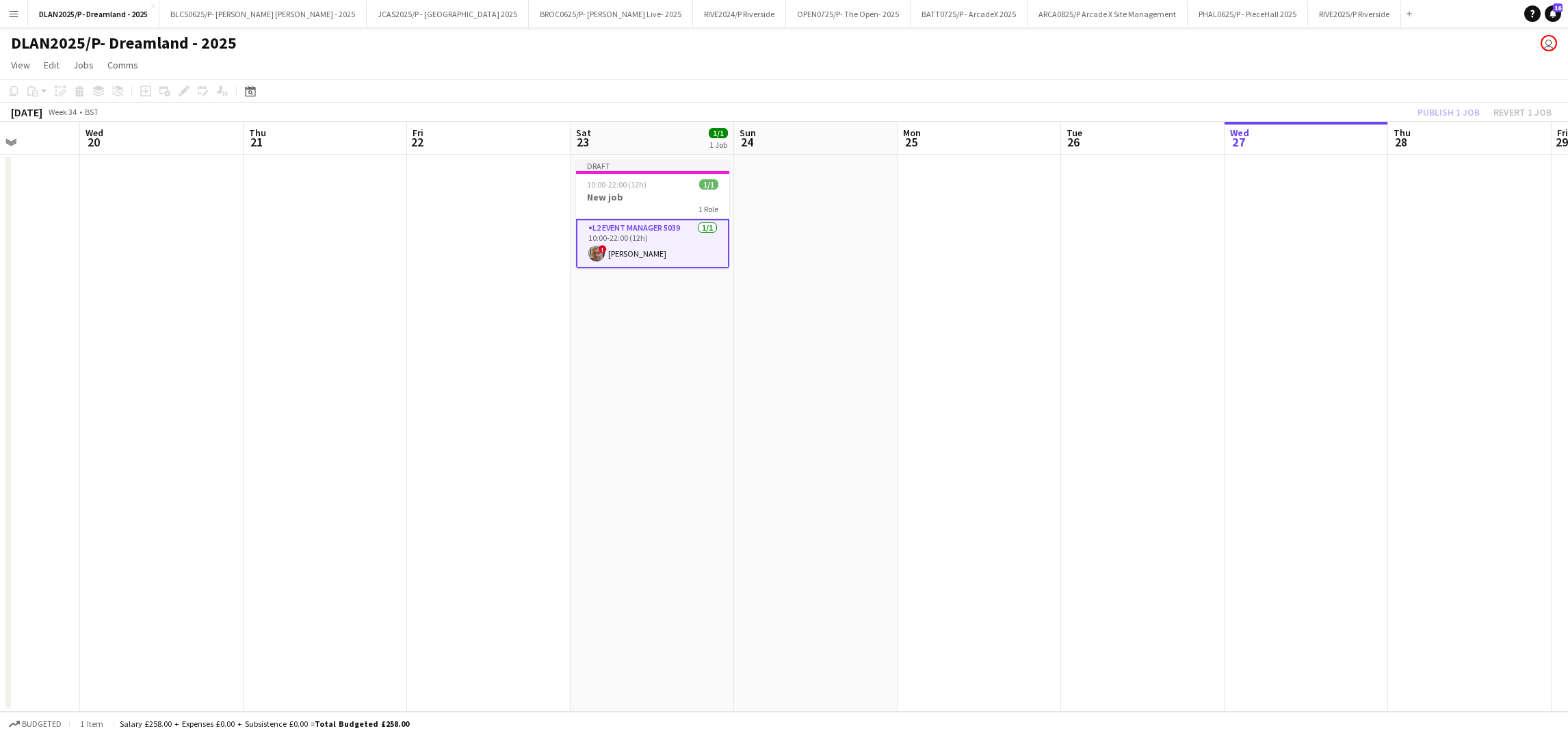
drag, startPoint x: 1150, startPoint y: 251, endPoint x: 1290, endPoint y: 191, distance: 152.3
click at [1151, 249] on app-date-cell at bounding box center [1143, 433] width 164 height 557
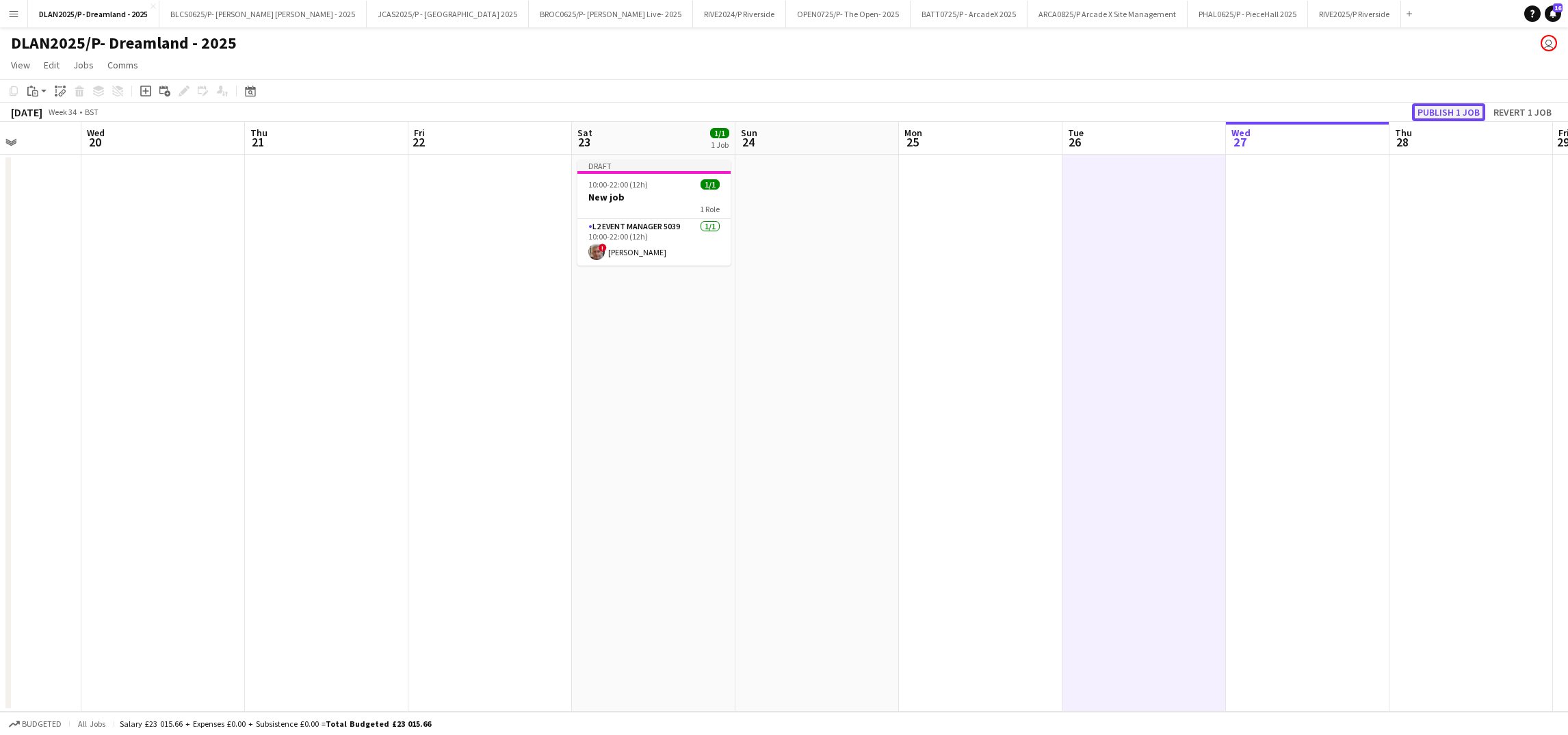
click at [1434, 103] on button "Publish 1 job" at bounding box center [1449, 112] width 74 height 18
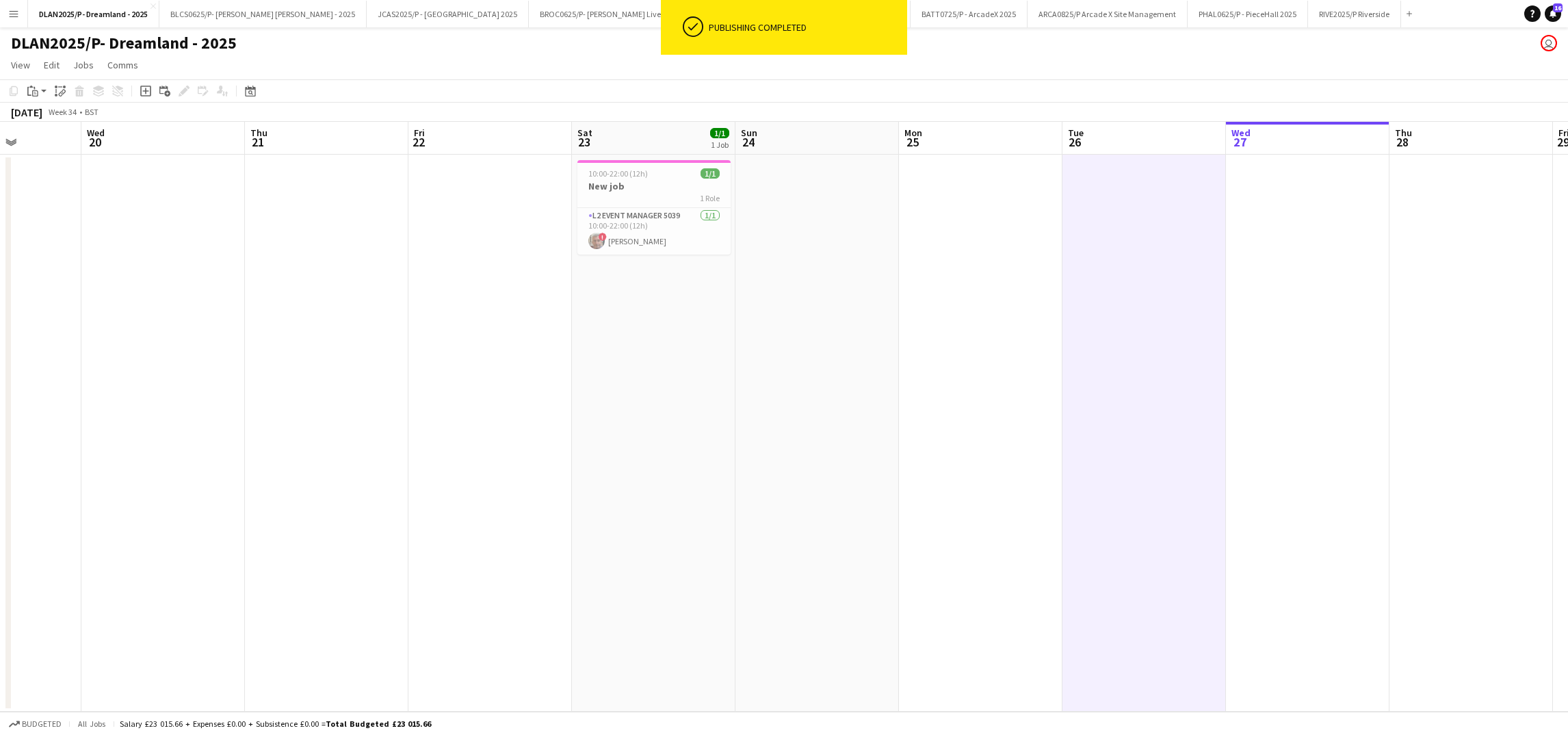
click at [716, 277] on app-date-cell "10:00-22:00 (12h) 1/1 New job 1 Role L2 Event Manager 5039 [DATE] 10:00-22:00 (…" at bounding box center [654, 433] width 164 height 557
